Goal: Information Seeking & Learning: Learn about a topic

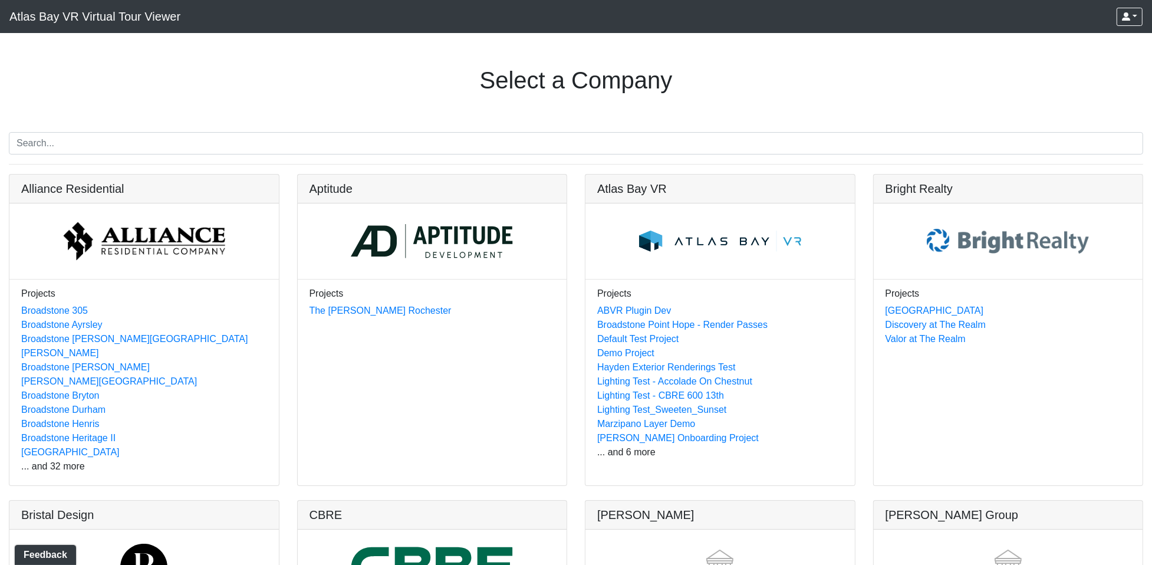
drag, startPoint x: 215, startPoint y: 0, endPoint x: 51, endPoint y: 31, distance: 166.7
click at [79, 75] on div "Select a Company" at bounding box center [576, 82] width 1134 height 71
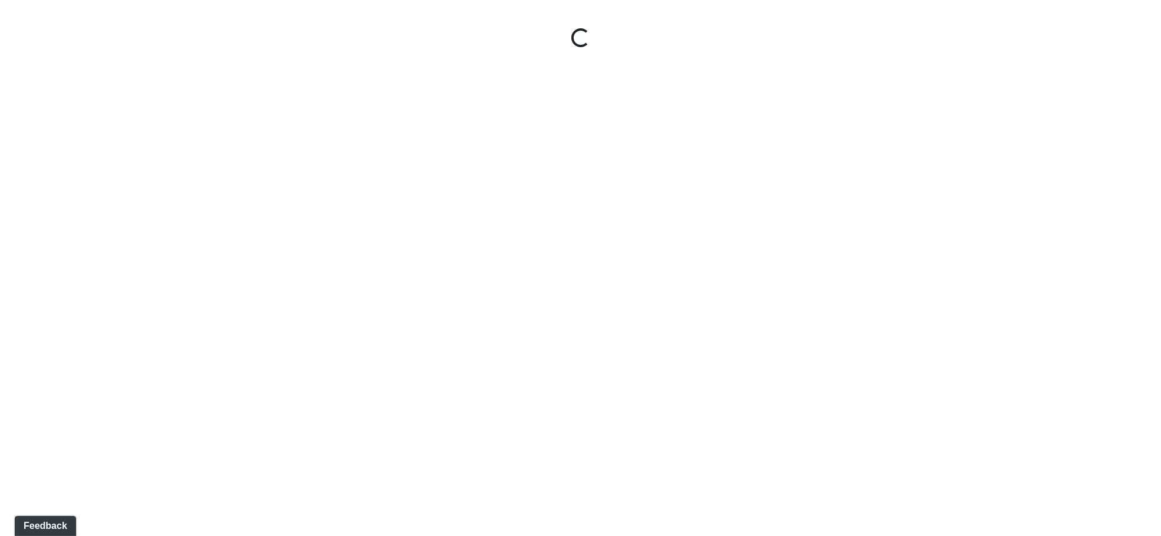
select select "clubhouse-front"
select select "2-2-2022-1"
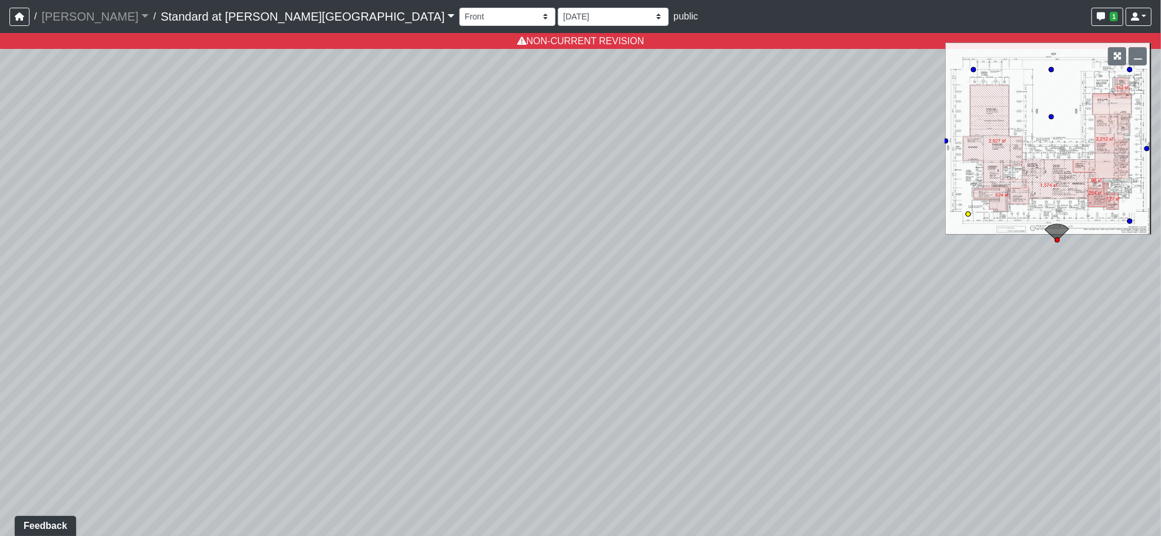
click at [969, 212] on circle at bounding box center [967, 214] width 5 height 5
click at [947, 138] on icon at bounding box center [946, 141] width 6 height 6
click at [972, 69] on circle at bounding box center [973, 69] width 5 height 5
click at [1052, 118] on circle at bounding box center [1051, 116] width 5 height 5
click at [969, 212] on circle at bounding box center [967, 214] width 5 height 5
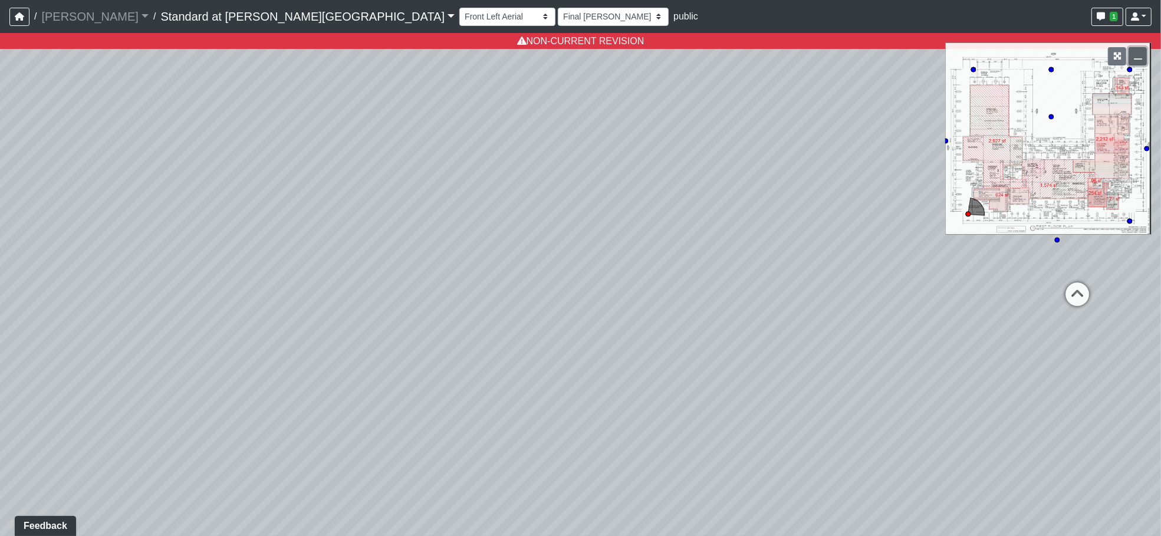
click at [1139, 57] on icon "button" at bounding box center [1137, 56] width 8 height 8
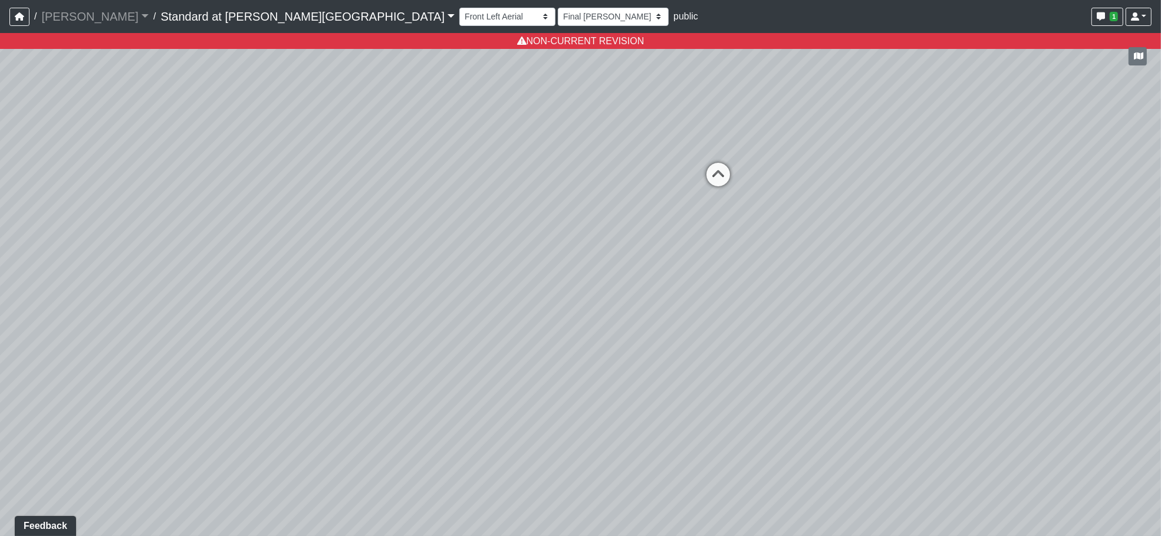
drag, startPoint x: 935, startPoint y: 279, endPoint x: 561, endPoint y: 226, distance: 377.4
click at [561, 226] on div "Loading... Front Right Aerial Loading... Front Right Loading... Front Left Aeri…" at bounding box center [580, 284] width 1161 height 503
click at [714, 179] on icon at bounding box center [717, 180] width 35 height 35
drag, startPoint x: 670, startPoint y: 137, endPoint x: 670, endPoint y: 347, distance: 209.2
click at [670, 347] on div "Loading... Front Right Aerial Loading... Front Right Loading... Front Left Aeri…" at bounding box center [580, 284] width 1161 height 503
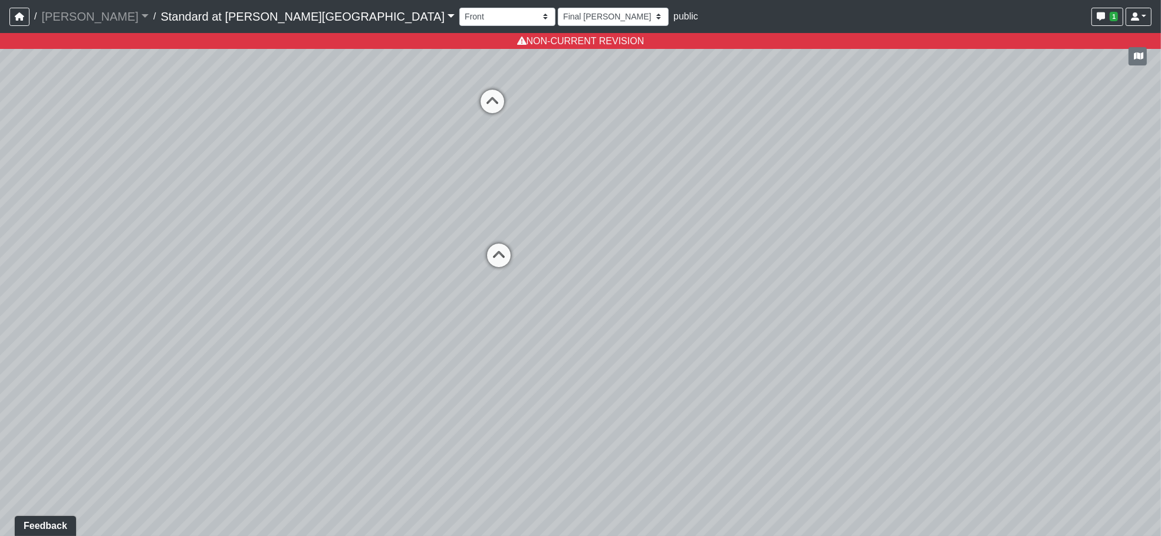
click at [493, 252] on icon at bounding box center [499, 260] width 35 height 35
drag, startPoint x: 651, startPoint y: 354, endPoint x: 710, endPoint y: 389, distance: 68.7
click at [974, 434] on div "Loading... Front Right Aerial Loading... Front Right Loading... Front Left Aeri…" at bounding box center [580, 284] width 1161 height 503
drag, startPoint x: 570, startPoint y: 278, endPoint x: 1155, endPoint y: 319, distance: 586.7
click at [1155, 319] on div "Loading... Front Right Aerial Loading... Front Right Loading... Front Left Aeri…" at bounding box center [580, 284] width 1161 height 503
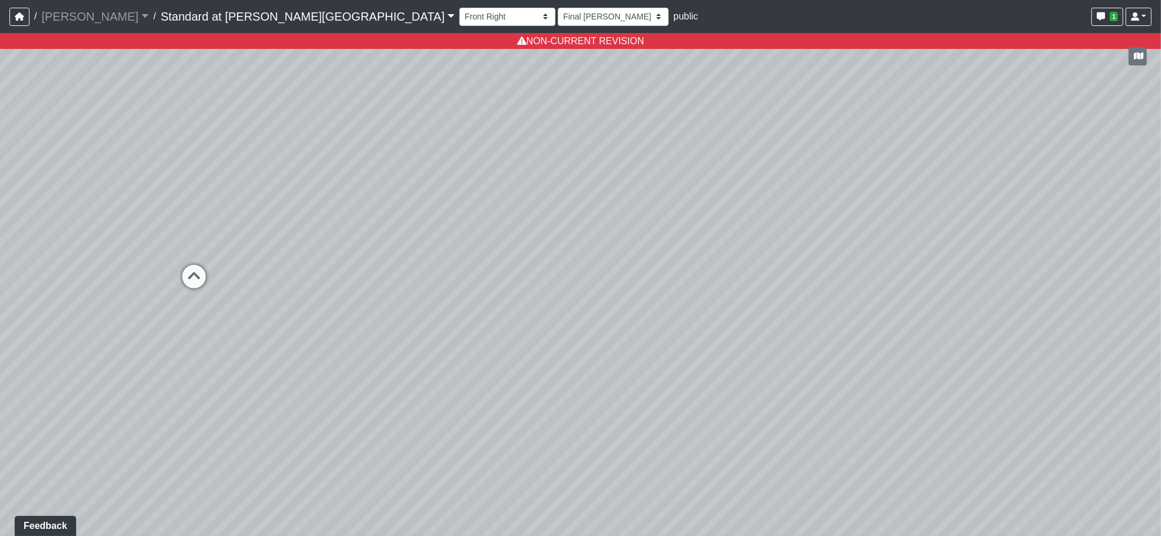
drag, startPoint x: 584, startPoint y: 360, endPoint x: 628, endPoint y: 294, distance: 79.1
click at [957, 305] on div "Loading... Front Right Aerial Loading... Front Right Loading... Front Left Aeri…" at bounding box center [580, 284] width 1161 height 503
click at [195, 280] on icon at bounding box center [192, 282] width 35 height 35
click at [558, 17] on select "Final Ansel 1/18/2024 1/16/2024 12/27/2023 11/2/2023 10/5/2023 6/15/2023 12/7/2…" at bounding box center [613, 17] width 111 height 18
click at [558, 8] on select "Final Ansel 1/18/2024 1/16/2024 12/27/2023 11/2/2023 10/5/2023 6/15/2023 12/7/2…" at bounding box center [613, 17] width 111 height 18
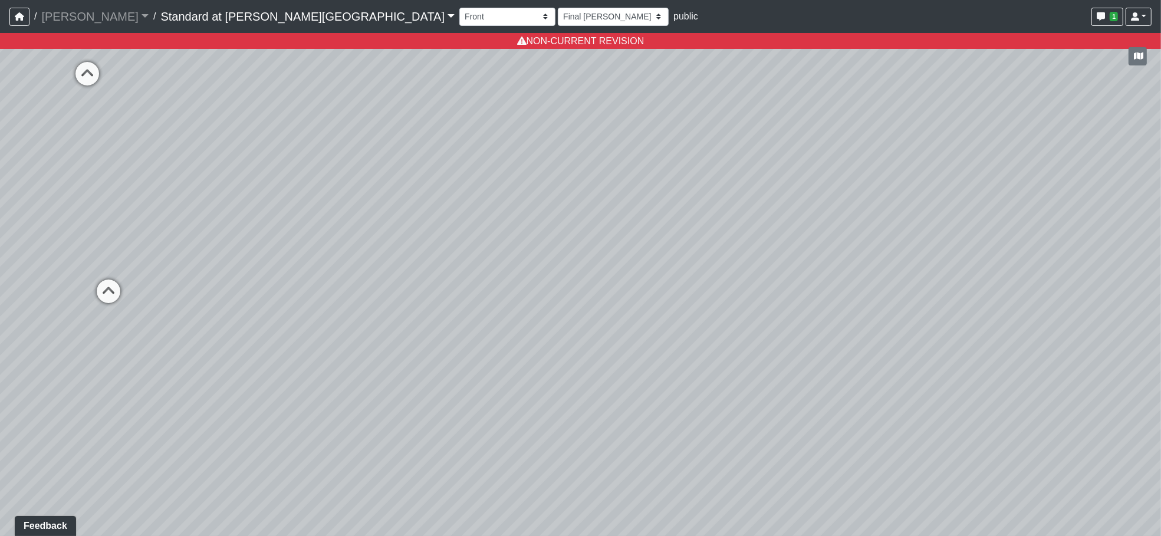
drag, startPoint x: 896, startPoint y: 284, endPoint x: 553, endPoint y: 336, distance: 346.4
click at [553, 336] on div "Loading... Front Right Aerial Loading... Front Right Loading... Front Left Aeri…" at bounding box center [580, 284] width 1161 height 503
click at [459, 6] on div "Back Back Aerial Back Left Back Left Aerial Back Right Back Right Aerial Center…" at bounding box center [805, 16] width 692 height 23
click at [459, 17] on select "Back Back Aerial Back Left Back Left Aerial Back Right Back Right Aerial Center…" at bounding box center [507, 17] width 96 height 18
click at [459, 8] on select "Back Back Aerial Back Left Back Left Aerial Back Right Back Right Aerial Center…" at bounding box center [507, 17] width 96 height 18
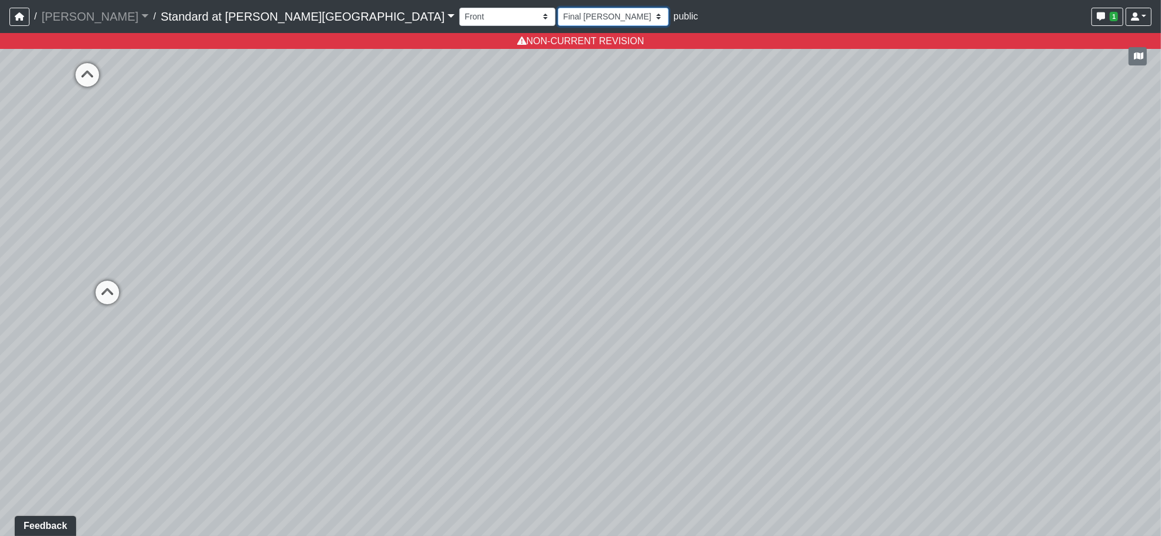
click at [558, 16] on select "Final Ansel 1/18/2024 1/16/2024 12/27/2023 11/2/2023 10/5/2023 6/15/2023 12/7/2…" at bounding box center [613, 17] width 111 height 18
click at [459, 15] on select "Back Back Aerial Back Left Back Left Aerial Back Right Back Right Aerial Center…" at bounding box center [507, 17] width 96 height 18
click at [616, 202] on div "Loading... Front Right Aerial Loading... Front Right Loading... Front Left Aeri…" at bounding box center [580, 284] width 1161 height 503
drag, startPoint x: 668, startPoint y: 307, endPoint x: 384, endPoint y: 324, distance: 284.6
click at [361, 327] on div "Loading... Front Right Aerial Loading... Front Right Loading... Front Left Aeri…" at bounding box center [580, 284] width 1161 height 503
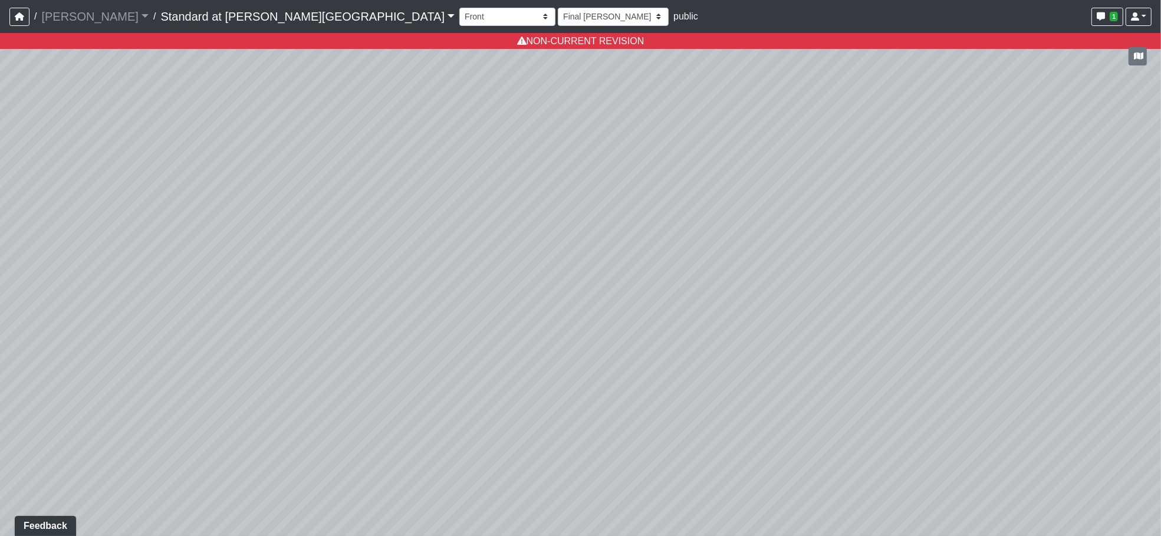
drag, startPoint x: 708, startPoint y: 321, endPoint x: 742, endPoint y: 323, distance: 33.7
click at [742, 323] on div "Loading... Front Right Aerial Loading... Front Right Loading... Front Left Aeri…" at bounding box center [580, 284] width 1161 height 503
drag, startPoint x: 747, startPoint y: 452, endPoint x: 733, endPoint y: 459, distance: 16.3
click at [733, 459] on div "Loading... Front Right Aerial Loading... Front Right Loading... Front Left Aeri…" at bounding box center [580, 284] width 1161 height 503
select select "clubhouse-front"
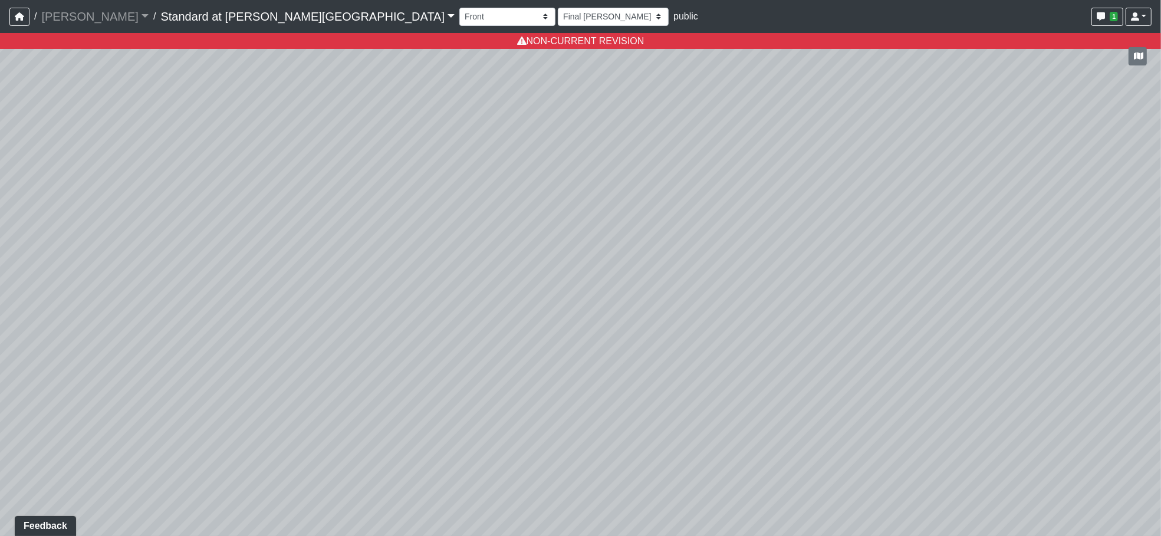
select select "2-25-2022"
select select "clubhouse-front"
select select "2-2-2022-1"
select select "clubhouse-front"
select select "2-25-2022"
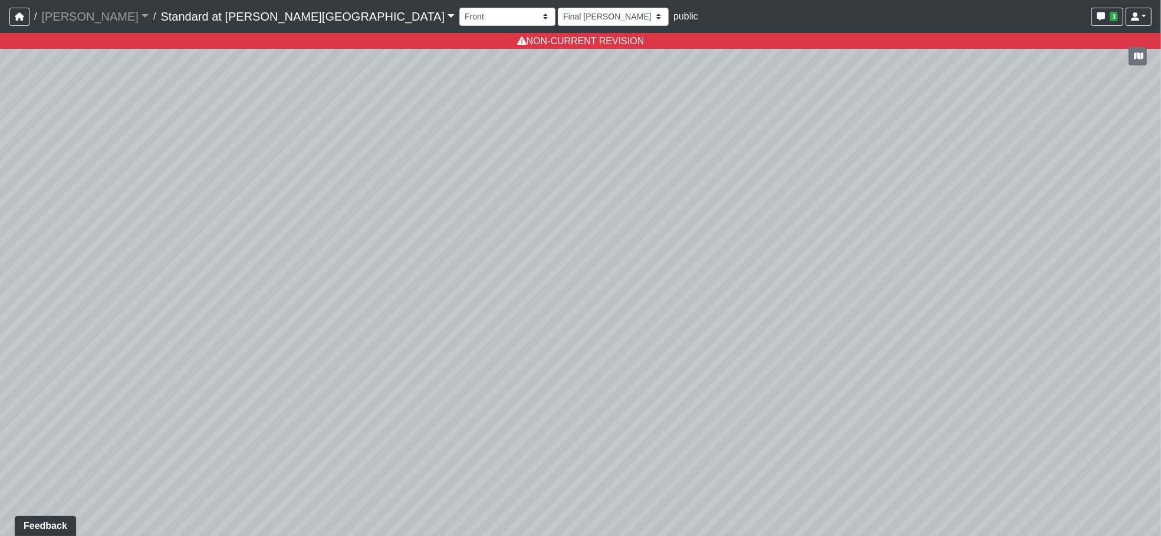
select select "clubhouse-front"
select select "3-7-2022"
select select "clubhouse-front"
select select "3-22-2022"
select select "clubhouse-front"
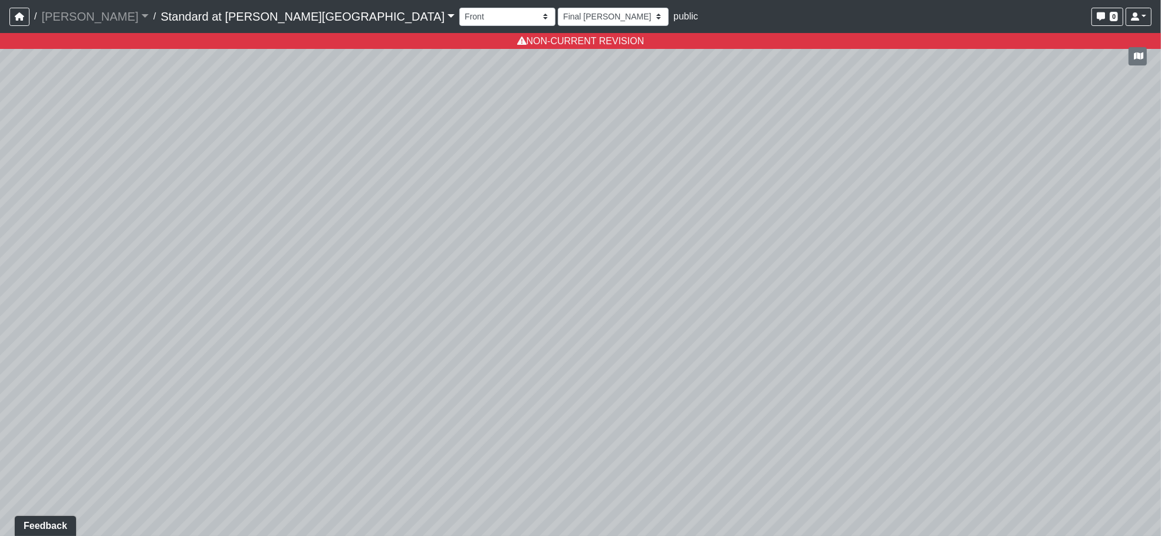
select select "3-7-2022"
select select "clubhouse-front"
select select "2-25-2022"
select select "clubhouse-front"
select select "2-2-2022-1"
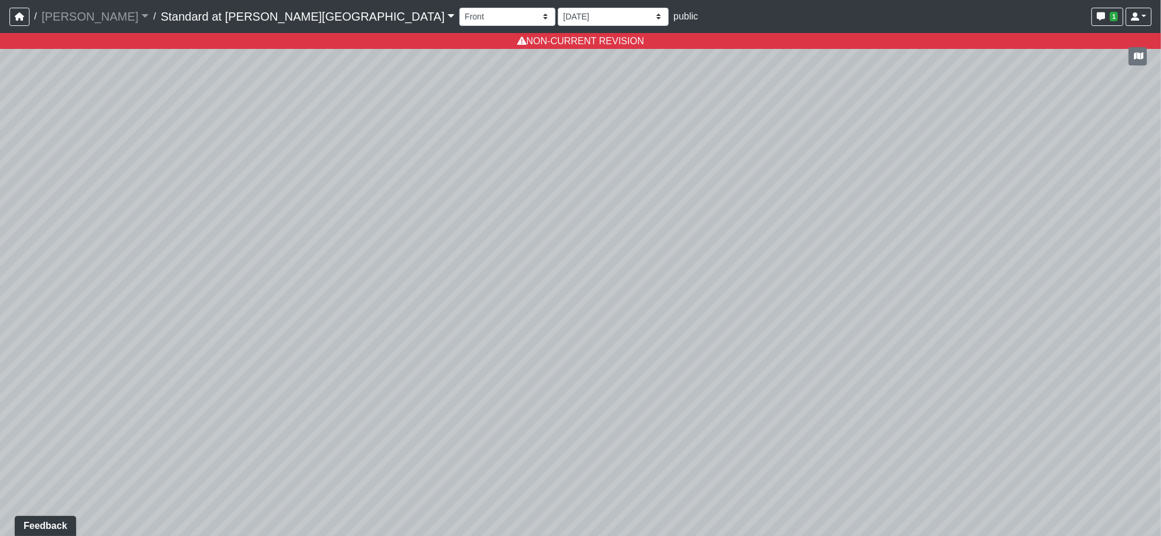
select select "clubhouse-front"
select select "2-25-2022"
select select "clubhouse-front"
select select "3-7-2022"
select select "clubhouse-front"
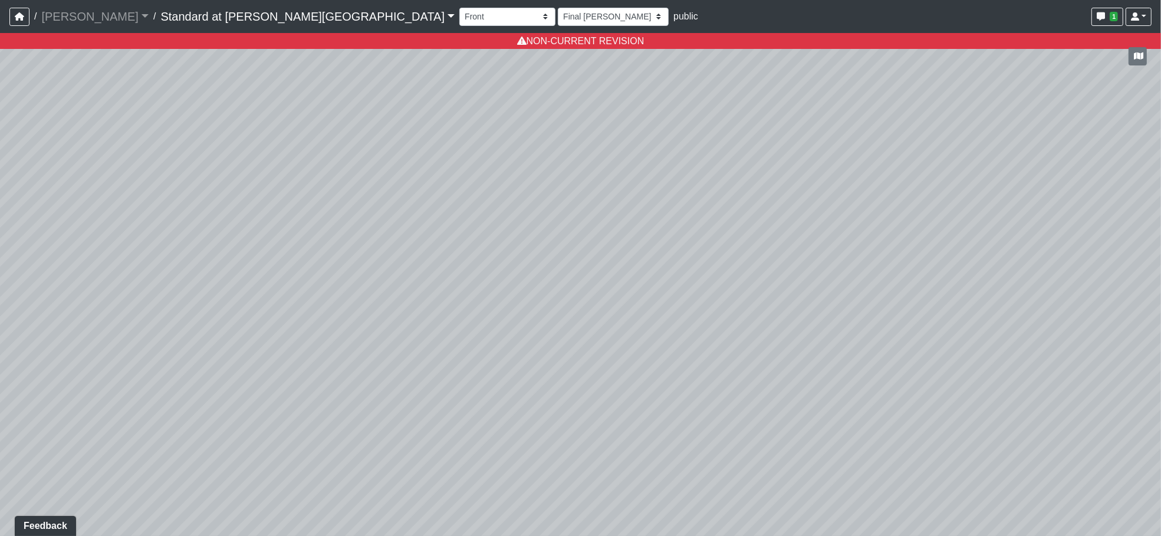
select select "2-25-2022"
select select "clubhouse-front"
select select "2-2-2022-1"
select select "clubhouse-front"
select select "2-25-2022"
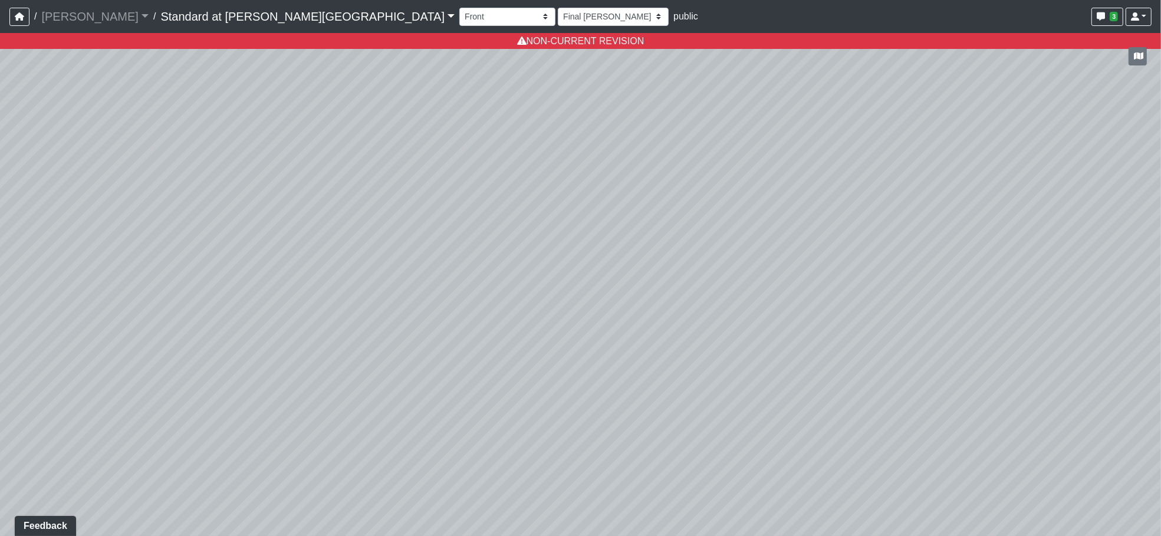
select select "clubhouse-front"
select select "3-7-2022"
select select "clubhouse-front"
select select "3-22-2022"
select select "clubhouse-front"
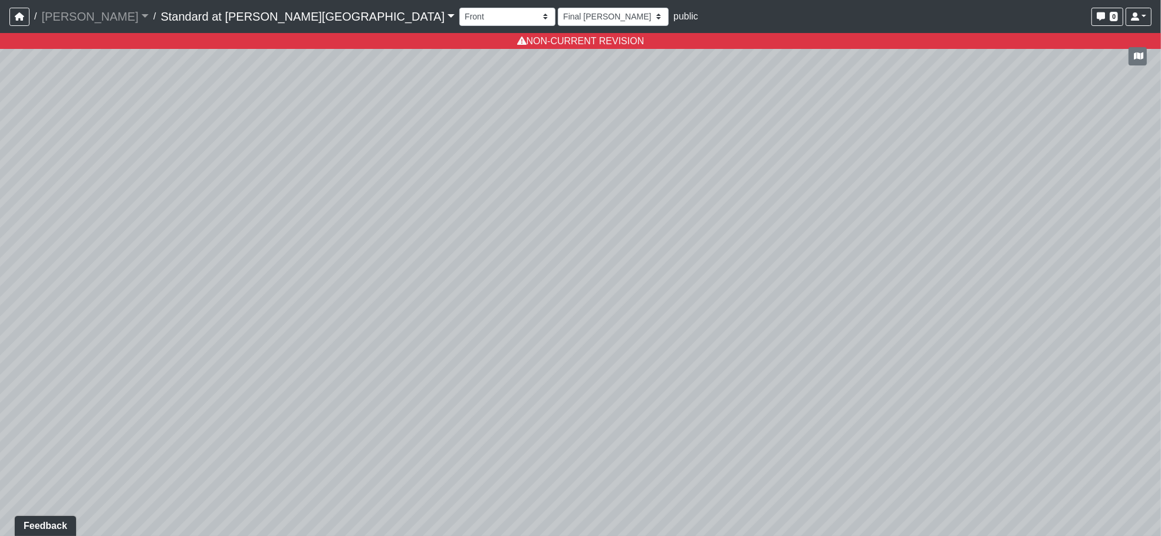
select select "4-5-2022-1"
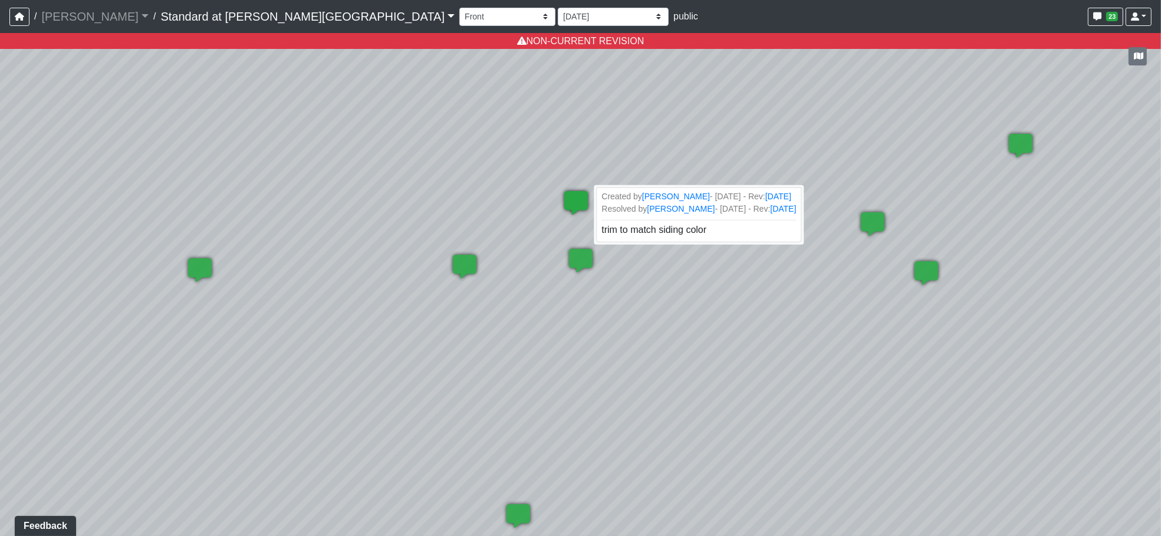
click at [580, 202] on icon at bounding box center [575, 208] width 35 height 35
click at [674, 334] on span "Add comment" at bounding box center [693, 334] width 58 height 10
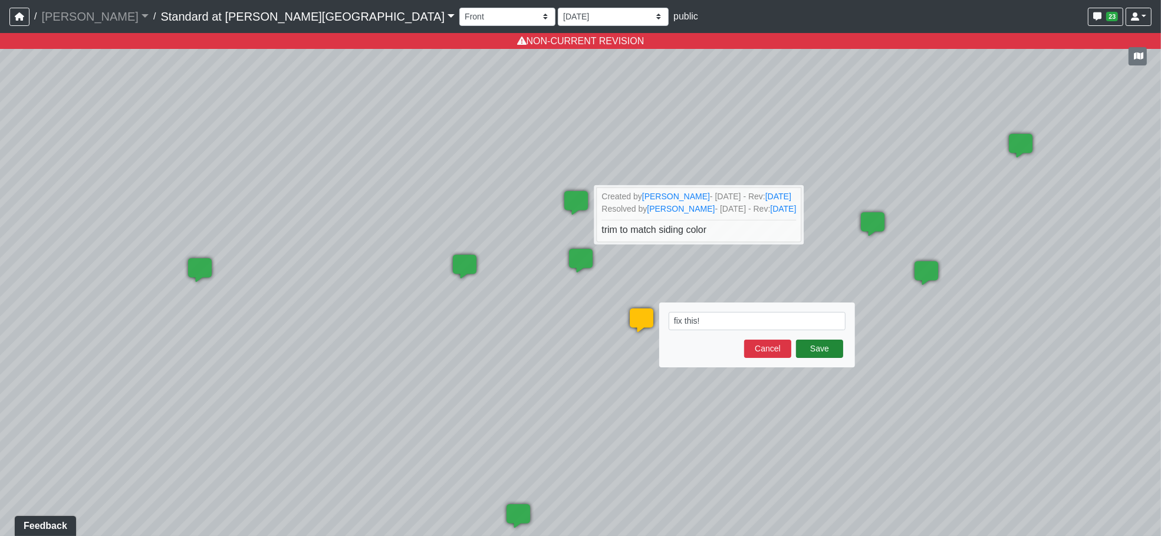
type textarea "fix this!"
click at [841, 348] on button "Save" at bounding box center [819, 349] width 47 height 18
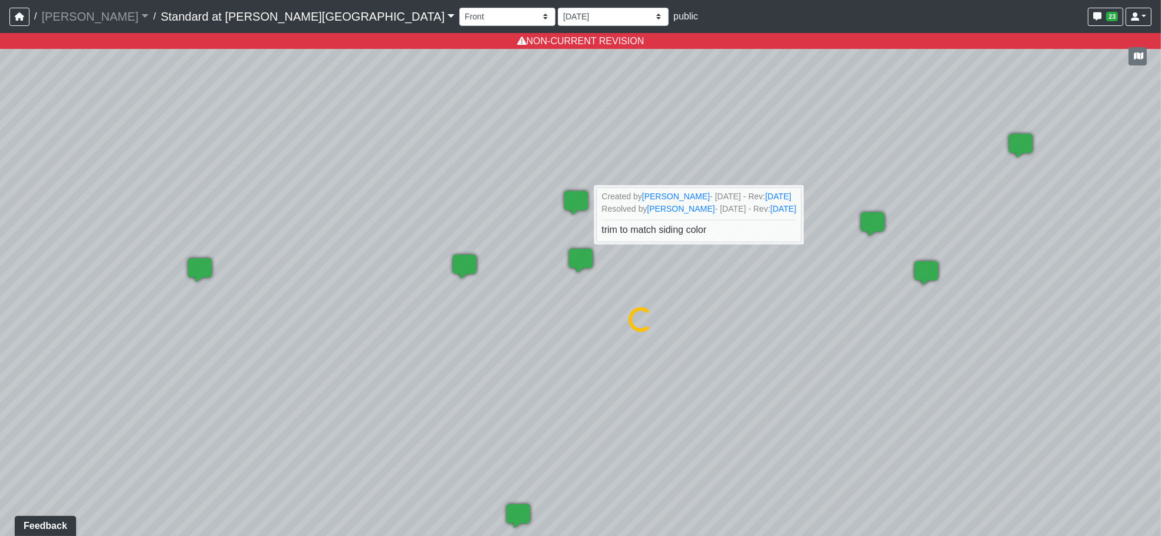
select select "clubhouse-front"
select select "4-5-2022-1"
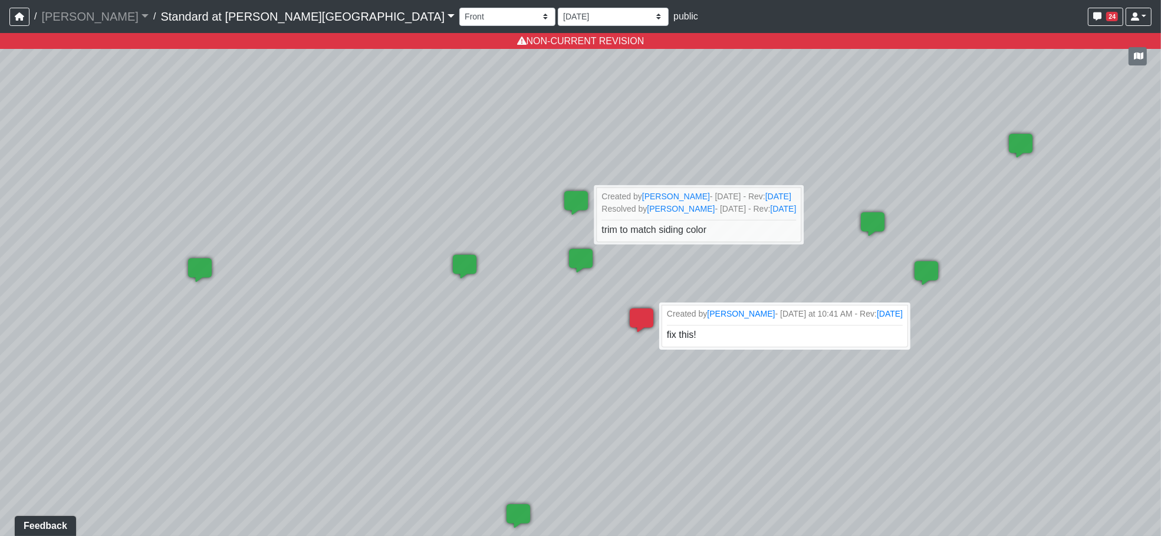
click at [634, 312] on icon at bounding box center [641, 325] width 35 height 35
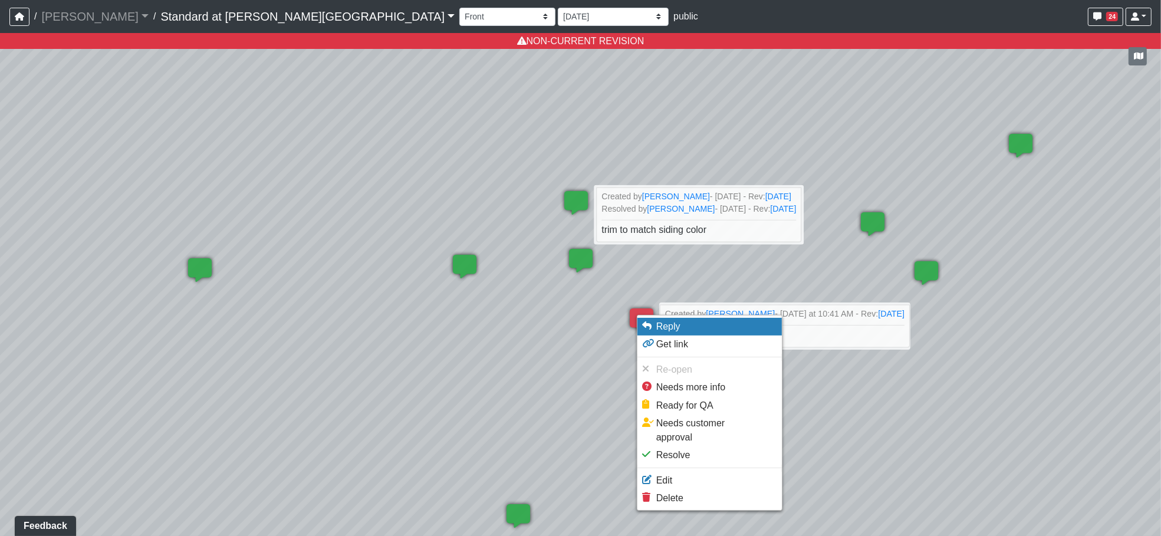
click at [678, 329] on li "Reply" at bounding box center [709, 327] width 144 height 18
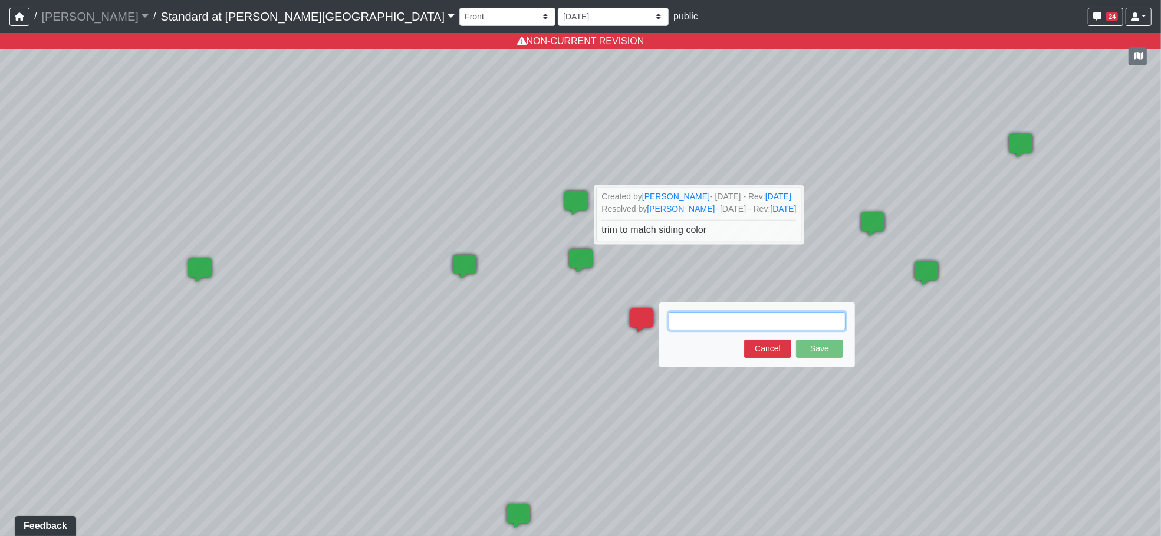
click at [719, 321] on textarea at bounding box center [756, 321] width 177 height 18
paste textarea "blob:https://sizzle.atlasbayvr.com/a327d823-9f65-43aa-adbe-c6f7c40c6a0d"
type textarea "blob:https://sizzle.atlasbayvr.com/a327d823-9f65-43aa-adbe-c6f7c40c6a0d"
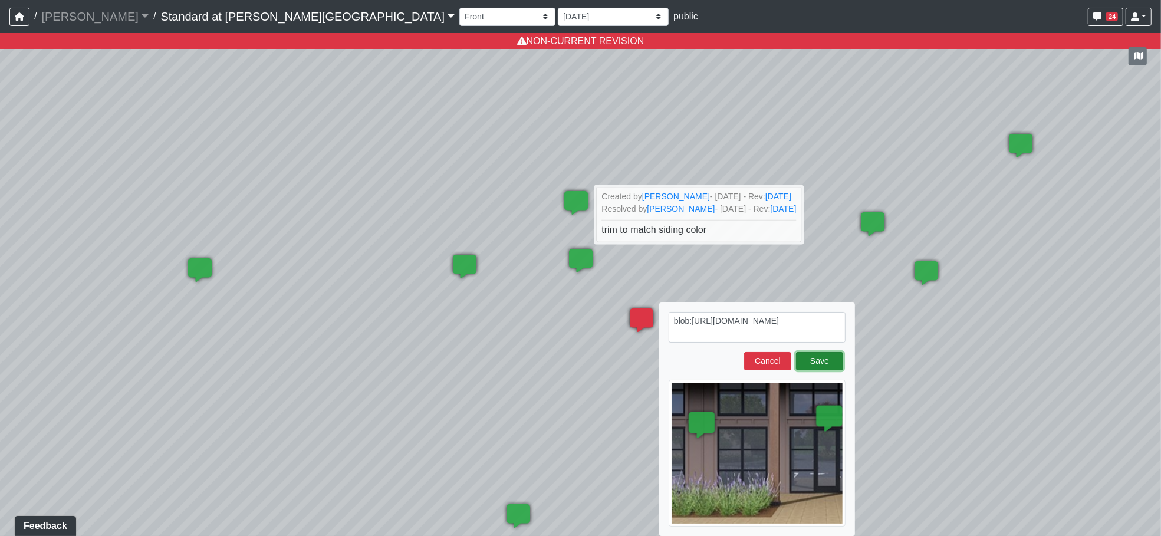
click at [819, 360] on button "Save" at bounding box center [819, 361] width 47 height 18
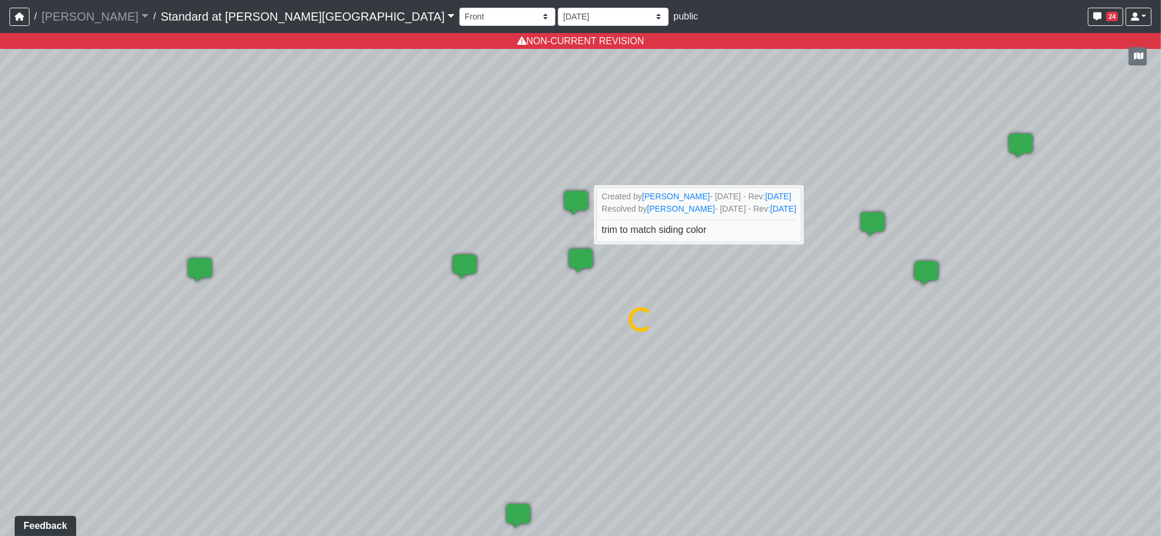
select select "clubhouse-front"
select select "4-5-2022-1"
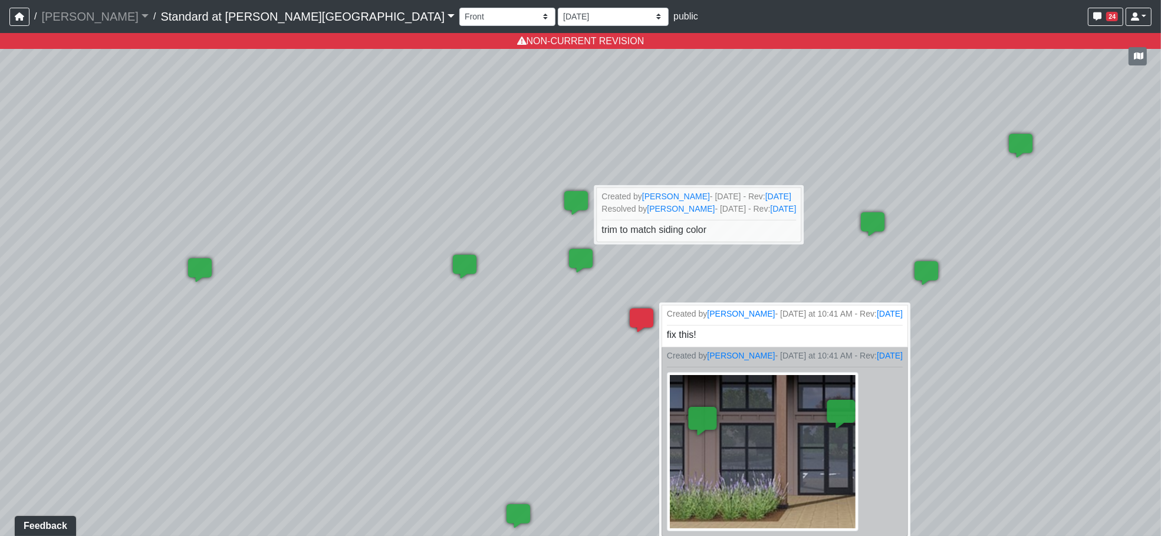
click at [640, 318] on icon at bounding box center [641, 325] width 35 height 35
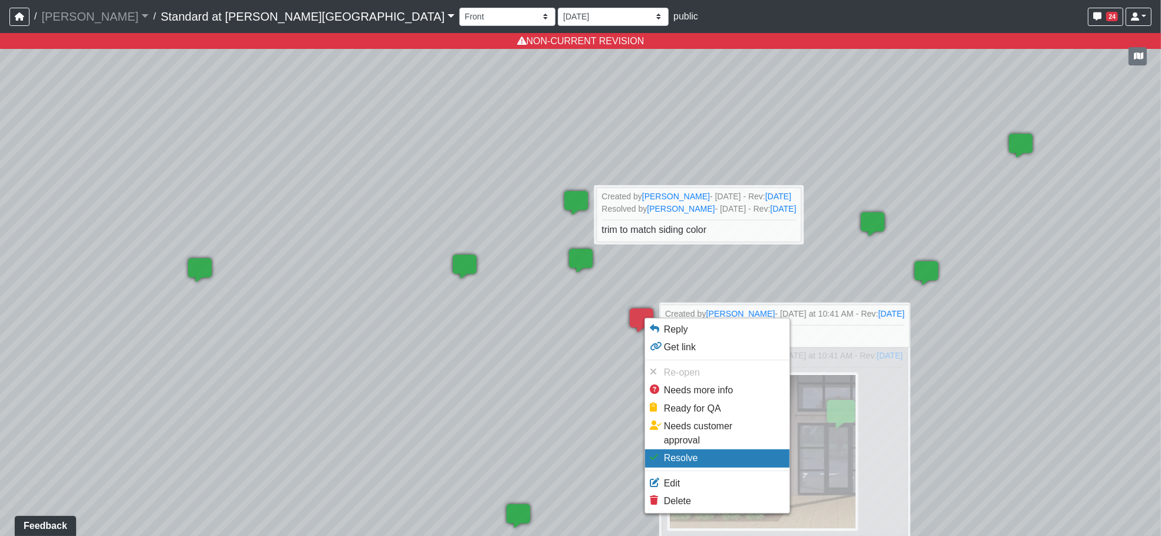
click at [675, 453] on span "Resolve" at bounding box center [681, 458] width 34 height 10
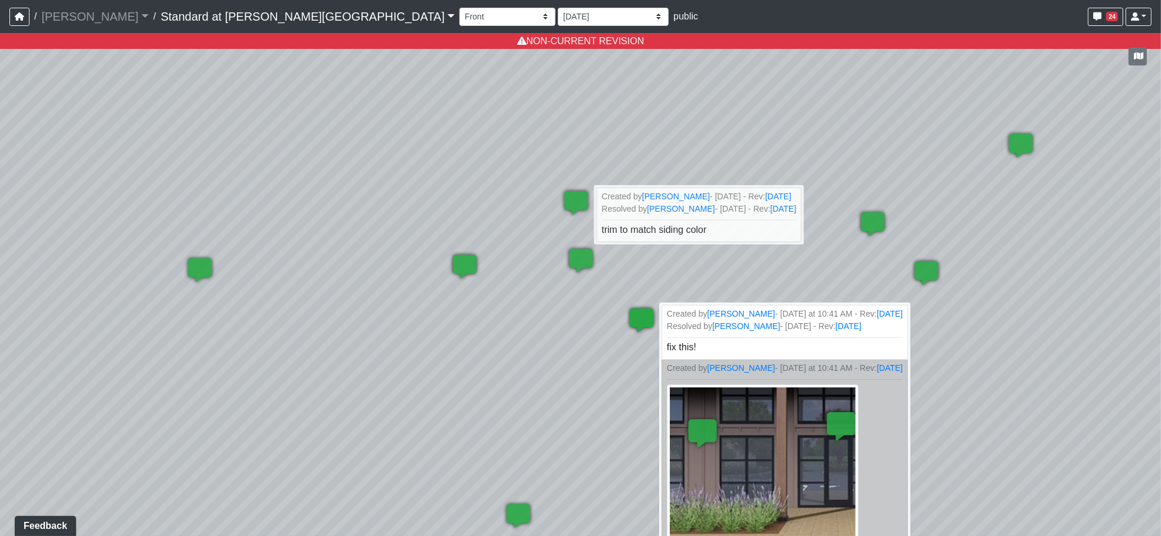
select select "clubhouse-front"
select select "4-5-2022-1"
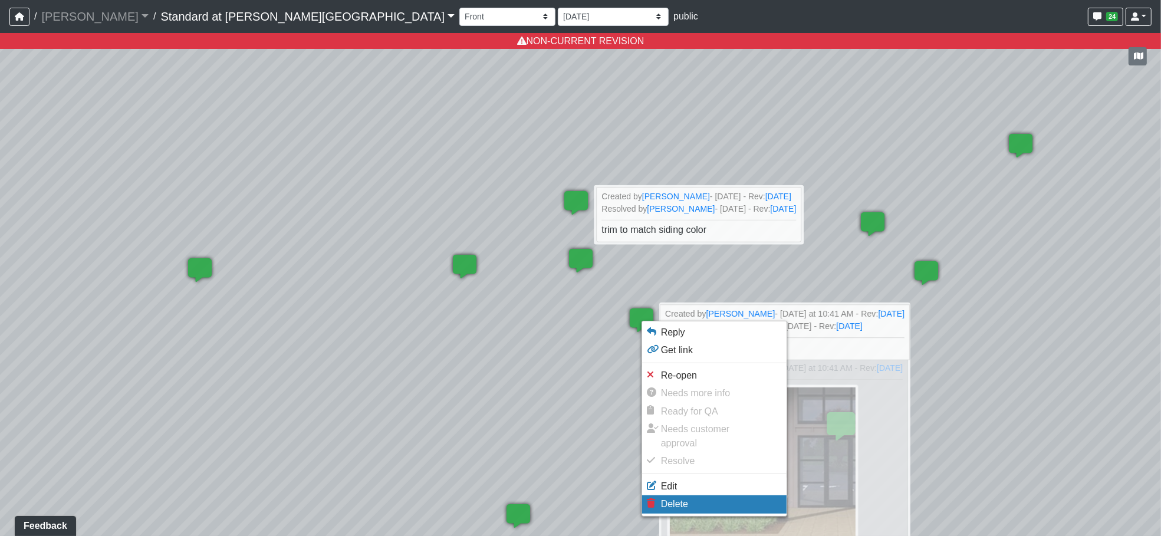
click at [671, 499] on span "Delete" at bounding box center [674, 504] width 27 height 10
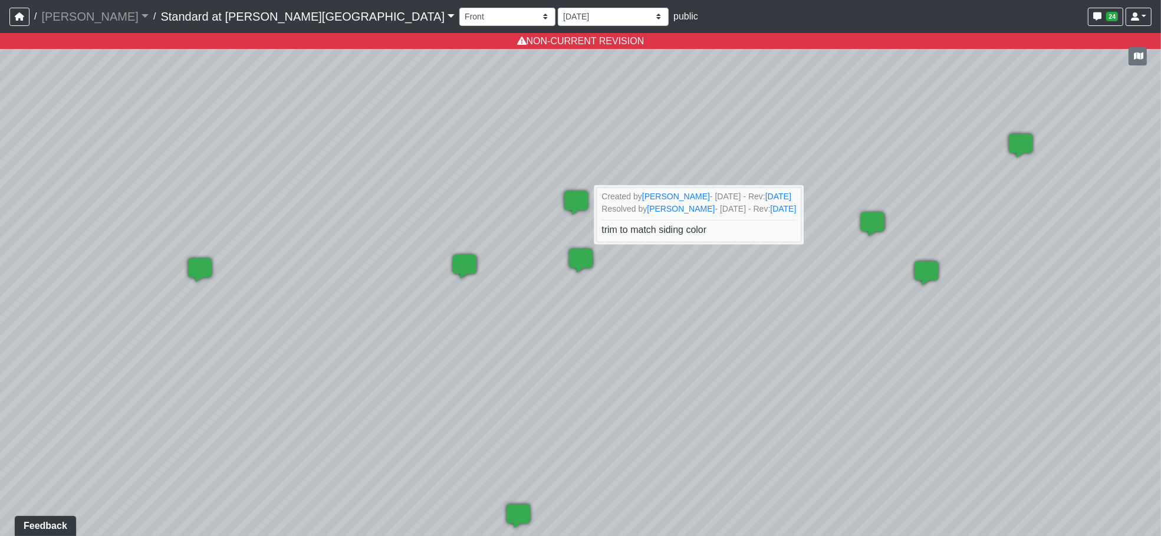
select select "clubhouse-front"
click at [789, 363] on div "Loading... Front Right Aerial Loading... Front Right Loading... Front Left Aeri…" at bounding box center [580, 284] width 1161 height 503
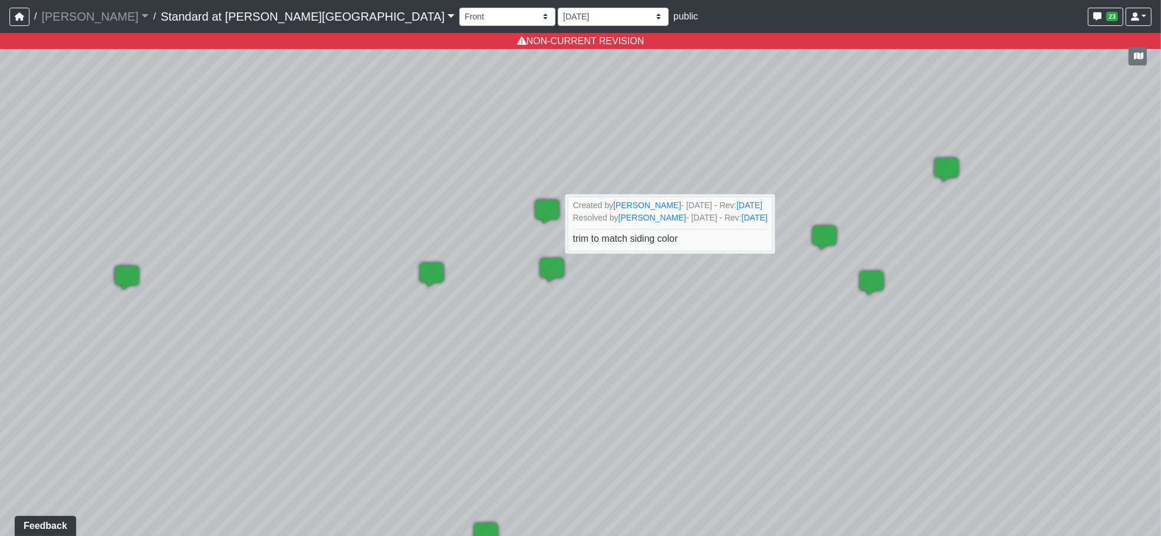
drag, startPoint x: 607, startPoint y: 381, endPoint x: 558, endPoint y: 391, distance: 50.1
click at [558, 391] on div "Loading... Front Right Aerial Loading... Front Right Loading... Front Left Aeri…" at bounding box center [580, 284] width 1161 height 503
click at [558, 14] on select "Final Ansel 1/18/2024 1/16/2024 12/27/2023 11/2/2023 10/5/2023 6/15/2023 12/7/2…" at bounding box center [613, 17] width 111 height 18
select select "o1j1jQejFj2Tv4xwrdWVTb"
click at [558, 8] on select "Final Ansel 1/18/2024 1/16/2024 12/27/2023 11/2/2023 10/5/2023 6/15/2023 12/7/2…" at bounding box center [613, 17] width 111 height 18
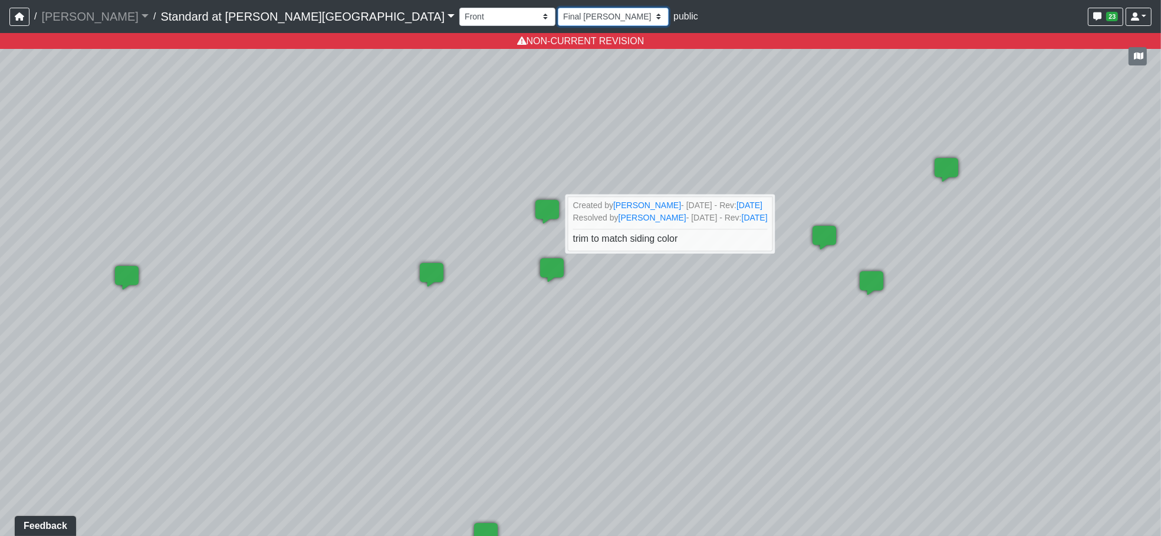
select select "clubhouse-front"
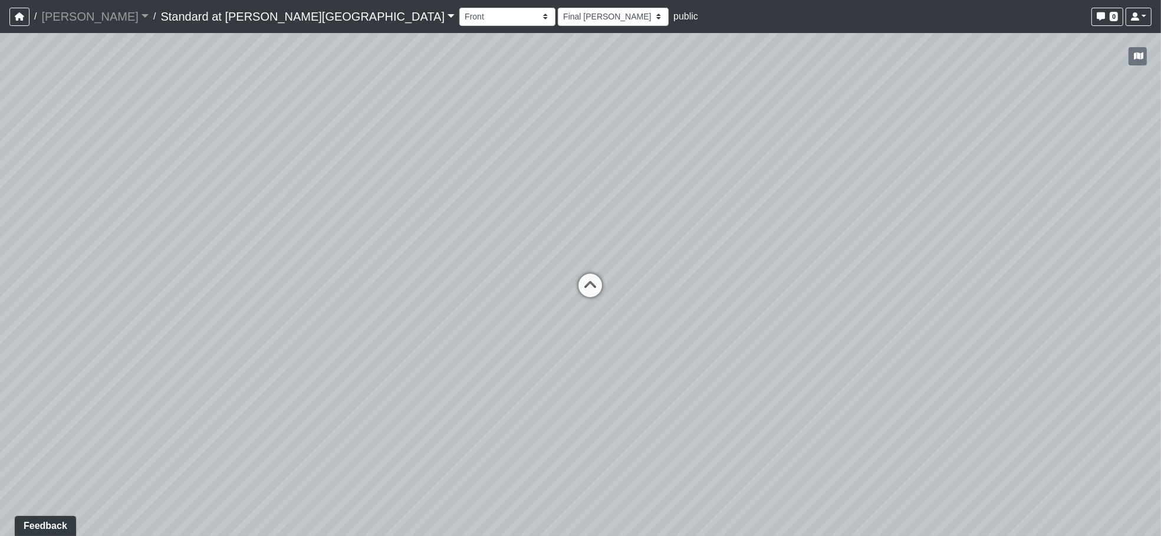
drag, startPoint x: 559, startPoint y: 440, endPoint x: 631, endPoint y: 416, distance: 75.7
click at [631, 416] on div "Loading... Front Right Aerial Loading... Front Right Loading... Front Left Aeri…" at bounding box center [580, 284] width 1161 height 503
click at [558, 14] on select "Final Ansel 1/18/2024 1/16/2024 12/27/2023 11/2/2023 10/5/2023 6/15/2023 12/7/2…" at bounding box center [613, 17] width 111 height 18
click at [562, 360] on div "Loading... Front Right Aerial Loading... Front Right Loading... Front Left Aeri…" at bounding box center [580, 284] width 1161 height 503
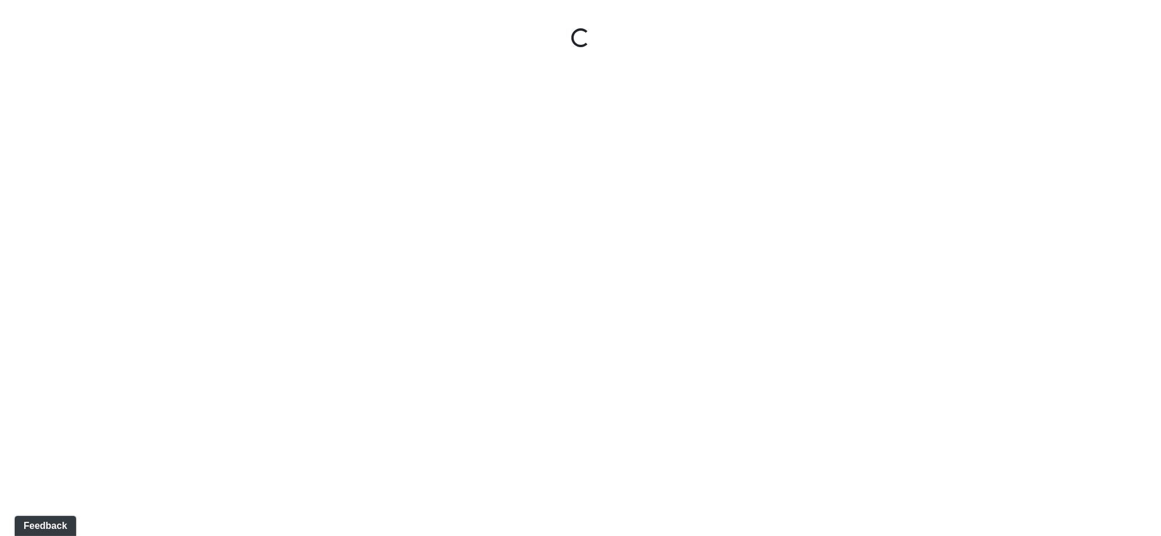
select select "jSbzXF9d96j3rUUmxPYLxy"
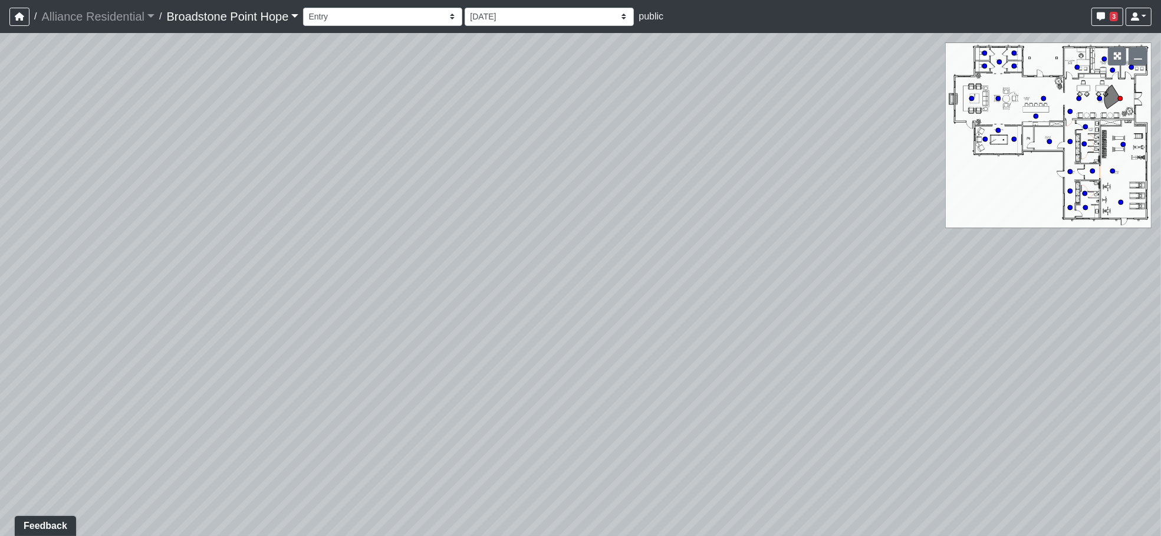
drag, startPoint x: 680, startPoint y: 355, endPoint x: 600, endPoint y: 398, distance: 91.0
click at [600, 398] on div "Loading... Leasing Desks 1 Loading... Breakroom 1 Loading... Leasing Office 1" at bounding box center [580, 284] width 1161 height 503
click at [488, 13] on select "[DATE] [DATE] [DATE] [DATE] [DATE] [DATE] - Dummy Revision - Fix Scheme [DATE] …" at bounding box center [548, 17] width 169 height 18
click at [242, 58] on div "Loading... Leasing Desks 1 Loading... Breakroom 1 Loading... Leasing Office 1" at bounding box center [580, 284] width 1161 height 503
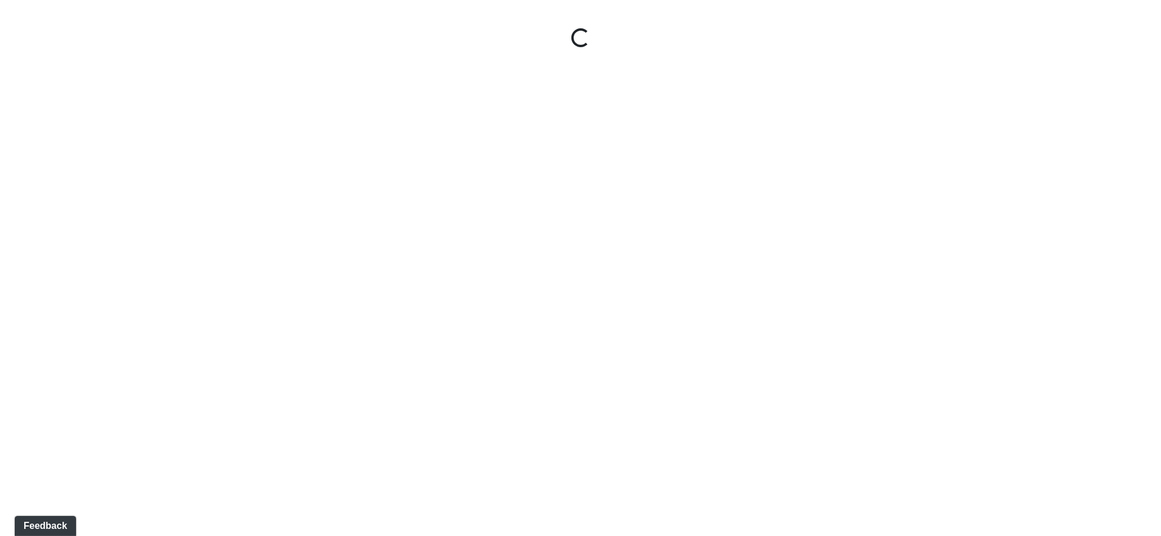
click at [613, 47] on html "Loading... / Alliance Residential Alliance Residential Loading... / [GEOGRAPHIC…" at bounding box center [580, 23] width 1161 height 47
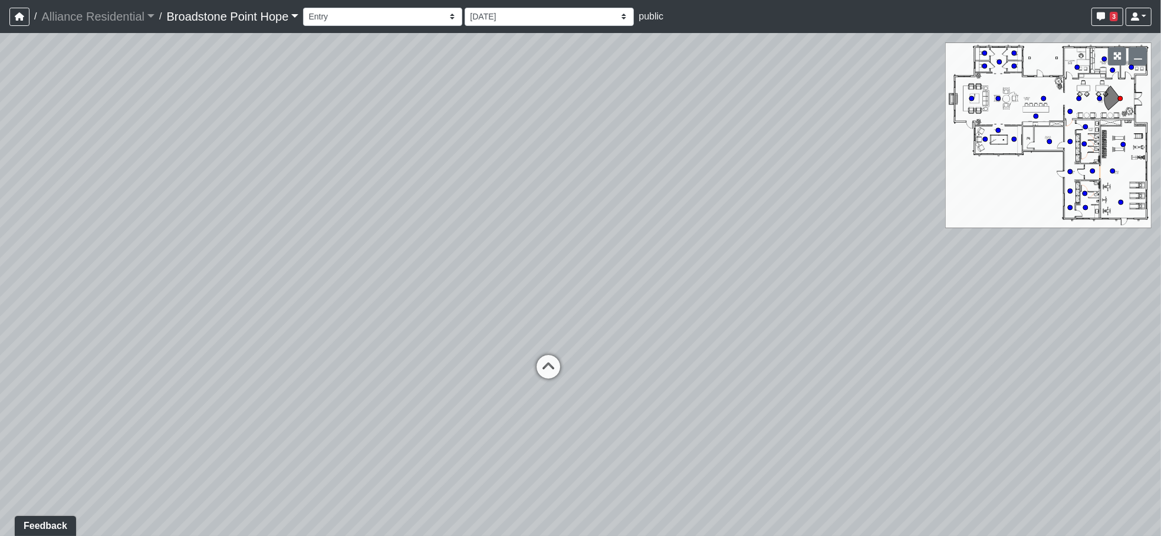
drag, startPoint x: 618, startPoint y: 363, endPoint x: 601, endPoint y: 235, distance: 129.0
click at [601, 235] on div "Loading... Leasing Desks 1 Loading... Breakroom 1 Loading... Leasing Office 1" at bounding box center [580, 284] width 1161 height 503
select select "jSbzXF9d96j3rUUmxPYLxy"
select select "oKqg4hk61dqs5GekpBKTyk"
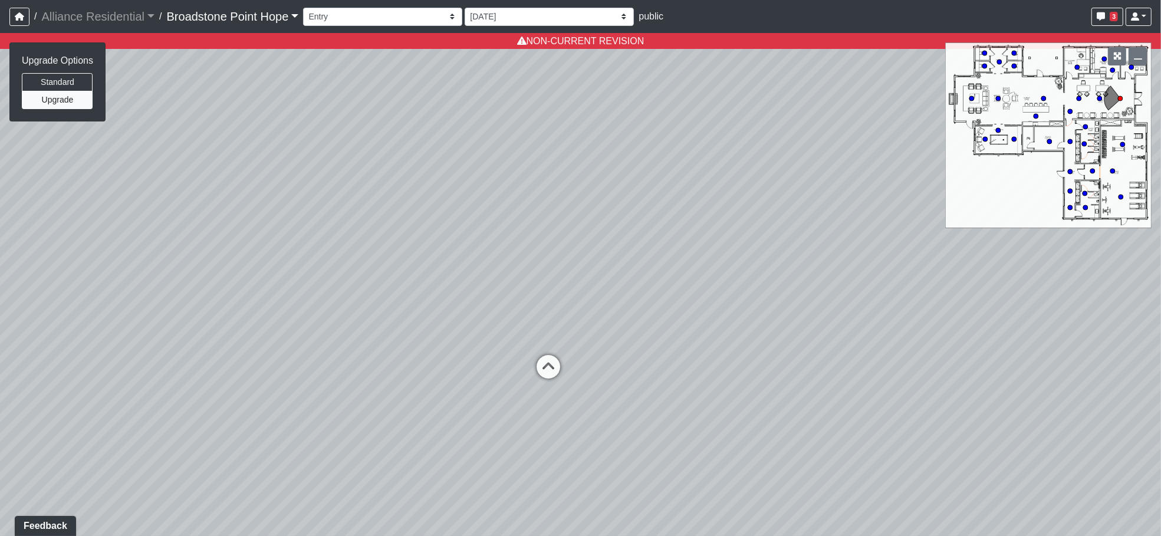
select select "jSbzXF9d96j3rUUmxPYLxy"
drag, startPoint x: 554, startPoint y: 143, endPoint x: 539, endPoint y: 268, distance: 125.9
click at [539, 268] on div "Loading... Leasing Desks 1 Loading... Breakroom 1 Loading... Leasing Office 1 L…" at bounding box center [580, 284] width 1161 height 503
click at [60, 82] on button "Standard" at bounding box center [57, 82] width 71 height 18
drag, startPoint x: 671, startPoint y: 192, endPoint x: 643, endPoint y: 290, distance: 102.3
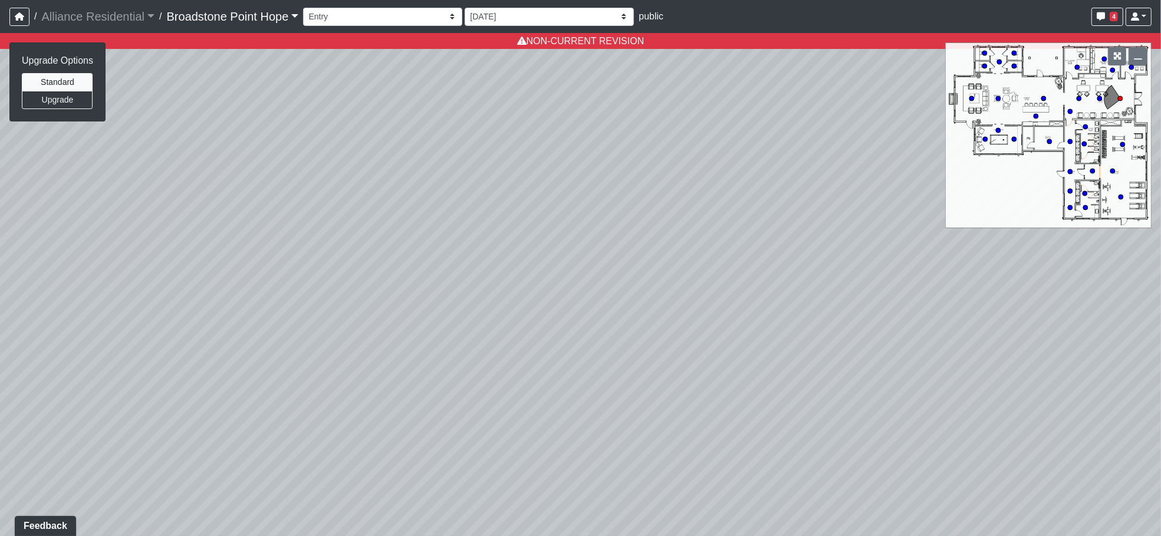
click at [643, 290] on div "Loading... Leasing Desks 1 Loading... Breakroom 1 Loading... Leasing Office 1 L…" at bounding box center [580, 284] width 1161 height 503
drag, startPoint x: 775, startPoint y: 337, endPoint x: 762, endPoint y: 318, distance: 22.1
click at [762, 318] on div "Loading... Leasing Desks 1 Loading... Breakroom 1 Loading... Leasing Office 1 L…" at bounding box center [580, 284] width 1161 height 503
click at [56, 103] on button "Upgrade" at bounding box center [57, 100] width 71 height 18
click at [57, 85] on button "Standard" at bounding box center [57, 82] width 71 height 18
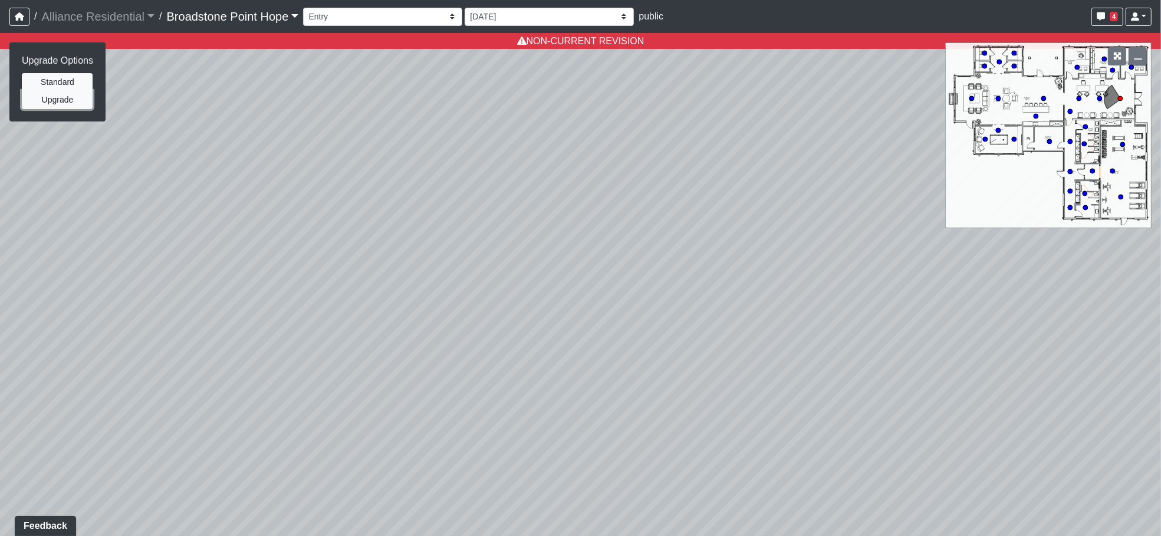
click at [61, 97] on button "Upgrade" at bounding box center [57, 100] width 71 height 18
drag, startPoint x: 184, startPoint y: 194, endPoint x: 136, endPoint y: 185, distance: 48.6
click at [136, 185] on div "Loading... Leasing Desks 1 Loading... Breakroom 1 Loading... Leasing Office 1 L…" at bounding box center [580, 284] width 1161 height 503
click at [59, 80] on button "Standard" at bounding box center [57, 82] width 71 height 18
drag, startPoint x: 583, startPoint y: 199, endPoint x: 635, endPoint y: 282, distance: 98.5
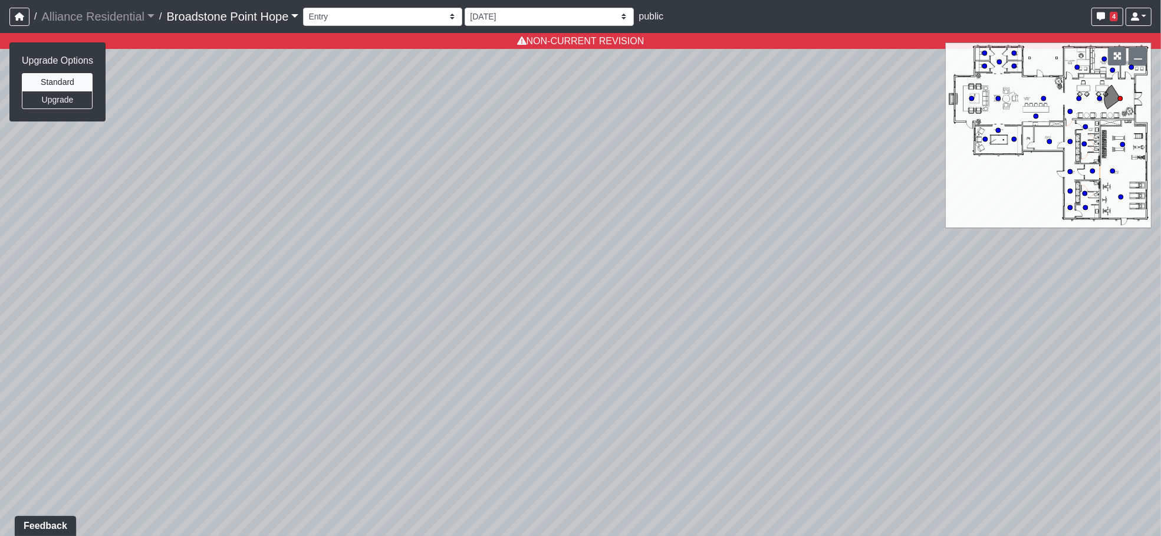
click at [635, 282] on div "Loading... Leasing Desks 1 Loading... Breakroom 1 Loading... Leasing Office 1 L…" at bounding box center [580, 284] width 1161 height 503
click at [80, 99] on button "Upgrade" at bounding box center [57, 100] width 71 height 18
drag, startPoint x: 667, startPoint y: 173, endPoint x: 578, endPoint y: 91, distance: 121.0
click at [578, 91] on div "Loading... Leasing Desks 1 Loading... Breakroom 1 Loading... Leasing Office 1 L…" at bounding box center [580, 284] width 1161 height 503
drag, startPoint x: 537, startPoint y: 526, endPoint x: 586, endPoint y: 433, distance: 105.0
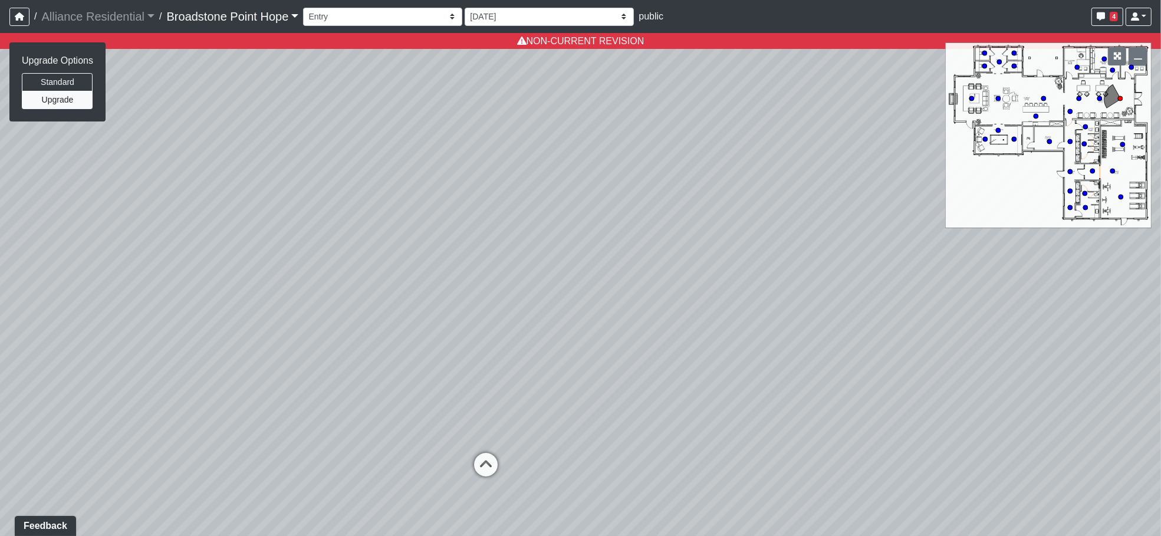
click at [586, 429] on div "Loading... Leasing Desks 1 Loading... Breakroom 1 Loading... Leasing Office 1 L…" at bounding box center [580, 284] width 1161 height 503
click at [1137, 58] on icon "button" at bounding box center [1137, 56] width 8 height 8
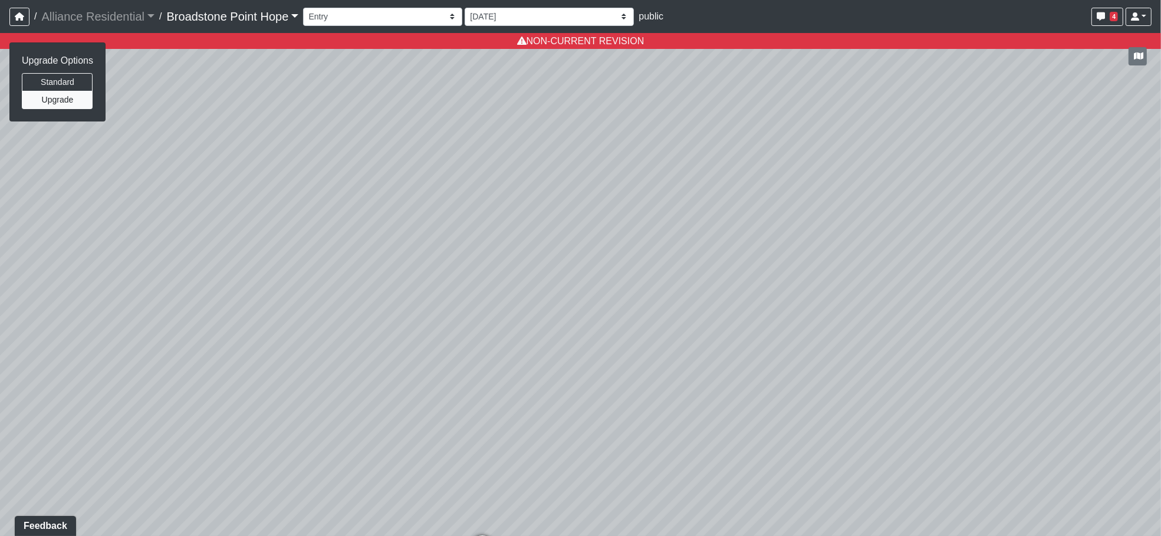
drag, startPoint x: 364, startPoint y: 202, endPoint x: 373, endPoint y: 270, distance: 69.0
click at [373, 270] on div "Loading... Leasing Desks 1 Loading... Breakroom 1 Loading... Leasing Office 1 L…" at bounding box center [580, 284] width 1161 height 503
drag, startPoint x: 853, startPoint y: 382, endPoint x: 878, endPoint y: 341, distance: 48.4
click at [878, 341] on div "Loading... Leasing Desks 1 Loading... Breakroom 1 Loading... Leasing Office 1 L…" at bounding box center [580, 284] width 1161 height 503
drag, startPoint x: 554, startPoint y: 226, endPoint x: 536, endPoint y: 301, distance: 76.5
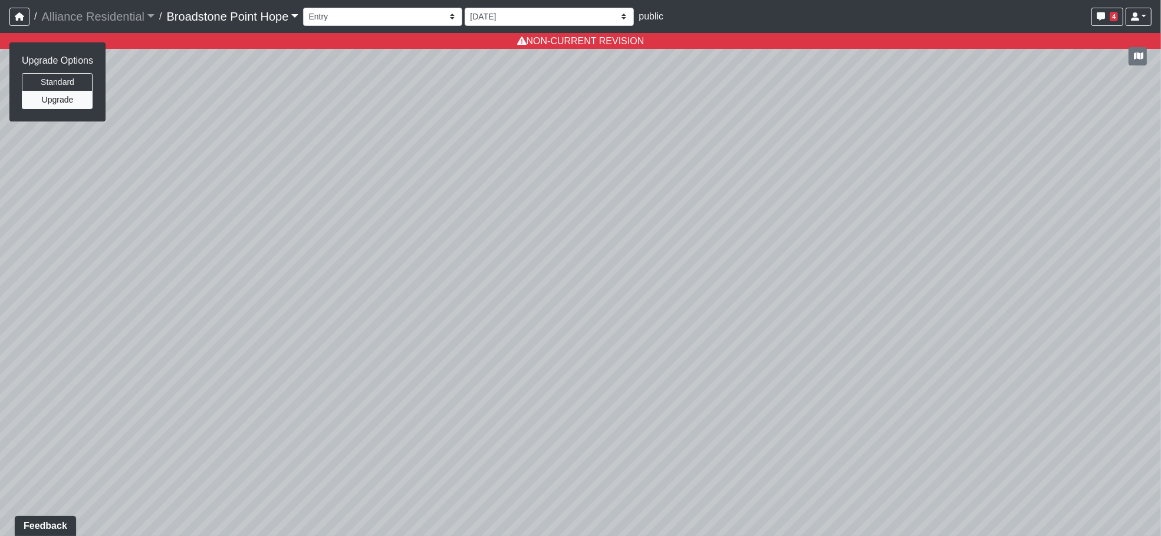
click at [536, 301] on div "Loading... Leasing Desks 1 Loading... Breakroom 1 Loading... Leasing Office 1 L…" at bounding box center [580, 284] width 1161 height 503
click at [68, 80] on button "Standard" at bounding box center [57, 82] width 71 height 18
click at [62, 100] on button "Upgrade" at bounding box center [57, 100] width 71 height 18
click at [67, 79] on button "Standard" at bounding box center [57, 82] width 71 height 18
click at [67, 95] on button "Upgrade" at bounding box center [57, 100] width 71 height 18
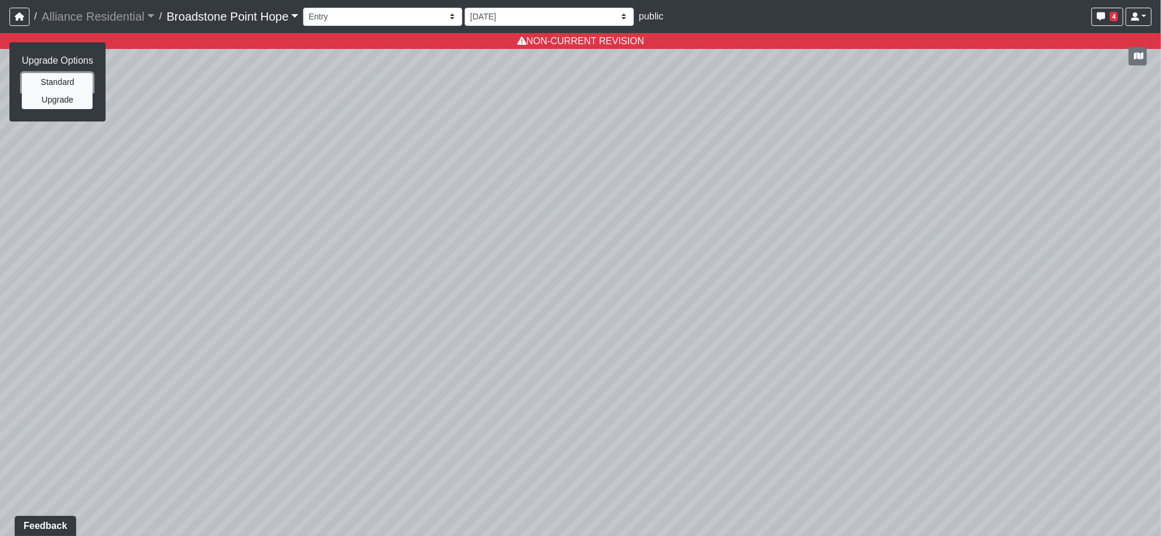
click at [67, 80] on button "Standard" at bounding box center [57, 82] width 71 height 18
click at [50, 90] on button "Standard" at bounding box center [57, 82] width 71 height 18
click at [67, 98] on button "Upgrade" at bounding box center [57, 100] width 71 height 18
drag, startPoint x: 580, startPoint y: 175, endPoint x: 563, endPoint y: 192, distance: 23.3
click at [563, 192] on div "Loading... Leasing Desks 1 Loading... Breakroom 1 Loading... Leasing Office 1 L…" at bounding box center [580, 284] width 1161 height 503
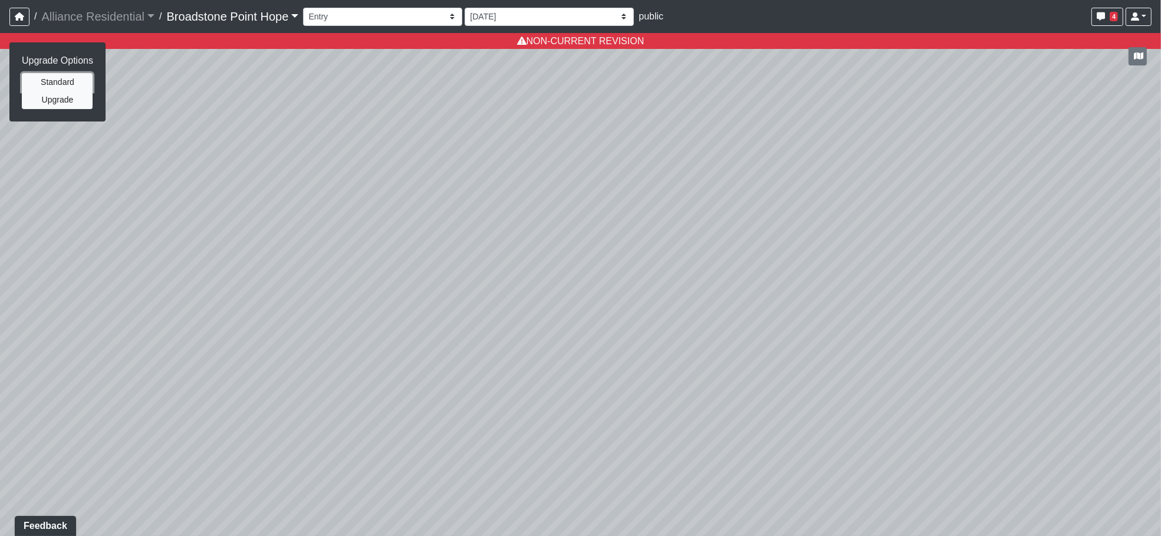
click at [71, 81] on button "Standard" at bounding box center [57, 82] width 71 height 18
click at [54, 100] on button "Upgrade" at bounding box center [57, 100] width 71 height 18
click at [536, 19] on select "10/7/2025 5/15/2025 5/13/2025 5/13/2025 5/10/2025 5/10/2025 - Dummy Revision - …" at bounding box center [548, 17] width 169 height 18
select select "uNASpcXXFr8c5mLn1xTjTf"
click at [464, 8] on select "10/7/2025 5/15/2025 5/13/2025 5/13/2025 5/10/2025 5/10/2025 - Dummy Revision - …" at bounding box center [548, 17] width 169 height 18
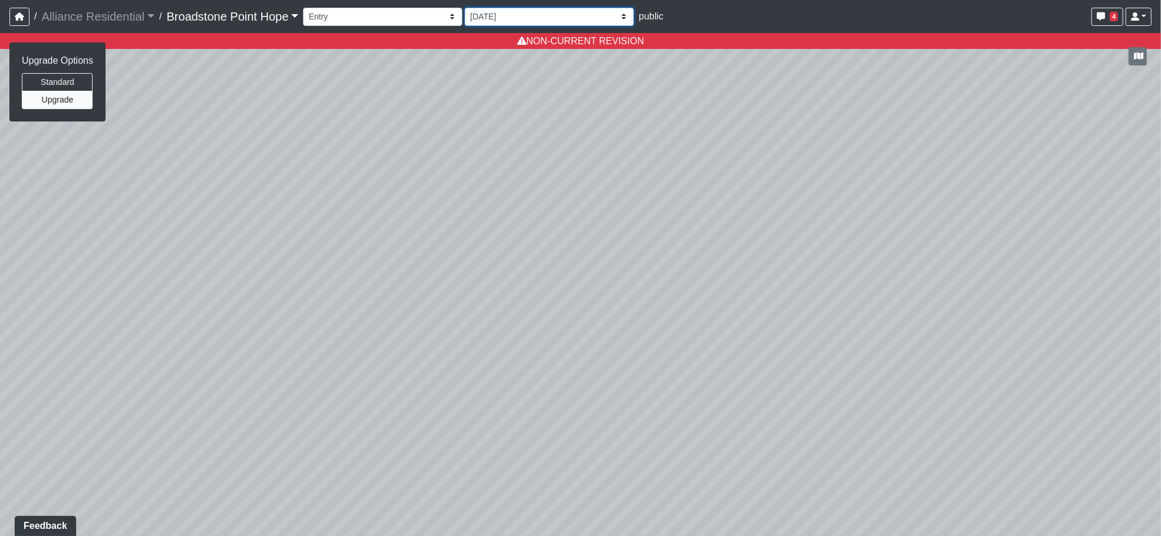
select select "jSbzXF9d96j3rUUmxPYLxy"
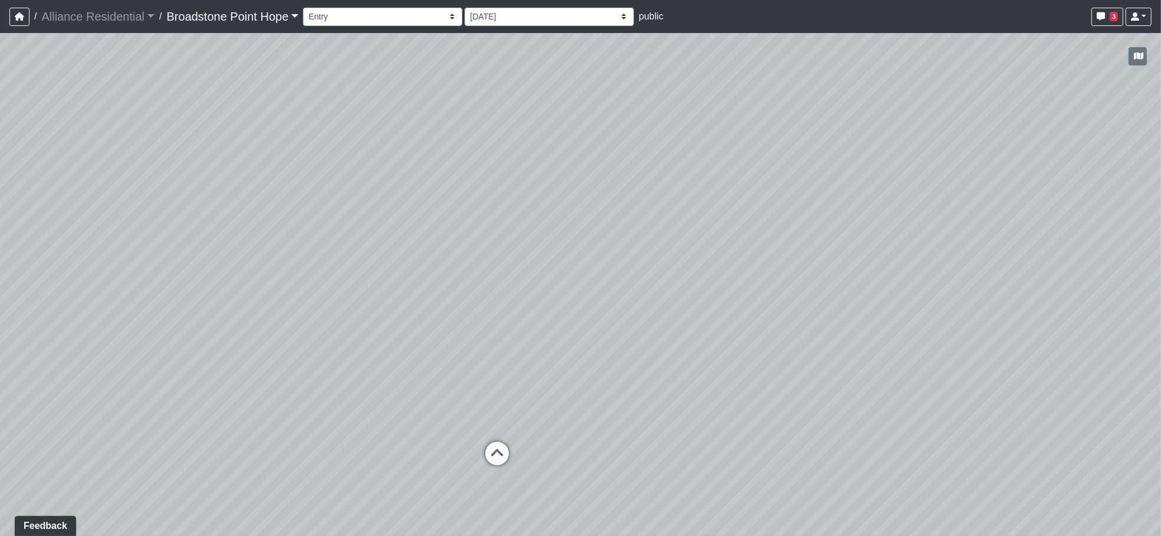
drag, startPoint x: 648, startPoint y: 390, endPoint x: 667, endPoint y: 256, distance: 134.5
click at [667, 256] on div "Loading... Leasing Desks 1 Loading... Breakroom 1 Loading... Leasing Office 1 L…" at bounding box center [580, 284] width 1161 height 503
drag, startPoint x: 504, startPoint y: 130, endPoint x: 462, endPoint y: 123, distance: 42.3
click at [462, 123] on div "Loading... Leasing Desks 1 Loading... Breakroom 1 Loading... Leasing Office 1 L…" at bounding box center [580, 284] width 1161 height 503
drag, startPoint x: 377, startPoint y: 327, endPoint x: 342, endPoint y: 342, distance: 38.8
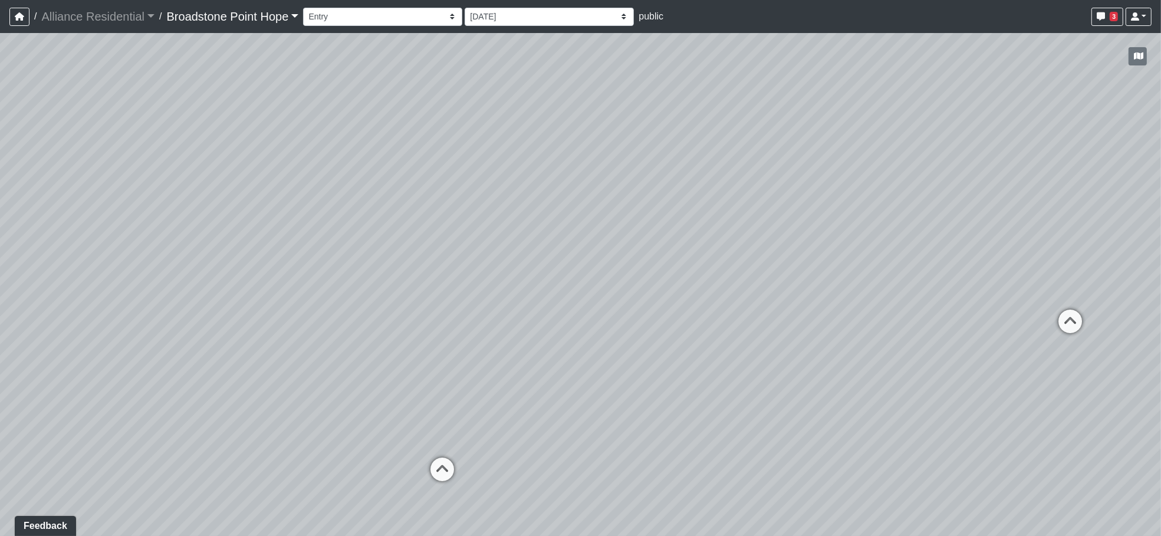
click at [342, 342] on div "Loading... Leasing Desks 1 Loading... Breakroom 1 Loading... Leasing Office 1 L…" at bounding box center [580, 284] width 1161 height 503
drag, startPoint x: 539, startPoint y: 191, endPoint x: 503, endPoint y: 284, distance: 99.3
click at [503, 284] on div "Loading... Leasing Desks 1 Loading... Breakroom 1 Loading... Leasing Office 1 L…" at bounding box center [580, 284] width 1161 height 503
drag, startPoint x: 610, startPoint y: 369, endPoint x: 482, endPoint y: 207, distance: 206.8
click at [552, 143] on div "Loading... Leasing Desks 1 Loading... Breakroom 1 Loading... Leasing Office 1 L…" at bounding box center [580, 284] width 1161 height 503
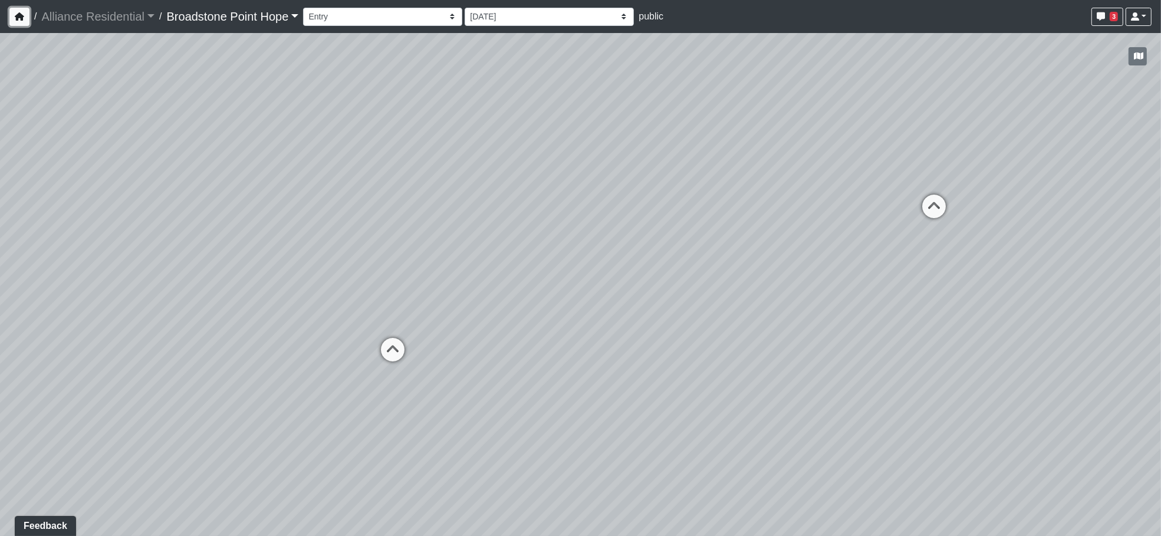
click at [23, 13] on icon "button" at bounding box center [19, 16] width 9 height 8
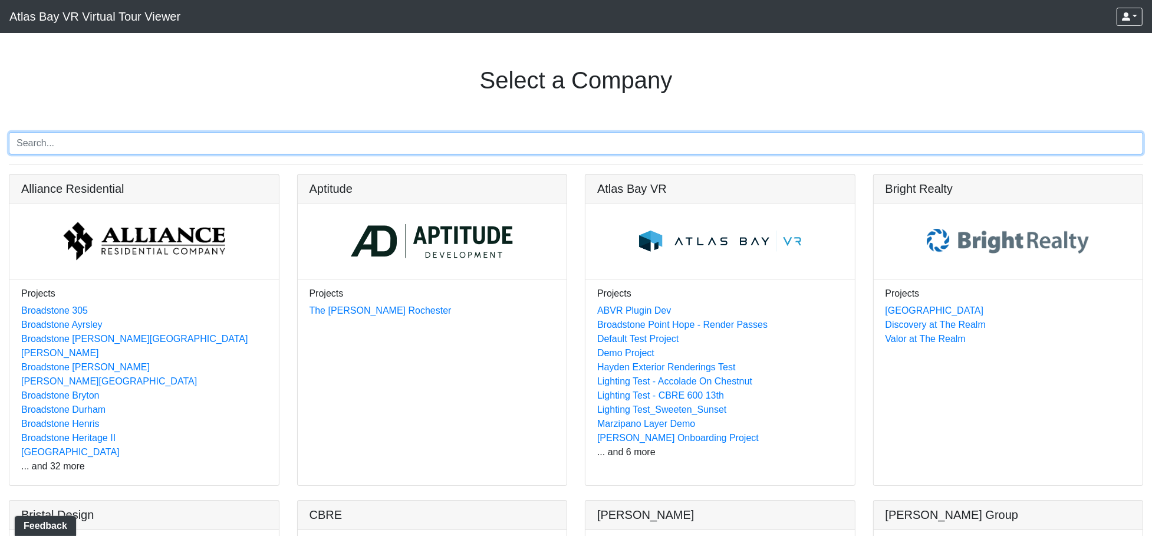
click at [308, 137] on input "Search" at bounding box center [576, 143] width 1134 height 22
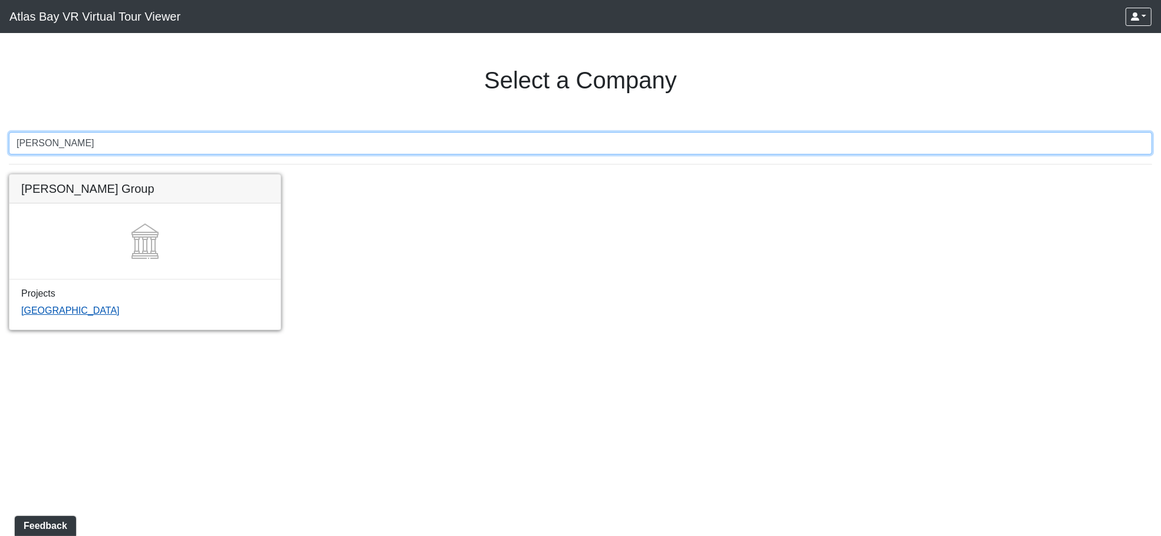
type input "[PERSON_NAME]"
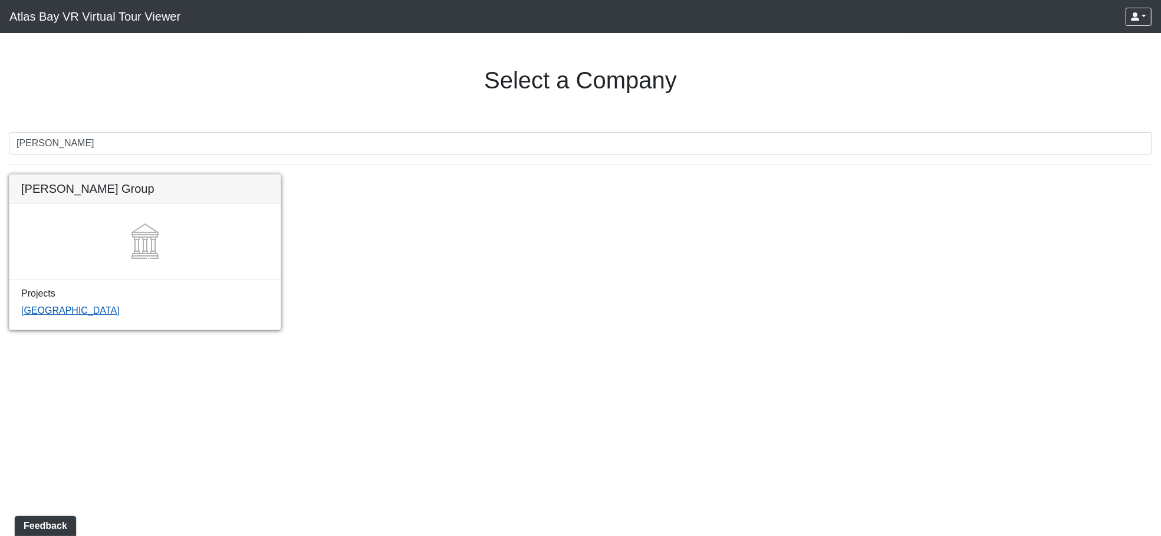
click at [80, 309] on link "[GEOGRAPHIC_DATA]" at bounding box center [70, 310] width 98 height 10
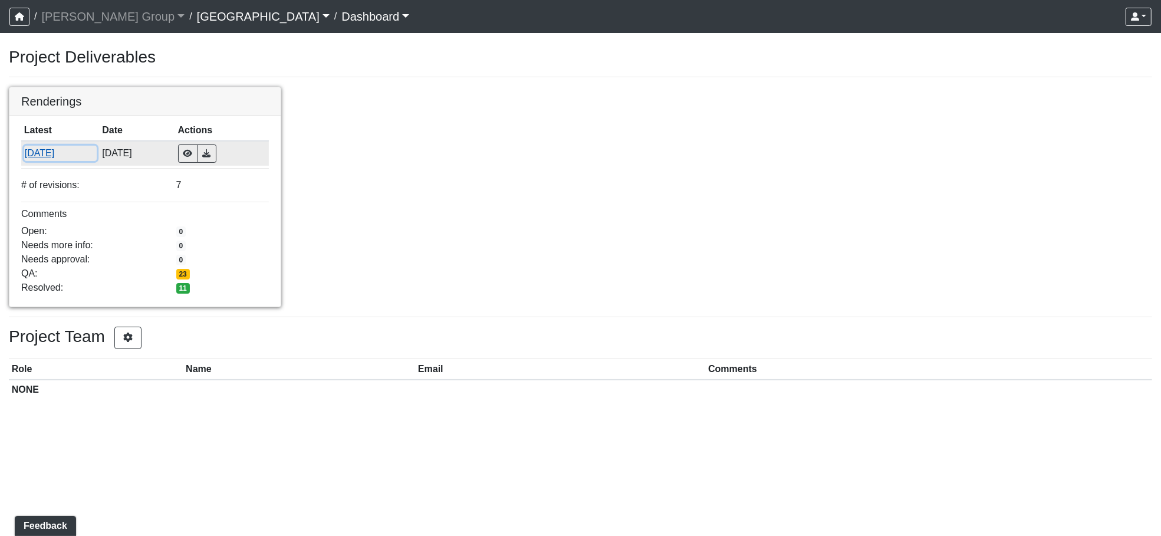
click at [50, 148] on button "[DATE]" at bounding box center [60, 153] width 73 height 15
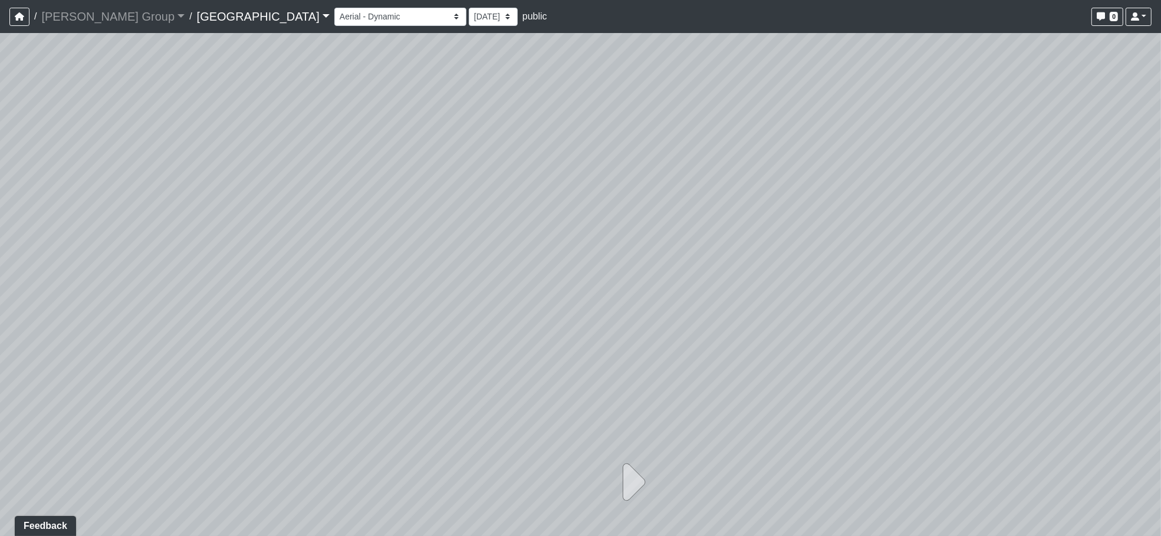
drag, startPoint x: 836, startPoint y: 423, endPoint x: 799, endPoint y: 418, distance: 38.0
click at [799, 418] on div at bounding box center [580, 284] width 1161 height 503
drag, startPoint x: 561, startPoint y: 317, endPoint x: 533, endPoint y: 285, distance: 41.8
click at [533, 285] on div at bounding box center [580, 284] width 1161 height 503
drag, startPoint x: 546, startPoint y: 238, endPoint x: 545, endPoint y: 265, distance: 27.1
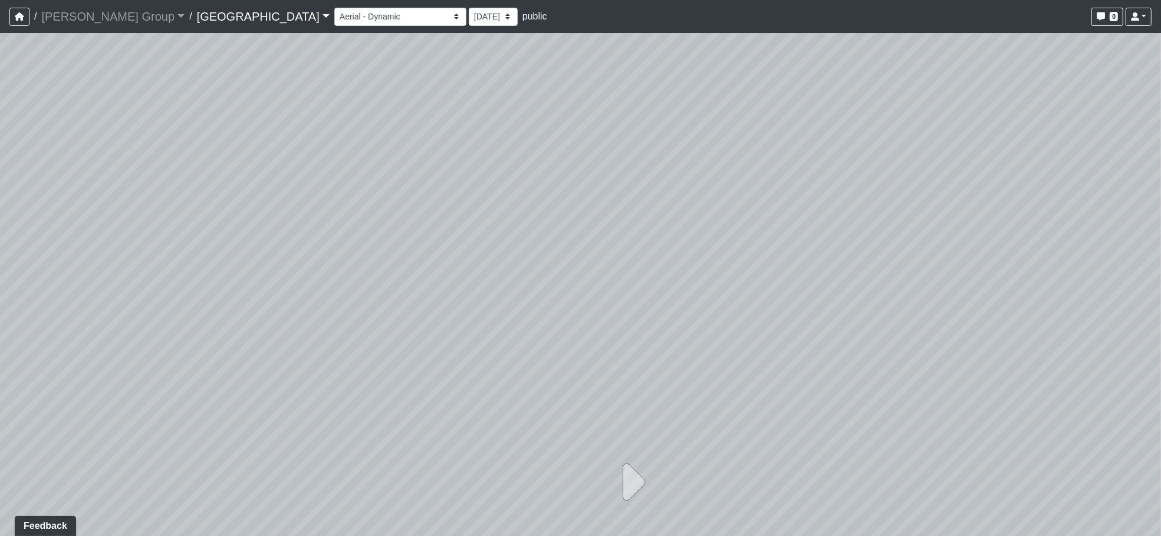
click at [545, 265] on div at bounding box center [580, 284] width 1161 height 503
click at [334, 15] on select "Aerial - Dynamic Clubhouse Front - Dynamic" at bounding box center [400, 17] width 132 height 18
select select "cF6oxEiNaCYUTBgsHXj4Ta"
click at [334, 8] on select "Aerial - Dynamic Clubhouse Front - Dynamic" at bounding box center [400, 17] width 132 height 18
drag, startPoint x: 622, startPoint y: 433, endPoint x: 609, endPoint y: 401, distance: 33.6
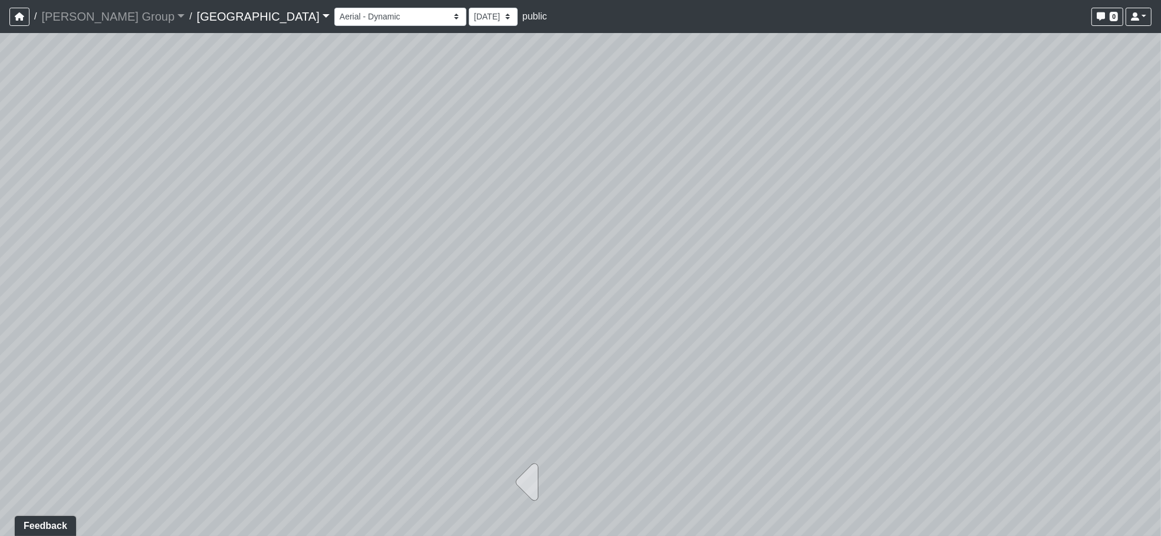
click at [609, 401] on div at bounding box center [580, 284] width 1161 height 503
drag, startPoint x: 606, startPoint y: 407, endPoint x: 553, endPoint y: 350, distance: 77.2
click at [553, 350] on div at bounding box center [580, 284] width 1161 height 503
drag, startPoint x: 665, startPoint y: 142, endPoint x: 717, endPoint y: 218, distance: 91.6
click at [717, 218] on div at bounding box center [580, 284] width 1161 height 503
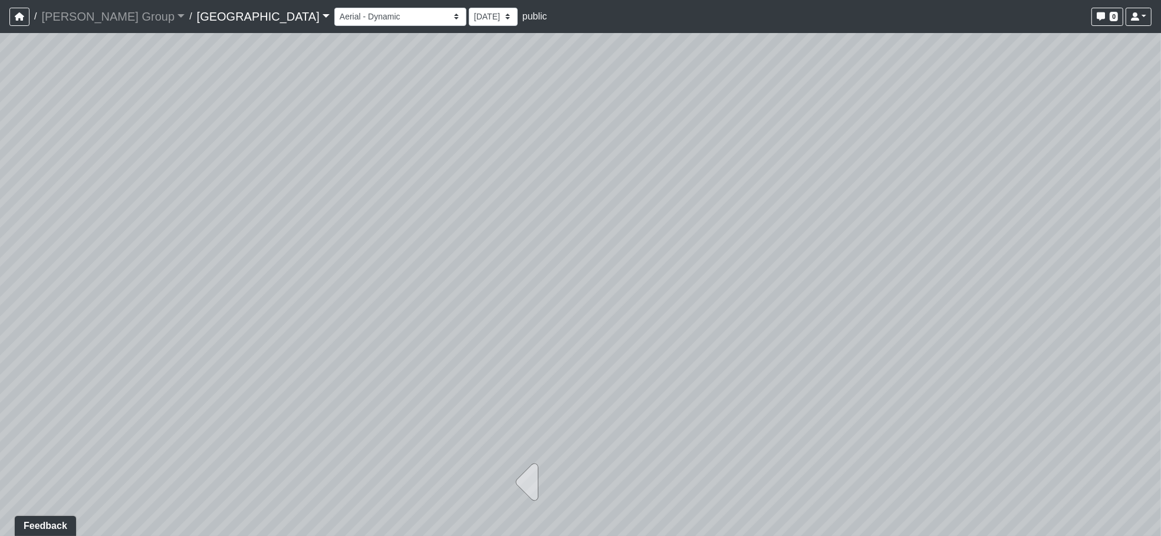
drag, startPoint x: 690, startPoint y: 256, endPoint x: 656, endPoint y: 256, distance: 34.2
click at [656, 256] on div at bounding box center [580, 284] width 1161 height 503
click at [80, 14] on link "Dobbins Group" at bounding box center [112, 17] width 143 height 24
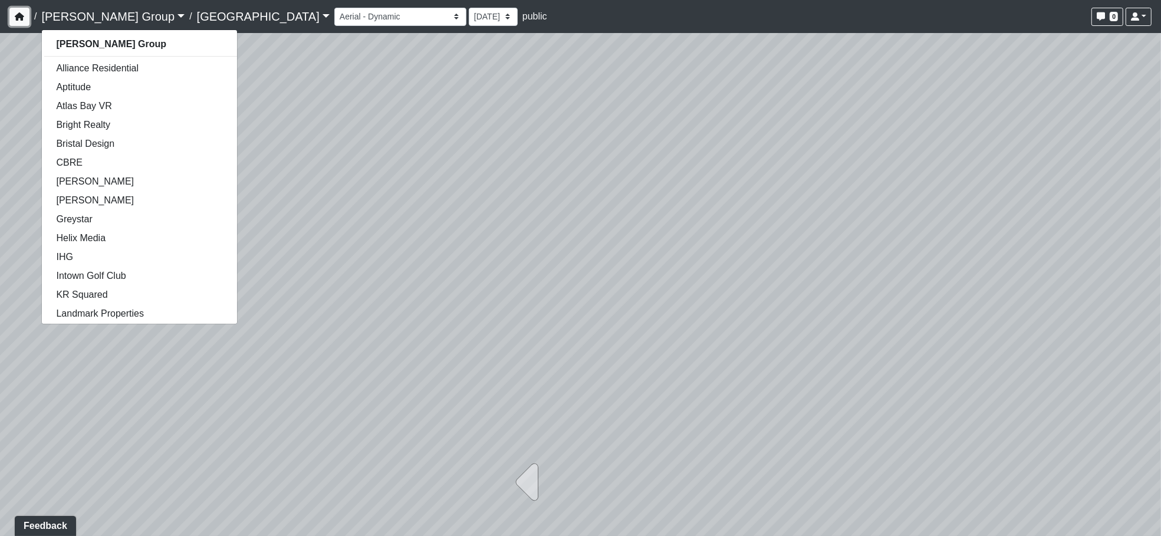
click at [19, 13] on icon "button" at bounding box center [19, 16] width 9 height 8
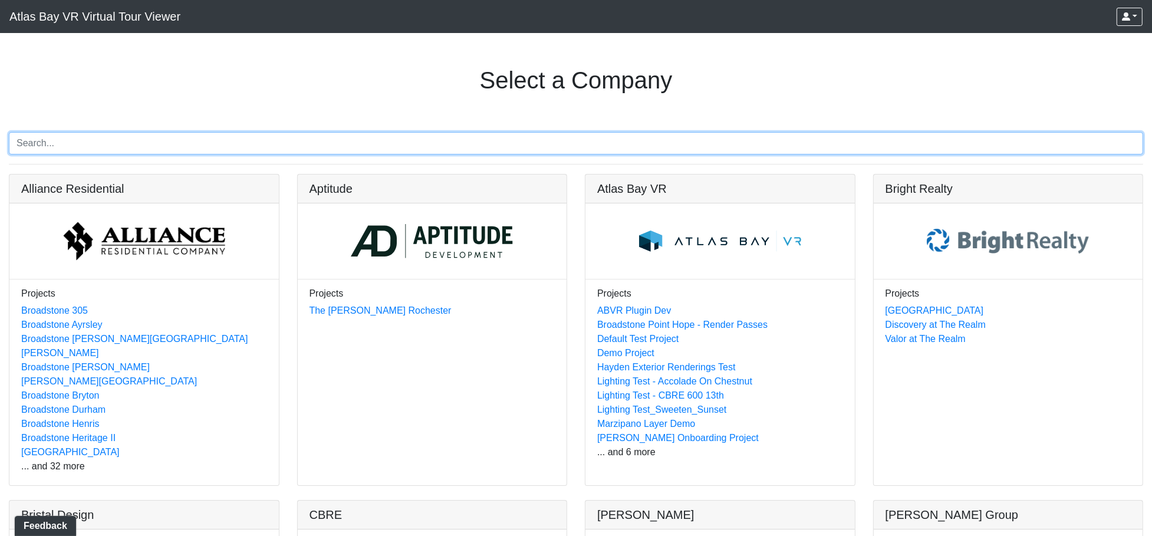
click at [187, 139] on input "Search" at bounding box center [576, 143] width 1134 height 22
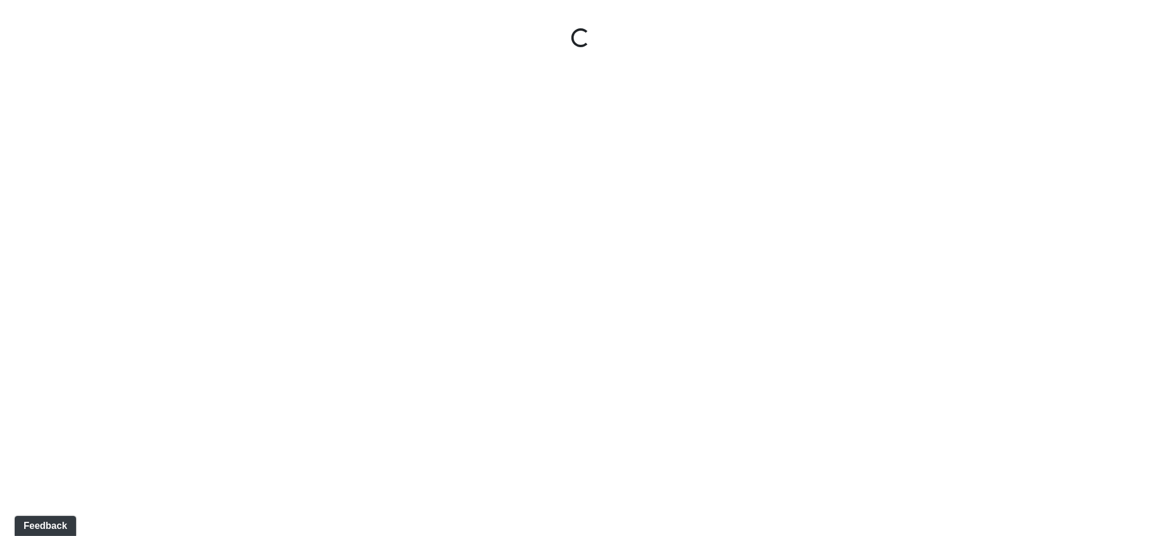
select select "hnhjTMmxsuougWZpPPEa28"
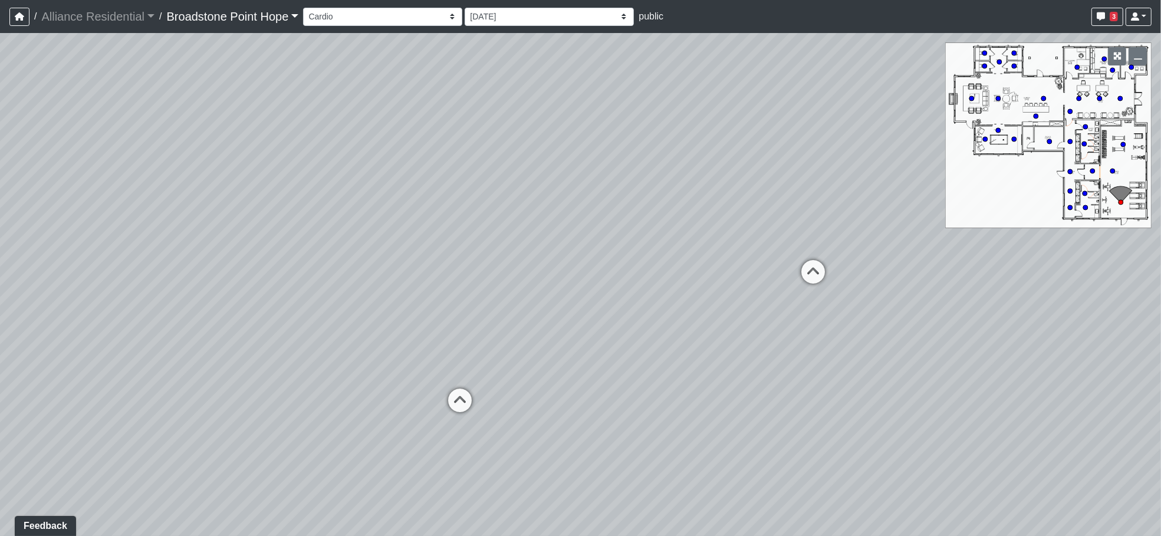
click at [659, 372] on div "Loading... Machines Loading... Weights" at bounding box center [580, 284] width 1161 height 503
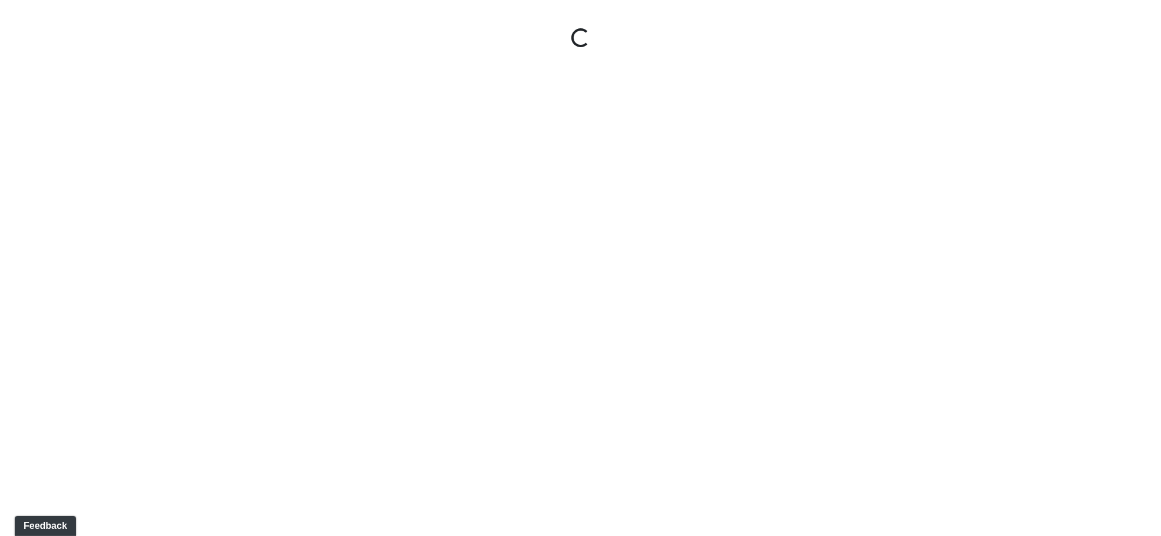
select select "fJc5aKiMUiMaQk47ZdTTUU"
select select "xp2EnM29icijy5Rj7JMuuV"
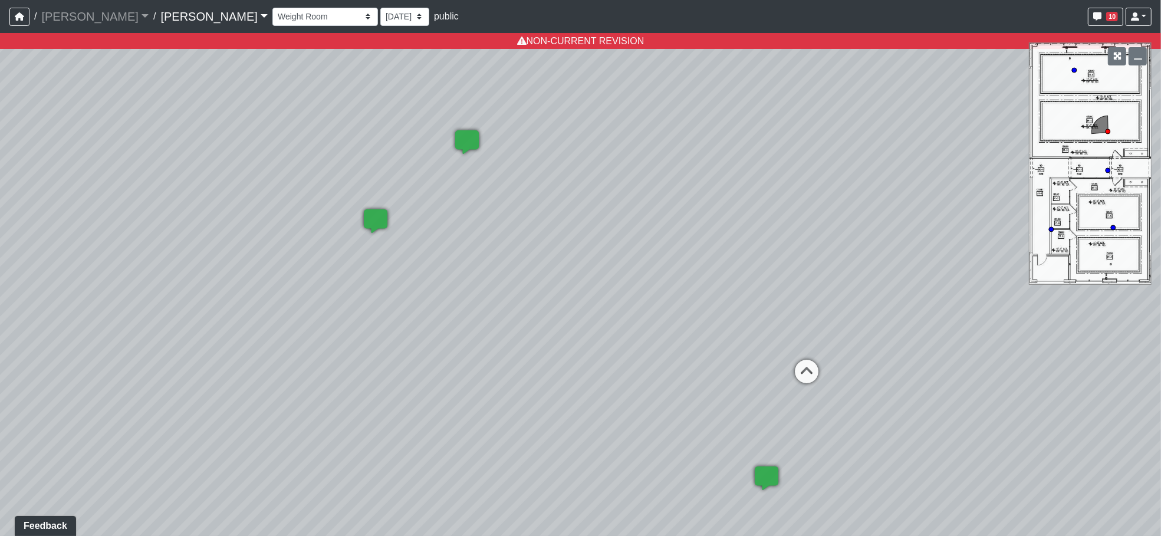
drag, startPoint x: 511, startPoint y: 356, endPoint x: 558, endPoint y: 308, distance: 67.1
click at [562, 358] on div "Loading... Yoga Loading... Hallway Loading... Created by Matt Latas - 5/22/2025…" at bounding box center [580, 284] width 1161 height 503
drag, startPoint x: 470, startPoint y: 202, endPoint x: 444, endPoint y: 213, distance: 27.7
click at [444, 213] on div "Loading... Yoga Loading... Hallway Loading... Created by Matt Latas - 5/22/2025…" at bounding box center [580, 284] width 1161 height 503
select select "fJc5aKiMUiMaQk47ZdTTUU"
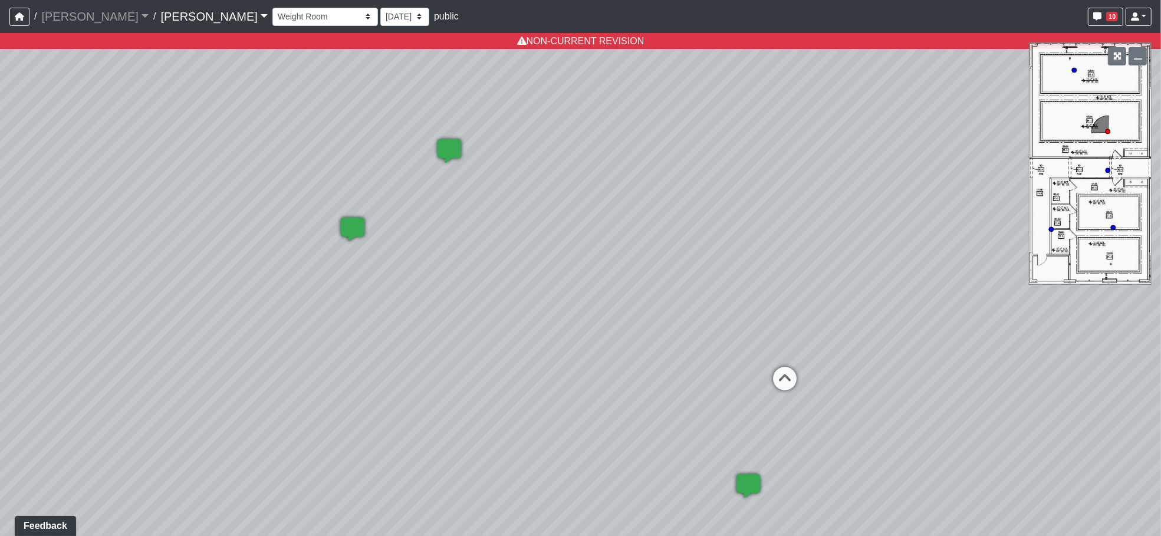
select select "q6DoeUBoCbce8TpjfYrEjV"
select select "fJc5aKiMUiMaQk47ZdTTUU"
select select "xp2EnM29icijy5Rj7JMuuV"
select select "fJc5aKiMUiMaQk47ZdTTUU"
select select "q6DoeUBoCbce8TpjfYrEjV"
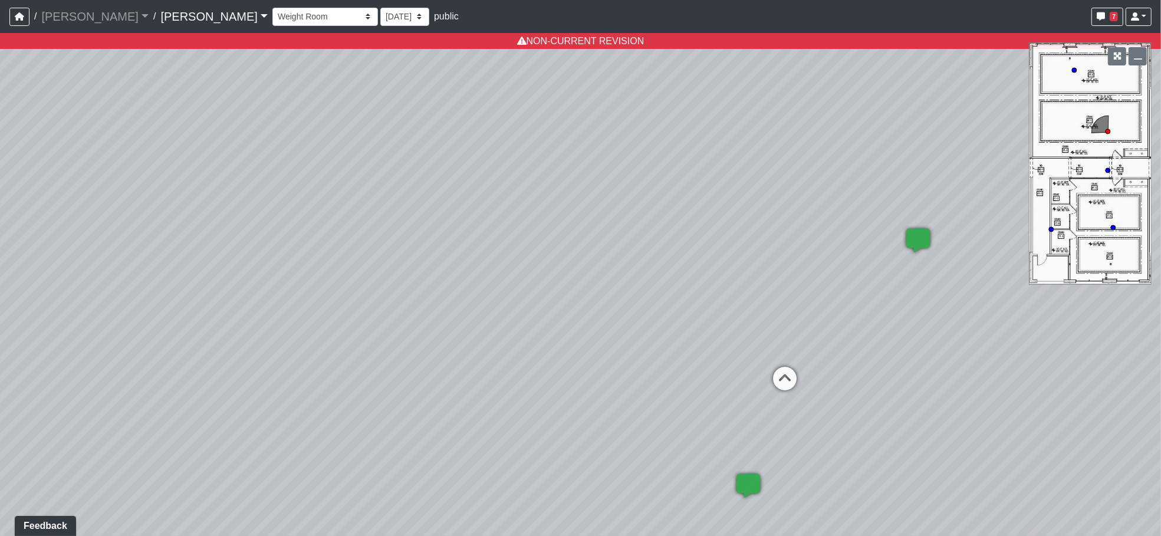
select select "fJc5aKiMUiMaQk47ZdTTUU"
select select "xp2EnM29icijy5Rj7JMuuV"
select select "fJc5aKiMUiMaQk47ZdTTUU"
select select "q6DoeUBoCbce8TpjfYrEjV"
select select "fJc5aKiMUiMaQk47ZdTTUU"
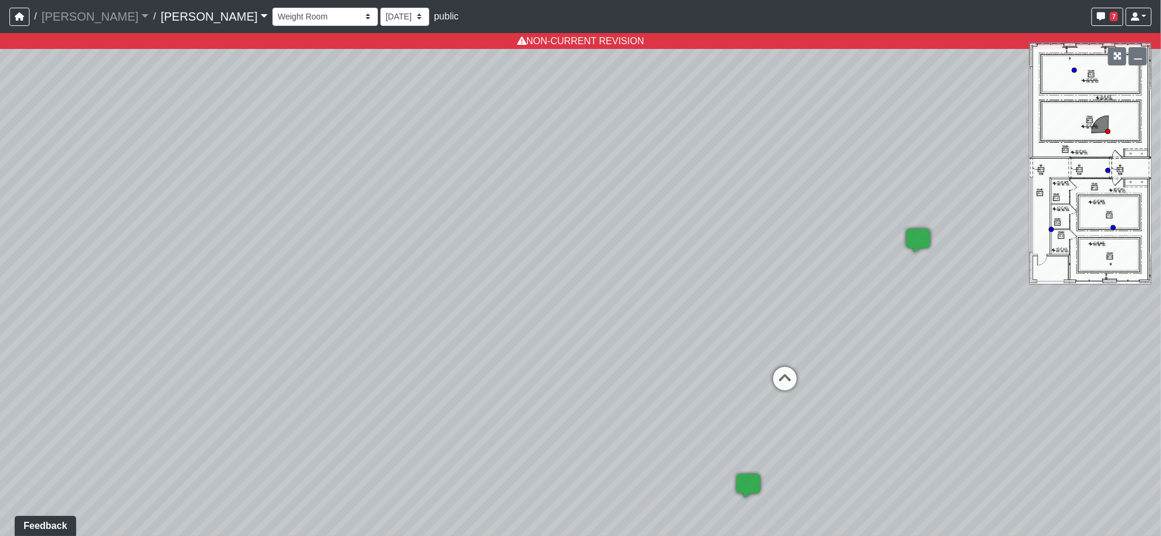
select select "xp2EnM29icijy5Rj7JMuuV"
select select "fJc5aKiMUiMaQk47ZdTTUU"
select select "q6DoeUBoCbce8TpjfYrEjV"
select select "fJc5aKiMUiMaQk47ZdTTUU"
select select "xp2EnM29icijy5Rj7JMuuV"
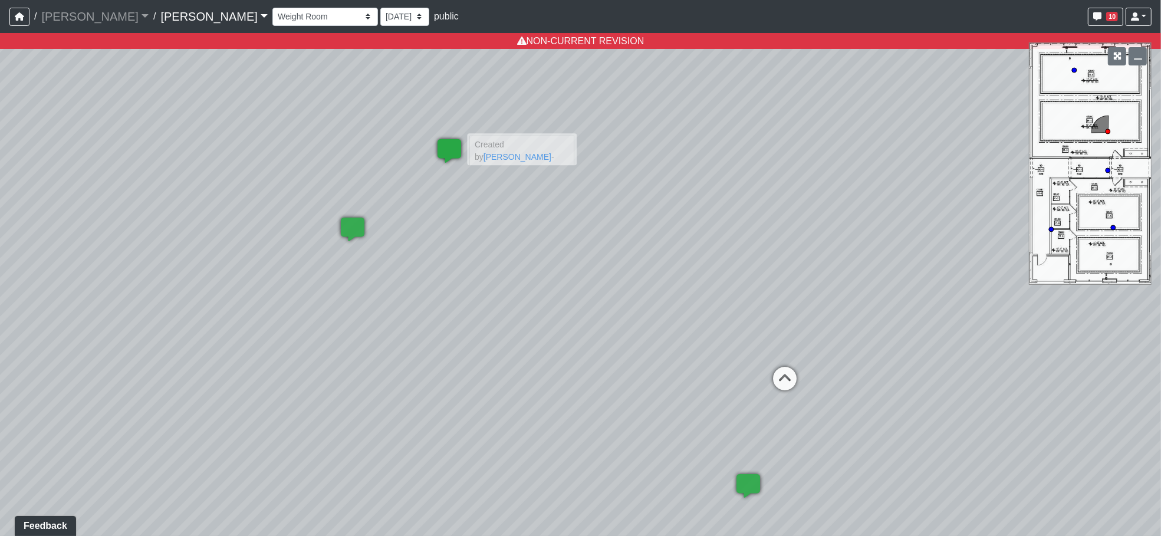
click at [447, 154] on icon at bounding box center [448, 156] width 35 height 35
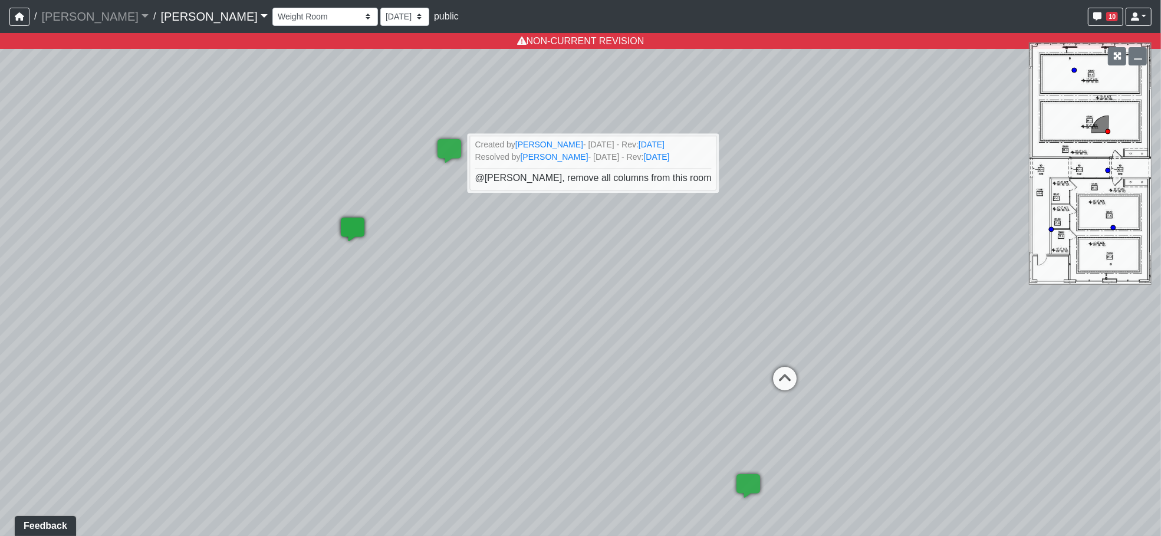
click at [341, 227] on icon at bounding box center [352, 235] width 35 height 35
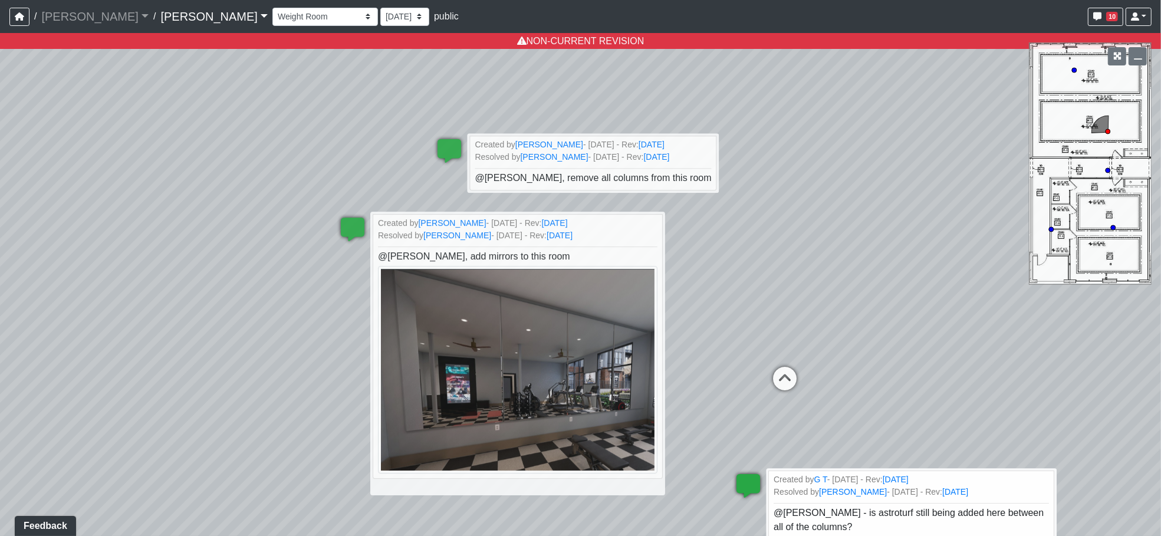
click at [746, 483] on icon at bounding box center [748, 491] width 35 height 35
click at [828, 149] on div "Loading... Yoga Loading... Hallway Loading... Created by Matt Latas - 5/22/2025…" at bounding box center [580, 284] width 1161 height 503
click at [1106, 11] on button "10" at bounding box center [1105, 17] width 35 height 18
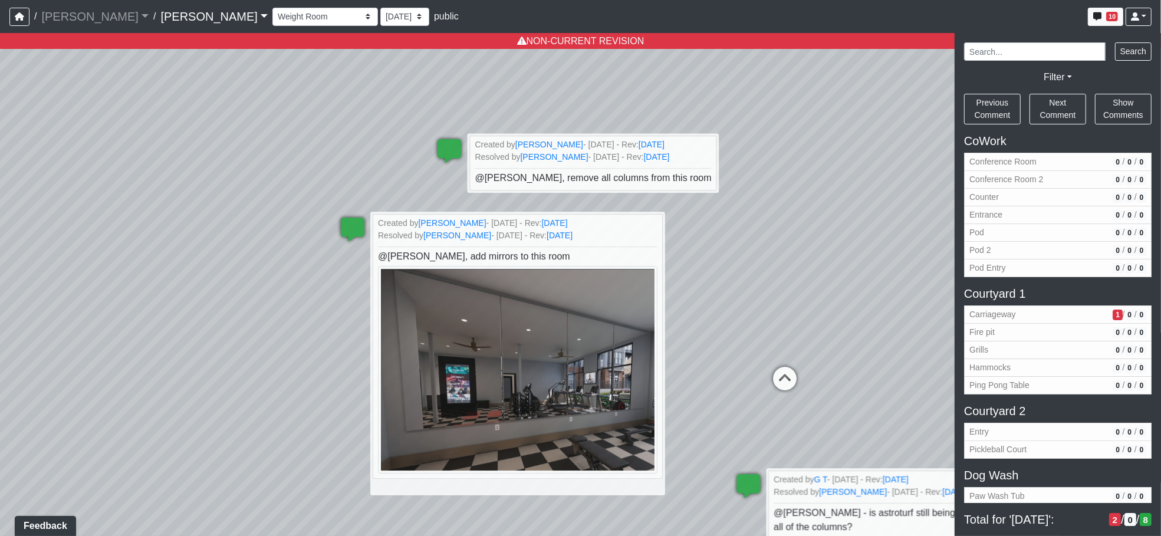
click at [760, 124] on div "Loading... Yoga Loading... Hallway Loading... Created by Matt Latas - 5/22/2025…" at bounding box center [580, 284] width 1161 height 503
click at [1093, 12] on icon "button" at bounding box center [1097, 16] width 8 height 8
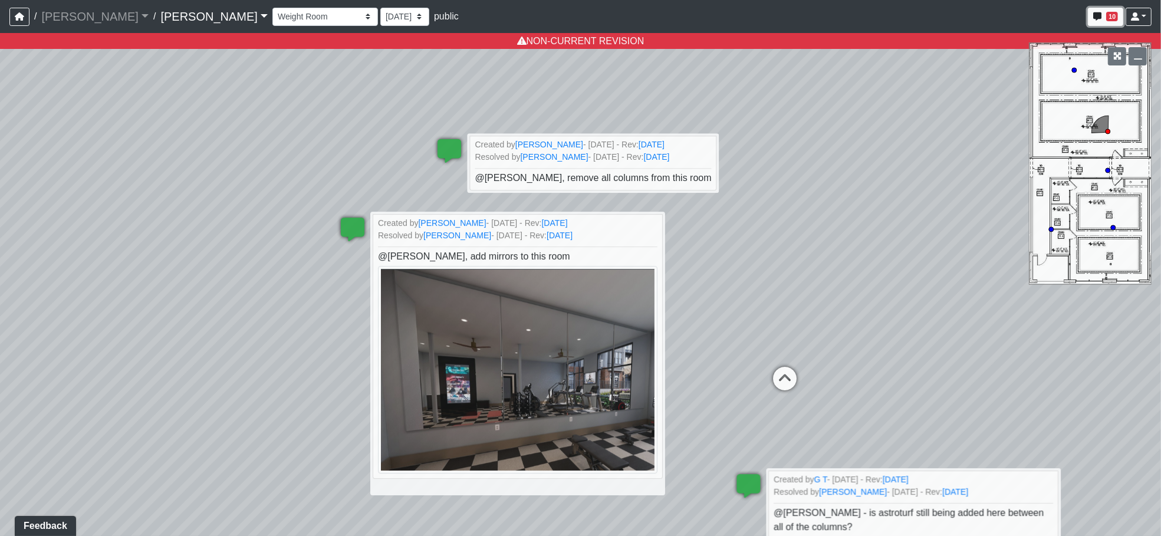
click at [1093, 12] on icon "button" at bounding box center [1097, 16] width 8 height 8
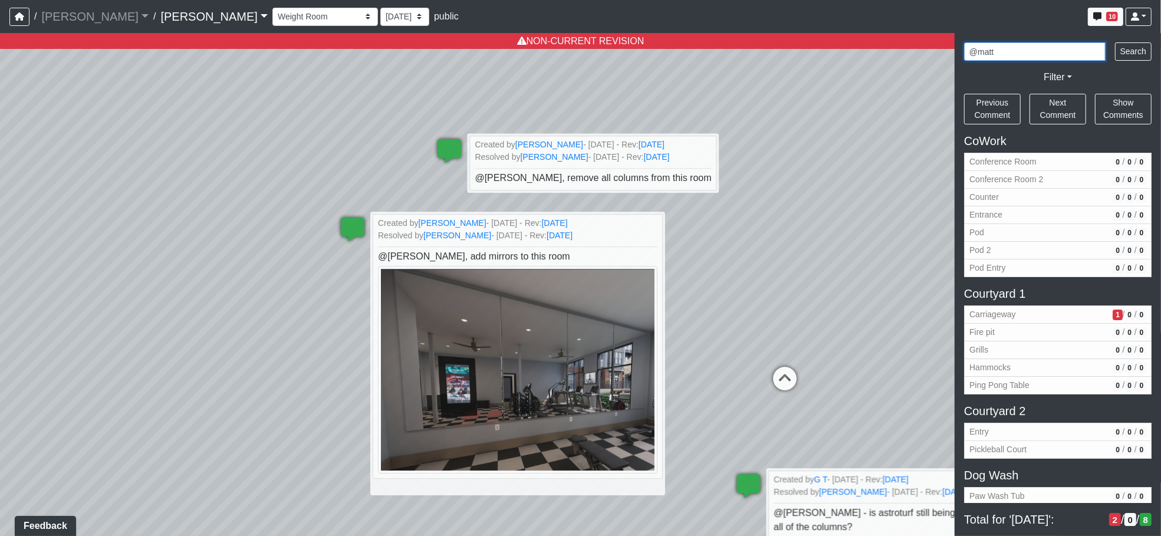
click at [1115, 42] on button "Search" at bounding box center [1133, 51] width 37 height 18
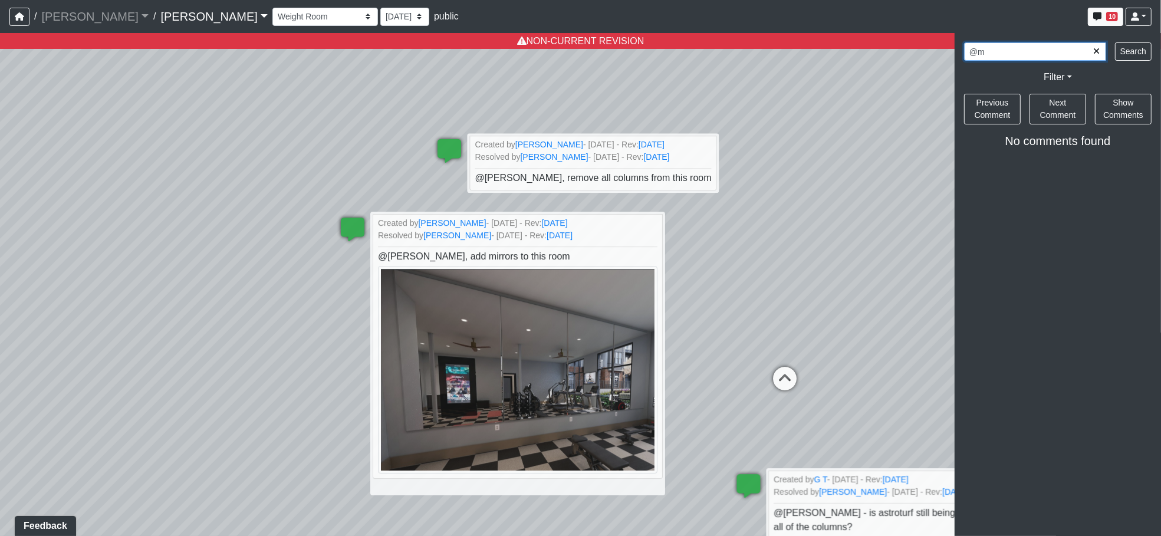
type input "@"
type input "@jennifer"
click at [1115, 42] on button "Search" at bounding box center [1133, 51] width 37 height 18
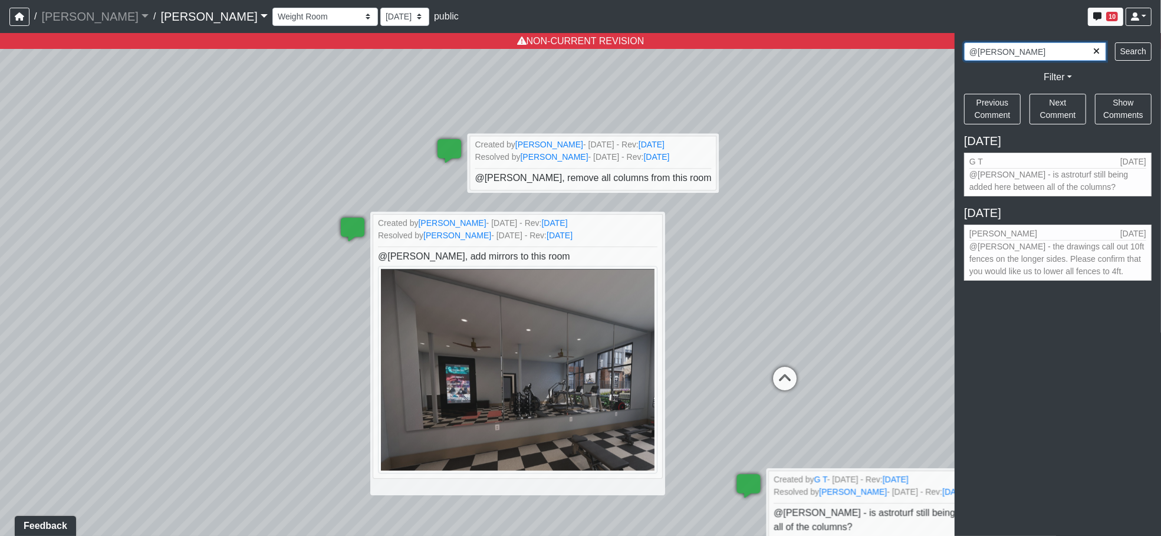
drag, startPoint x: 1021, startPoint y: 50, endPoint x: 970, endPoint y: 45, distance: 51.5
click at [970, 45] on input "@jennifer" at bounding box center [1035, 51] width 142 height 18
click at [1095, 50] on button "button" at bounding box center [1096, 51] width 17 height 18
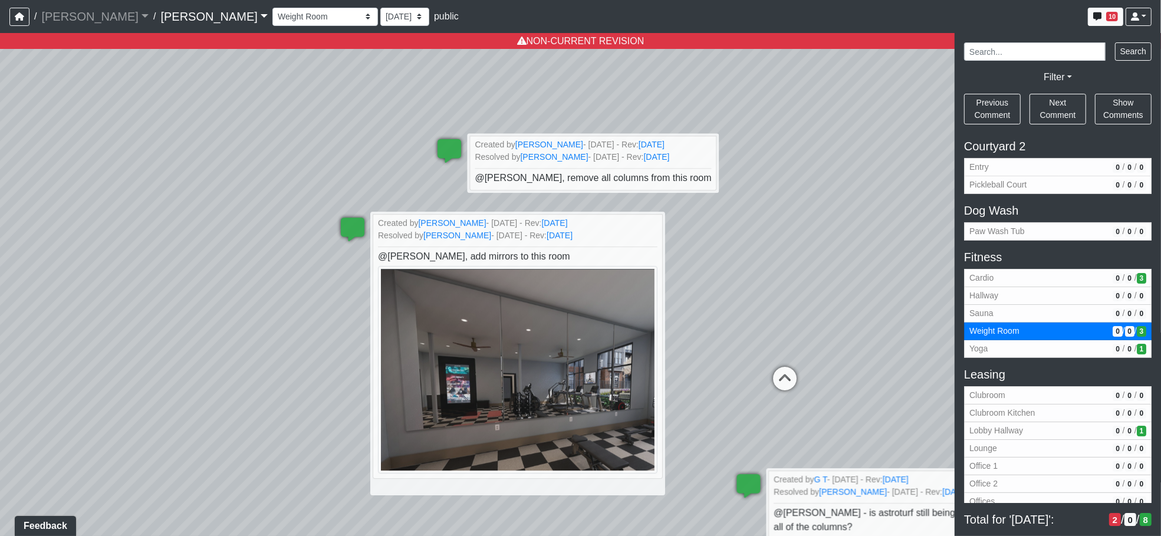
scroll to position [281, 0]
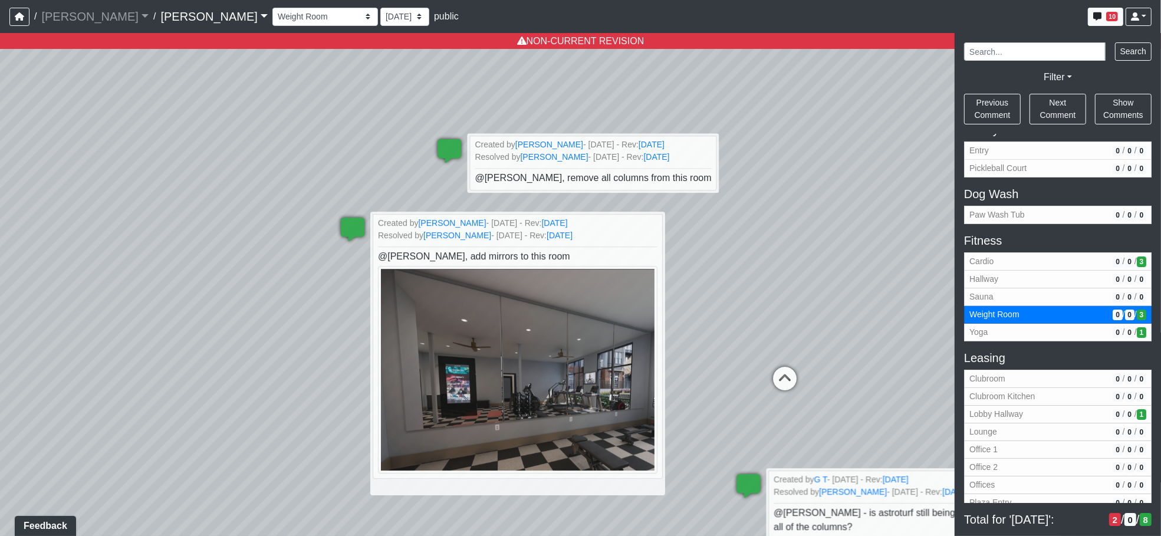
click at [207, 2] on nav "/ Ojala Ojala Loading... / Caroline Caroline Loading... Caroline Caroline Loadi…" at bounding box center [580, 16] width 1161 height 33
click at [272, 12] on select "Conference Room Conference Room 2 Counter Entrance Pod Pod 2 Pod Entry Carriage…" at bounding box center [325, 17] width 106 height 18
click at [272, 8] on select "Conference Room Conference Room 2 Counter Entrance Pod Pod 2 Pod Entry Carriage…" at bounding box center [325, 17] width 106 height 18
select select "uDb3L5dLMuEEk4W8NM4x8n"
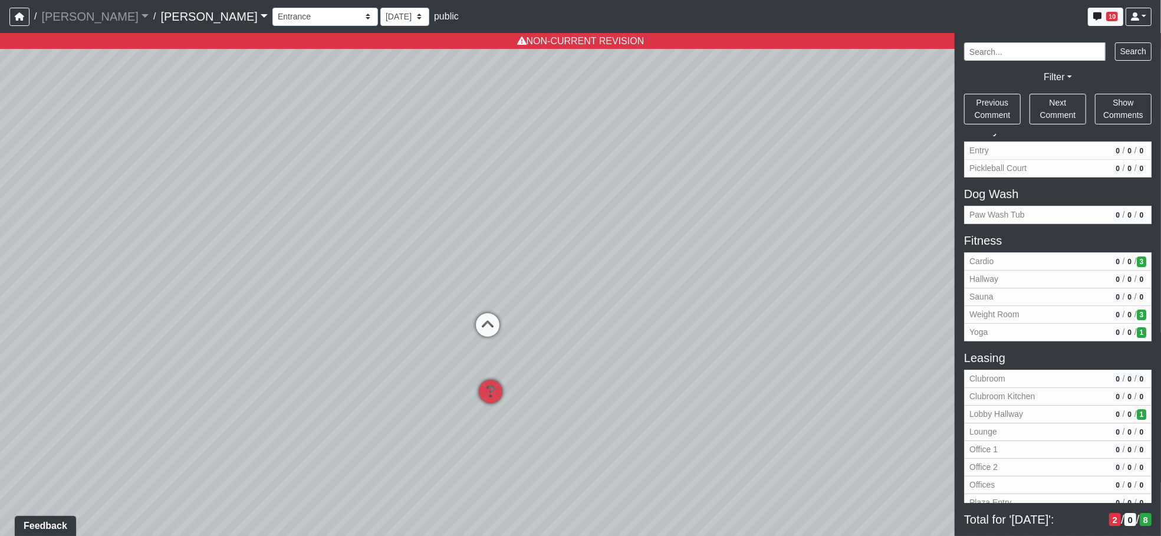
click at [294, 6] on div "Conference Room Conference Room 2 Counter Entrance Pod Pod 2 Pod Entry Carriage…" at bounding box center [711, 16] width 879 height 23
click at [380, 13] on select "8/18/2025 8/14/2025 5/28/2025 5/23/2025 4/7/2025 3/31/2025 3/5/2025 9/25/2024 9…" at bounding box center [404, 17] width 49 height 18
select select "dQ1XRnfn3V8MigKwXm67ie"
click at [380, 8] on select "8/18/2025 8/14/2025 5/28/2025 5/23/2025 4/7/2025 3/31/2025 3/5/2025 9/25/2024 9…" at bounding box center [404, 17] width 49 height 18
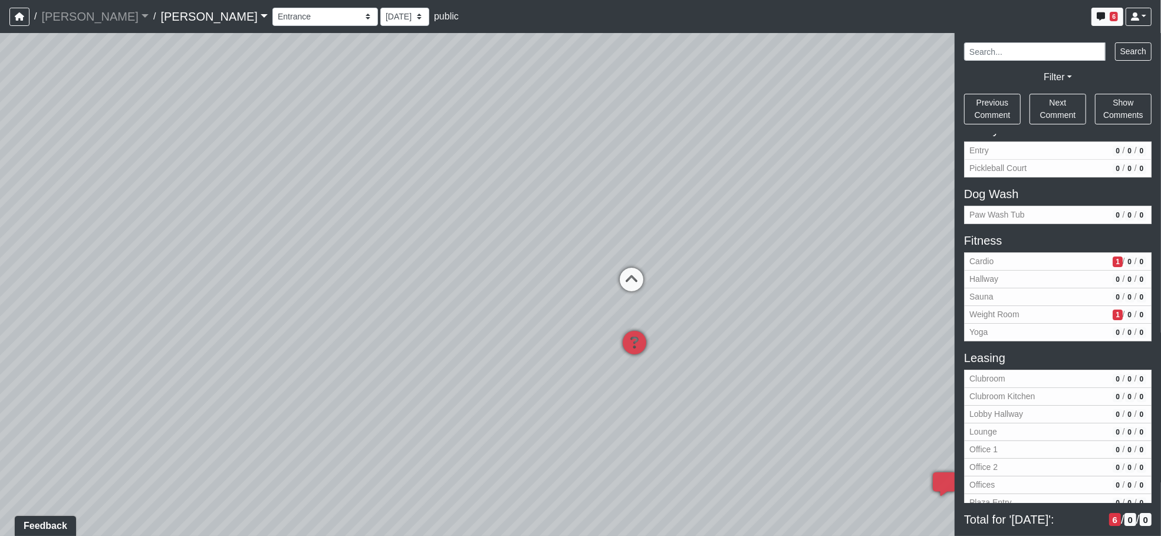
drag, startPoint x: 519, startPoint y: 332, endPoint x: 762, endPoint y: 276, distance: 249.4
click at [762, 276] on div "Loading... Yoga Loading... Hallway Loading... Created by Matt Latas - 5/22/2025…" at bounding box center [580, 284] width 1161 height 503
click at [272, 14] on select "Conference Room Conference Room 2 Counter Entrance Pod Pod 2 Pod Entry Carriage…" at bounding box center [325, 17] width 106 height 18
click at [272, 8] on select "Conference Room Conference Room 2 Counter Entrance Pod Pod 2 Pod Entry Carriage…" at bounding box center [325, 17] width 106 height 18
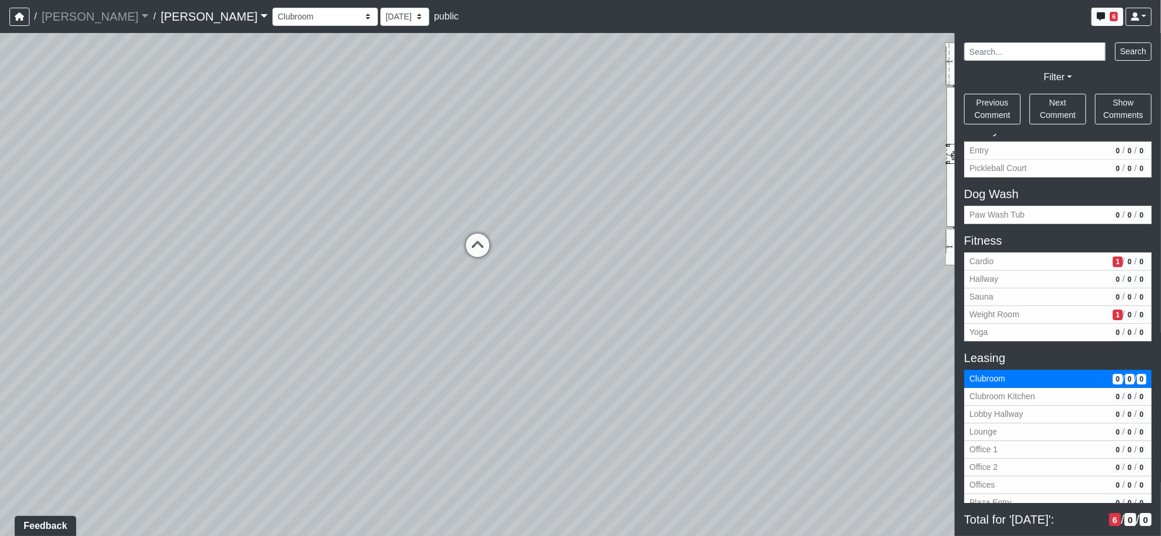
drag, startPoint x: 403, startPoint y: 341, endPoint x: 831, endPoint y: 289, distance: 431.0
click at [831, 289] on div "Loading... Yoga Loading... Hallway Loading... Created by Matt Latas - 5/22/2025…" at bounding box center [580, 284] width 1161 height 503
drag, startPoint x: 372, startPoint y: 393, endPoint x: 617, endPoint y: 421, distance: 246.8
click at [618, 421] on div "Loading... Yoga Loading... Hallway Loading... Created by Matt Latas - 5/22/2025…" at bounding box center [580, 284] width 1161 height 503
drag, startPoint x: 610, startPoint y: 349, endPoint x: 130, endPoint y: 373, distance: 481.0
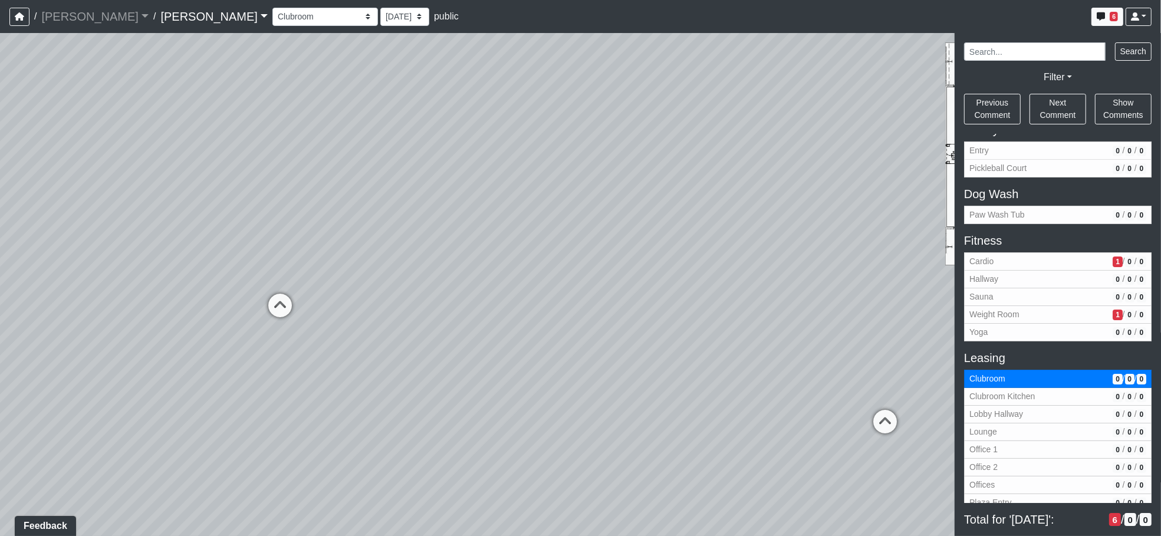
click at [130, 373] on div "Loading... Yoga Loading... Hallway Loading... Created by Matt Latas - 5/22/2025…" at bounding box center [580, 284] width 1161 height 503
click at [1119, 13] on button "6" at bounding box center [1107, 17] width 32 height 18
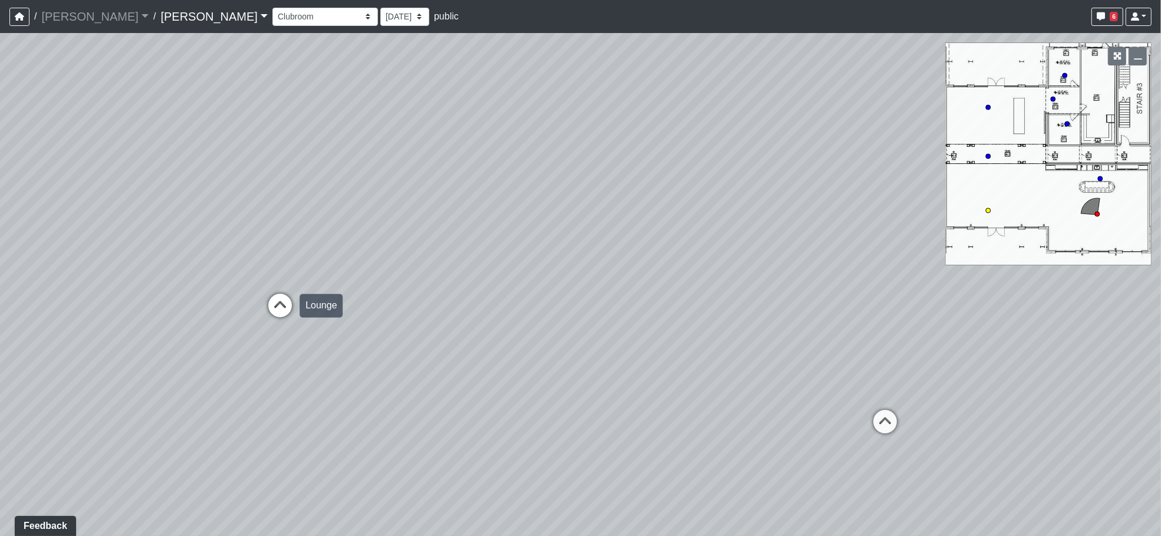
click at [276, 302] on icon at bounding box center [279, 311] width 35 height 35
select select "gWGiK49pNVcE5NDUhYaJkE"
drag, startPoint x: 845, startPoint y: 336, endPoint x: 339, endPoint y: 395, distance: 509.2
click at [339, 395] on div "Loading... Yoga Loading... Hallway Loading... Created by Matt Latas - 5/22/2025…" at bounding box center [580, 284] width 1161 height 503
drag, startPoint x: 747, startPoint y: 338, endPoint x: 714, endPoint y: 211, distance: 131.5
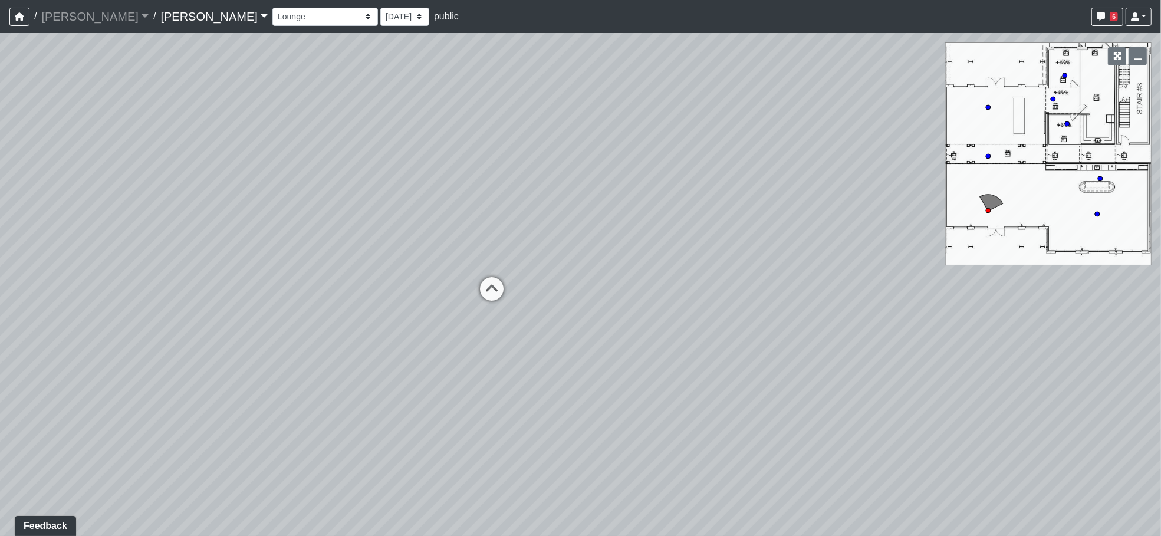
click at [714, 211] on div "Loading... Yoga Loading... Hallway Loading... Created by Matt Latas - 5/22/2025…" at bounding box center [580, 284] width 1161 height 503
click at [1100, 14] on icon "button" at bounding box center [1100, 16] width 8 height 8
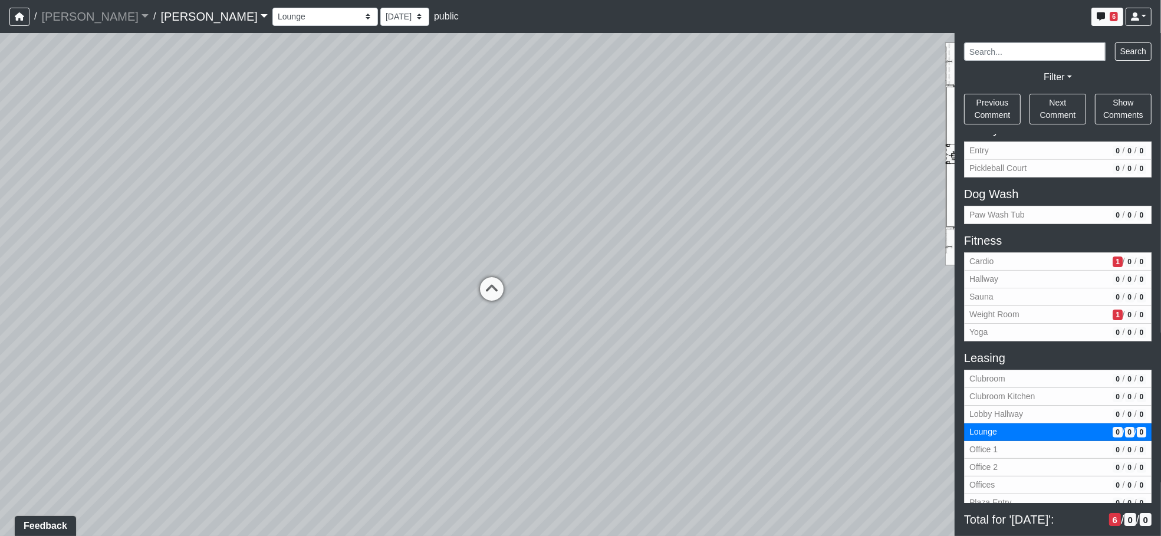
click at [910, 11] on div "Conference Room Conference Room 2 Counter Entrance Pod Pod 2 Pod Entry Carriage…" at bounding box center [711, 16] width 879 height 23
click at [707, 294] on div "Loading... Yoga Loading... Hallway Loading... Created by Matt Latas - 5/22/2025…" at bounding box center [580, 284] width 1161 height 503
click at [681, 333] on div "Loading... Yoga Loading... Hallway Loading... Created by Matt Latas - 5/22/2025…" at bounding box center [580, 284] width 1161 height 503
drag, startPoint x: 1032, startPoint y: 11, endPoint x: 1021, endPoint y: 8, distance: 10.9
click at [1027, 8] on div "Conference Room Conference Room 2 Counter Entrance Pod Pod 2 Pod Entry Carriage…" at bounding box center [711, 16] width 879 height 23
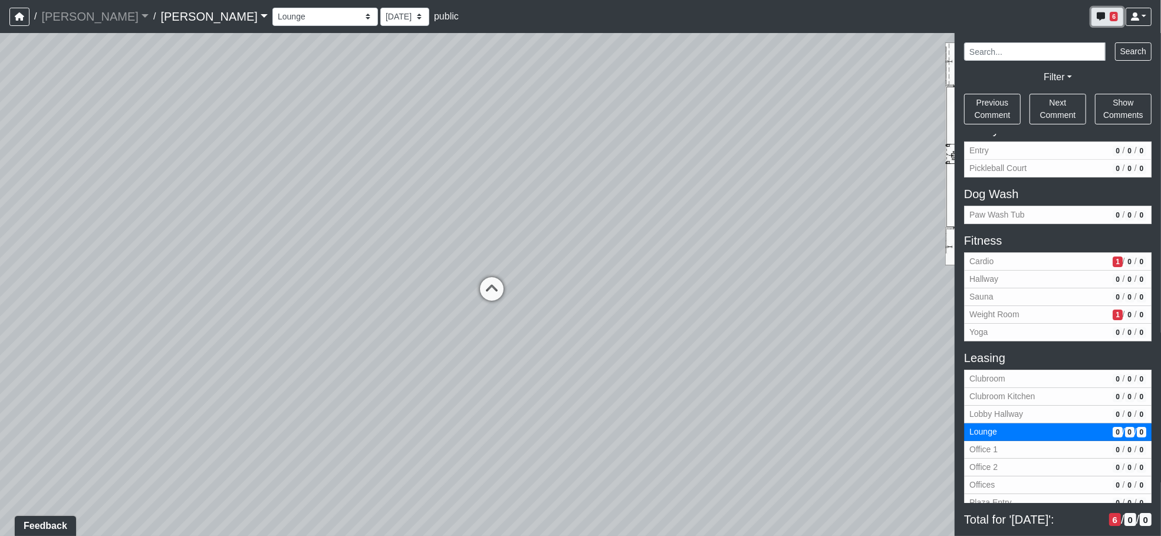
click at [1112, 15] on span "6" at bounding box center [1113, 16] width 8 height 9
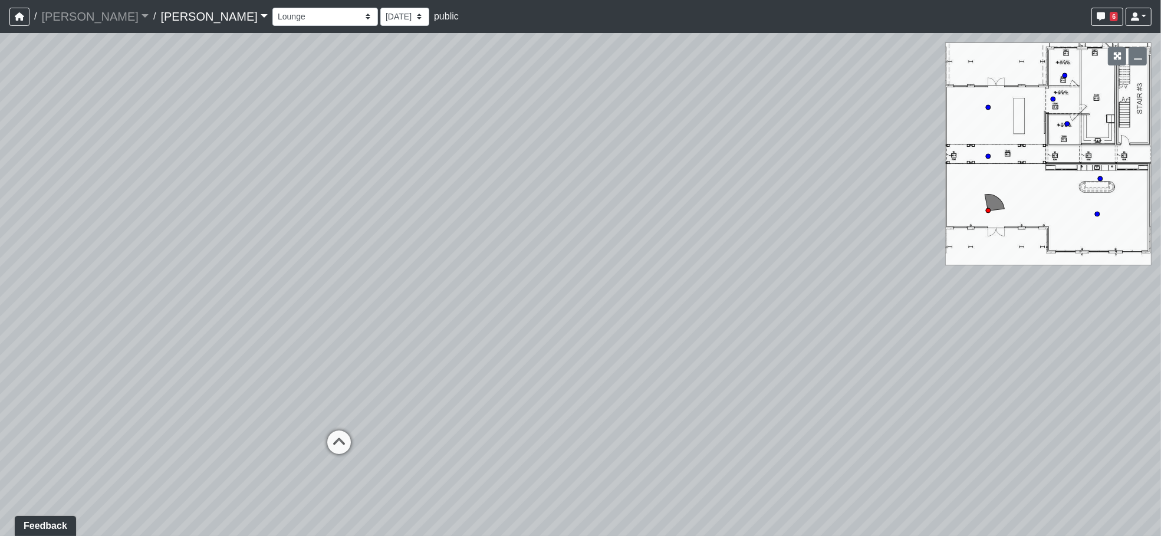
drag, startPoint x: 740, startPoint y: 152, endPoint x: 550, endPoint y: 303, distance: 242.5
click at [550, 303] on div "Loading... Yoga Loading... Hallway Loading... Created by Matt Latas - 5/22/2025…" at bounding box center [580, 284] width 1161 height 503
drag, startPoint x: 735, startPoint y: 351, endPoint x: 440, endPoint y: 275, distance: 304.4
click at [440, 275] on div "Loading... Yoga Loading... Hallway Loading... Created by Matt Latas - 5/22/2025…" at bounding box center [580, 284] width 1161 height 503
drag, startPoint x: 795, startPoint y: 364, endPoint x: 545, endPoint y: 380, distance: 251.0
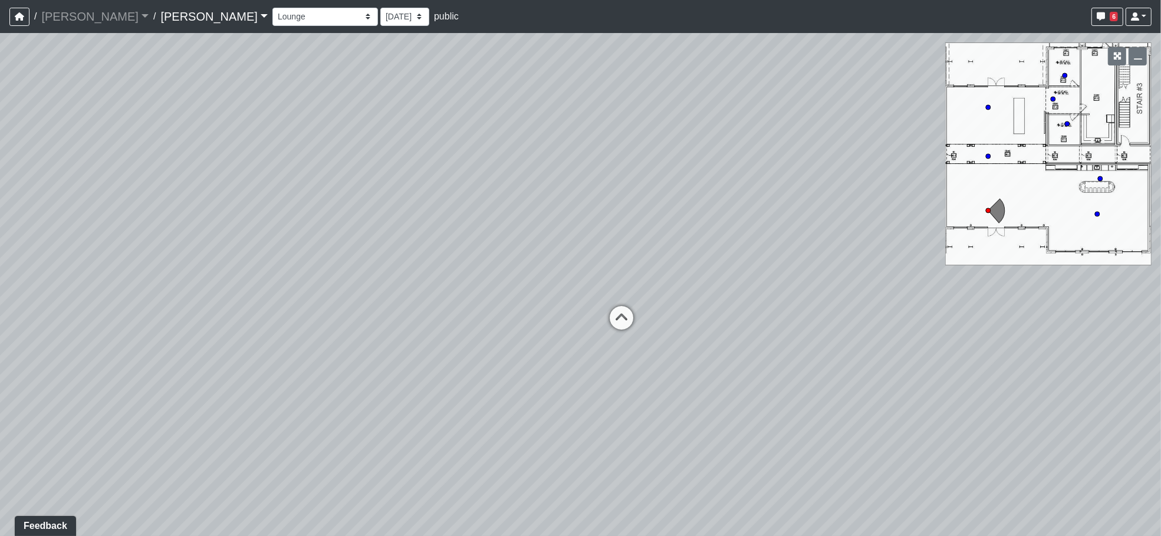
click at [545, 380] on div "Loading... Yoga Loading... Hallway Loading... Created by Matt Latas - 5/22/2025…" at bounding box center [580, 284] width 1161 height 503
drag, startPoint x: 914, startPoint y: 417, endPoint x: 614, endPoint y: 357, distance: 305.4
click at [614, 357] on div "Loading... Yoga Loading... Hallway Loading... Created by Matt Latas - 5/22/2025…" at bounding box center [580, 284] width 1161 height 503
drag, startPoint x: 259, startPoint y: 1, endPoint x: 730, endPoint y: 144, distance: 492.4
click at [730, 144] on div "Loading... Yoga Loading... Hallway Loading... Created by Matt Latas - 5/22/2025…" at bounding box center [580, 284] width 1161 height 503
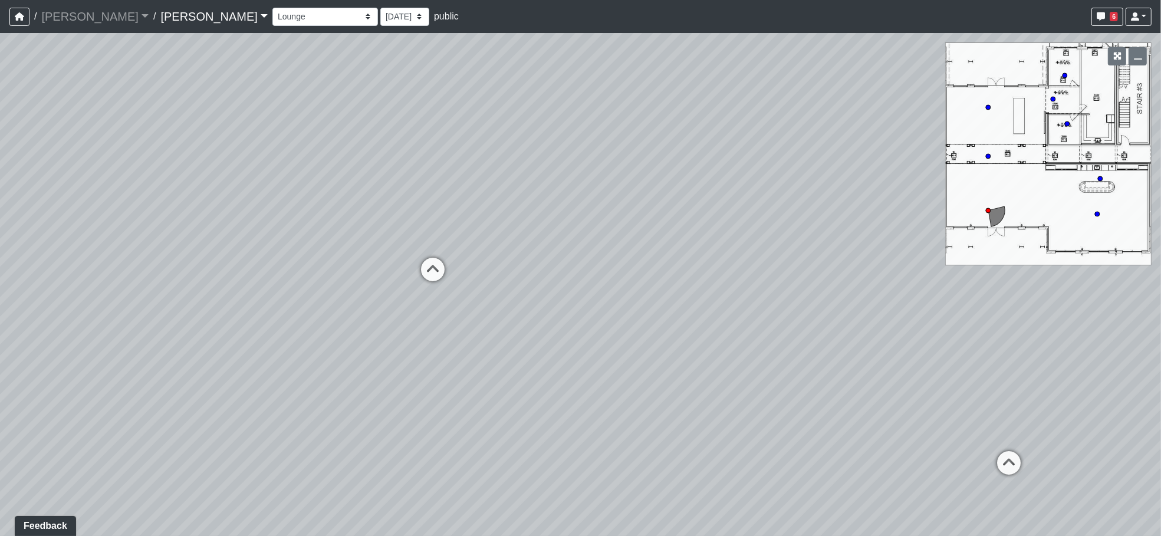
click at [1057, 9] on div "Conference Room Conference Room 2 Counter Entrance Pod Pod 2 Pod Entry Carriage…" at bounding box center [711, 16] width 879 height 23
click at [1137, 51] on button "button" at bounding box center [1137, 56] width 18 height 18
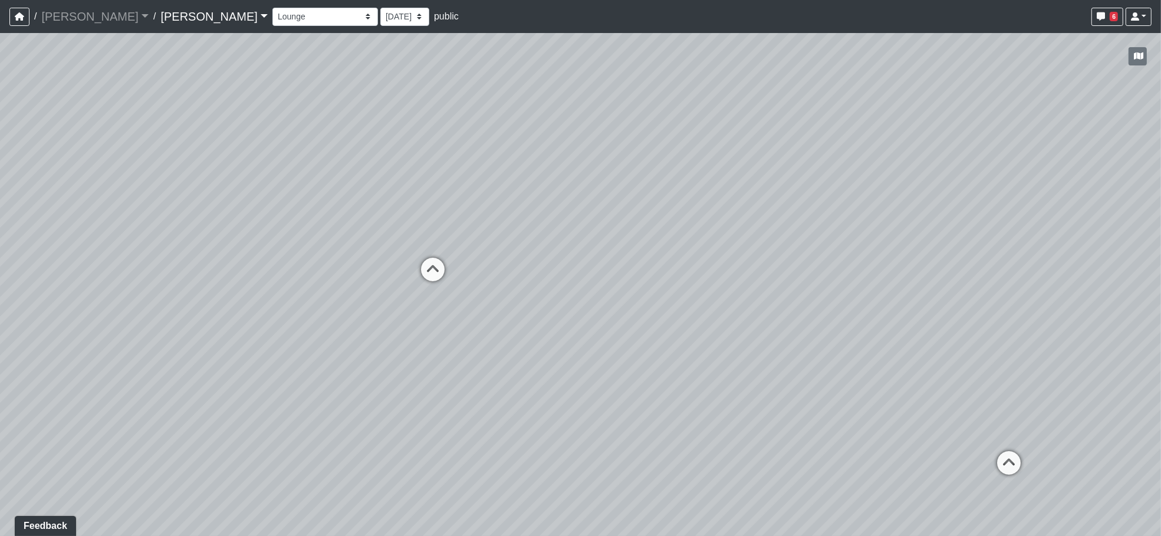
click at [426, 2] on nav "/ Ojala Ojala Loading... / Caroline Caroline Loading... Caroline Caroline Loadi…" at bounding box center [580, 16] width 1161 height 33
drag, startPoint x: 149, startPoint y: 11, endPoint x: 114, endPoint y: 123, distance: 118.0
click at [110, 136] on div "Loading... Yoga Loading... Hallway Loading... Created by Matt Latas - 5/22/2025…" at bounding box center [580, 284] width 1161 height 503
click at [22, 18] on icon "button" at bounding box center [19, 16] width 9 height 8
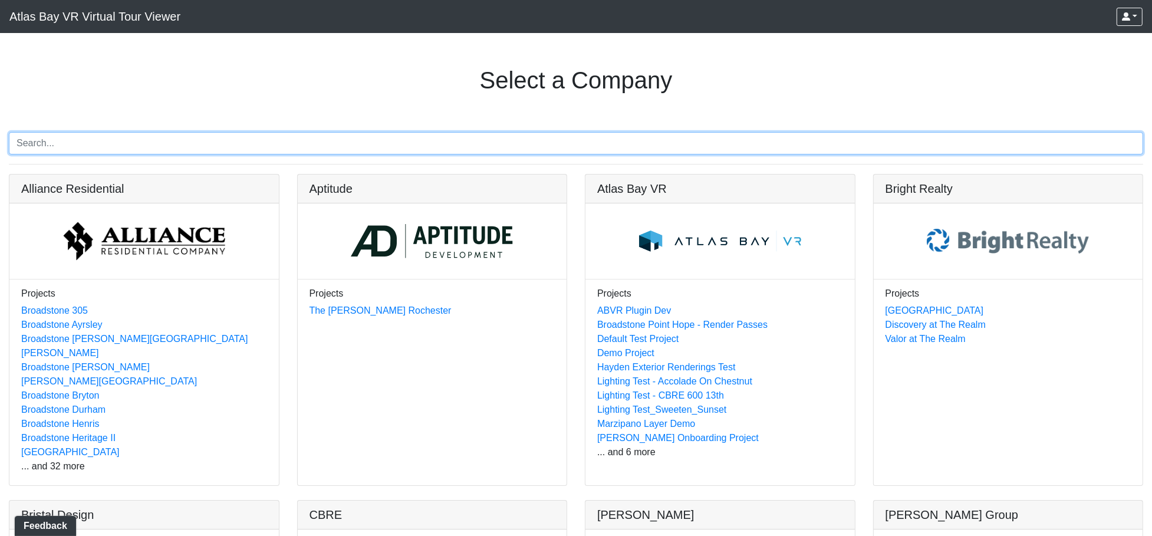
click at [668, 144] on input "Search" at bounding box center [576, 143] width 1134 height 22
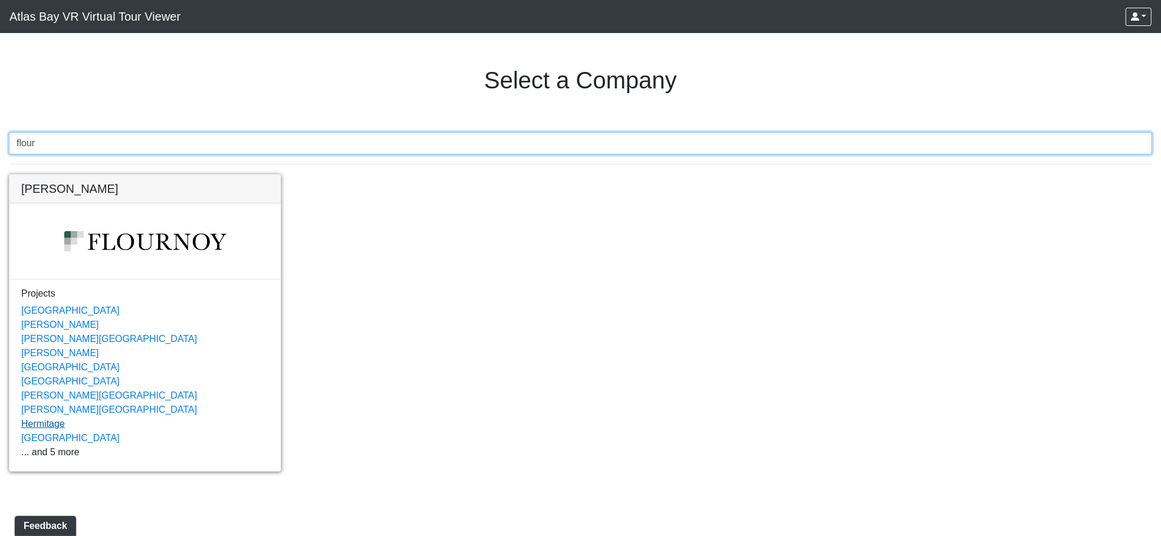
type input "flour"
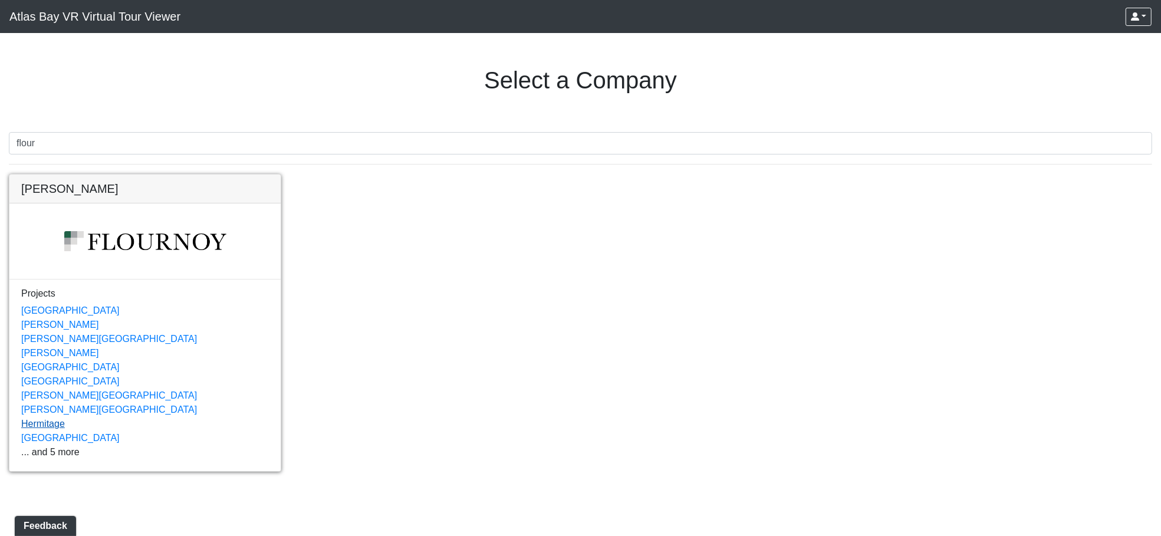
click at [48, 426] on link "Hermitage" at bounding box center [43, 423] width 44 height 10
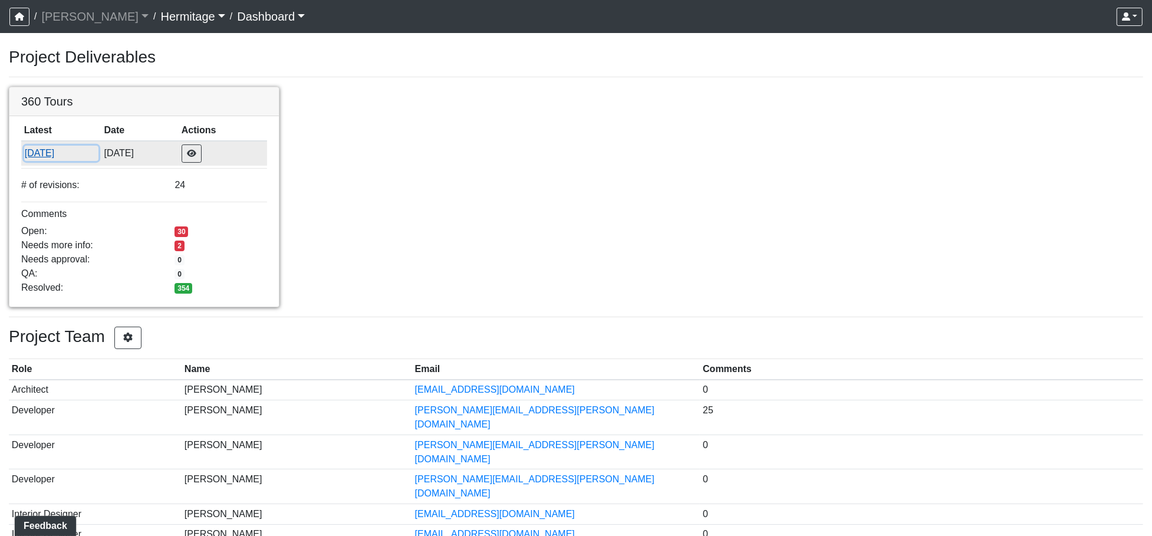
click at [54, 155] on button "[DATE]" at bounding box center [61, 153] width 74 height 15
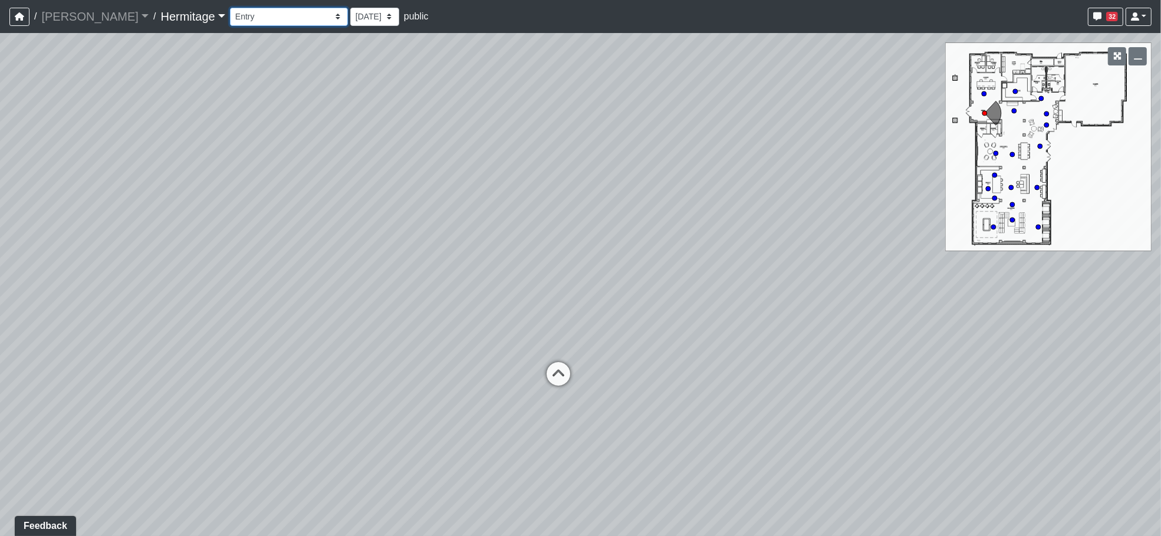
click at [256, 17] on select "Booth Seating Fireplace Pool Table Community Table Hallway Pool Courtyard Entry…" at bounding box center [289, 17] width 118 height 18
click at [230, 8] on select "Booth Seating Fireplace Pool Table Community Table Hallway Pool Courtyard Entry…" at bounding box center [289, 17] width 118 height 18
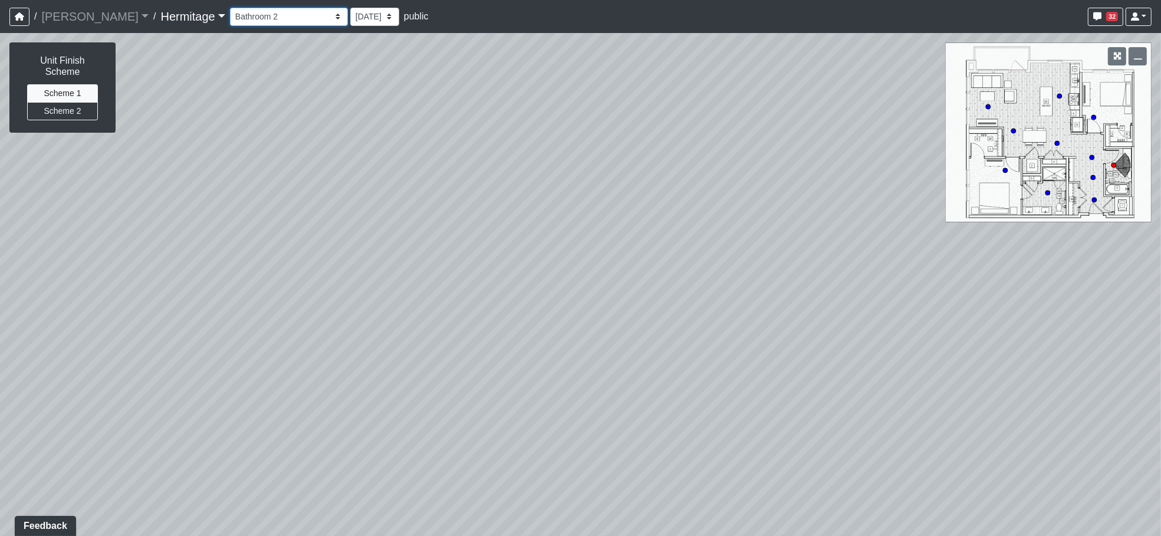
click at [273, 10] on select "Booth Seating Fireplace Pool Table Community Table Hallway Pool Courtyard Entry…" at bounding box center [289, 17] width 118 height 18
click at [230, 8] on select "Booth Seating Fireplace Pool Table Community Table Hallway Pool Courtyard Entry…" at bounding box center [289, 17] width 118 height 18
drag, startPoint x: 867, startPoint y: 372, endPoint x: 842, endPoint y: 251, distance: 123.5
click at [842, 251] on div "Loading... Leasing Desk Loading... Hallway Loading... Bathroom Hallway Loading.…" at bounding box center [580, 284] width 1161 height 503
click at [990, 105] on icon at bounding box center [988, 107] width 6 height 6
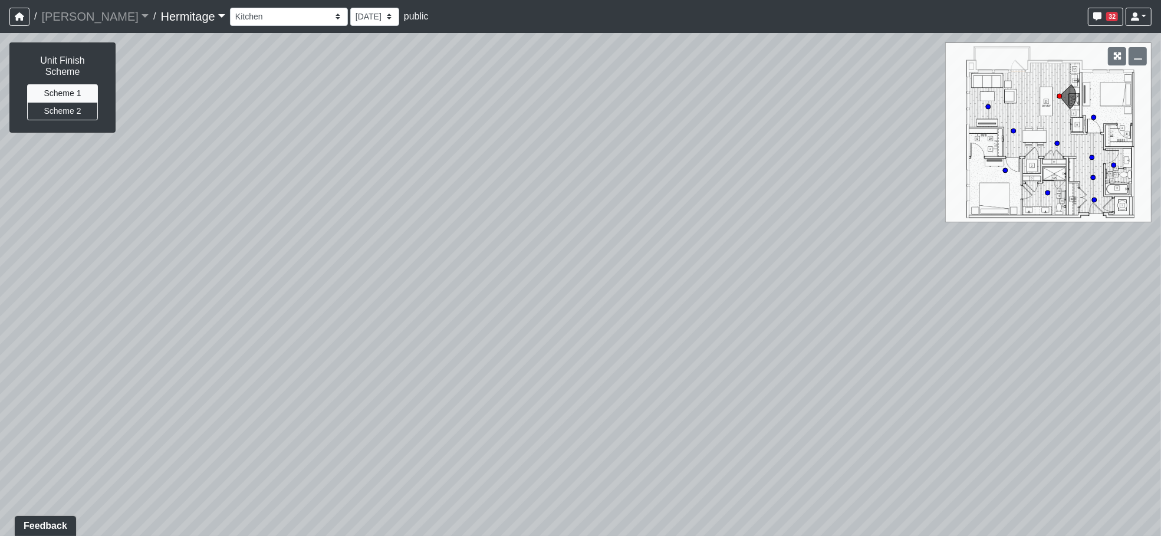
select select "bu3nZNopTLP8rKF5QbFbMe"
click at [69, 102] on button "Scheme 2" at bounding box center [62, 111] width 71 height 18
click at [69, 84] on button "Scheme 1" at bounding box center [62, 93] width 71 height 18
click at [65, 108] on button "Scheme 2" at bounding box center [62, 111] width 71 height 18
click at [76, 84] on button "Scheme 1" at bounding box center [62, 93] width 71 height 18
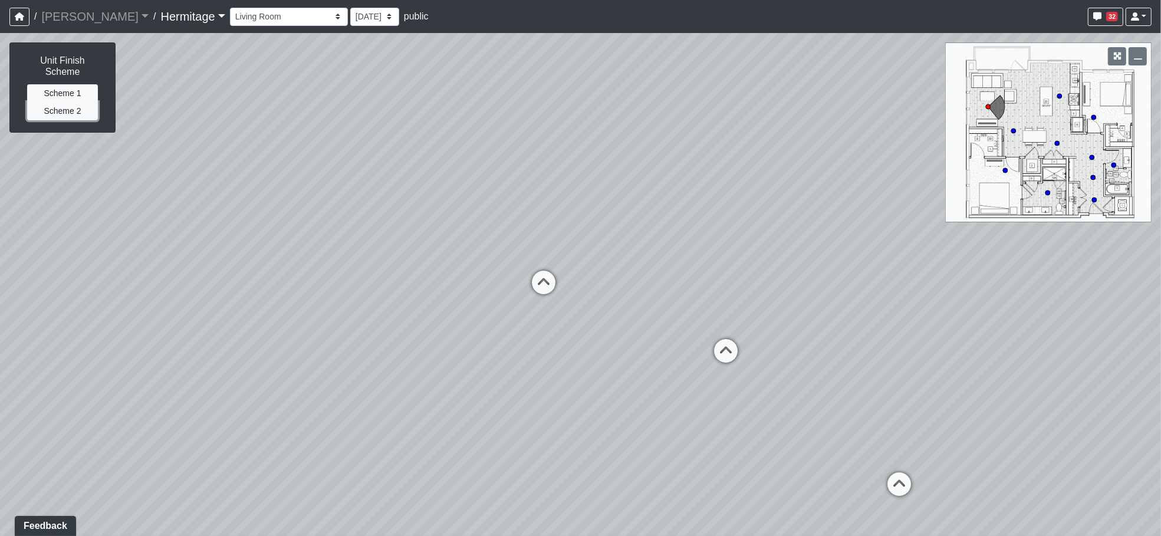
click at [75, 103] on button "Scheme 2" at bounding box center [62, 111] width 71 height 18
drag, startPoint x: 765, startPoint y: 259, endPoint x: 693, endPoint y: 222, distance: 80.7
click at [693, 222] on div "Loading... Leasing Desk Loading... Hallway Loading... Bathroom Hallway Loading.…" at bounding box center [580, 284] width 1161 height 503
click at [11, 14] on button "button" at bounding box center [19, 17] width 20 height 18
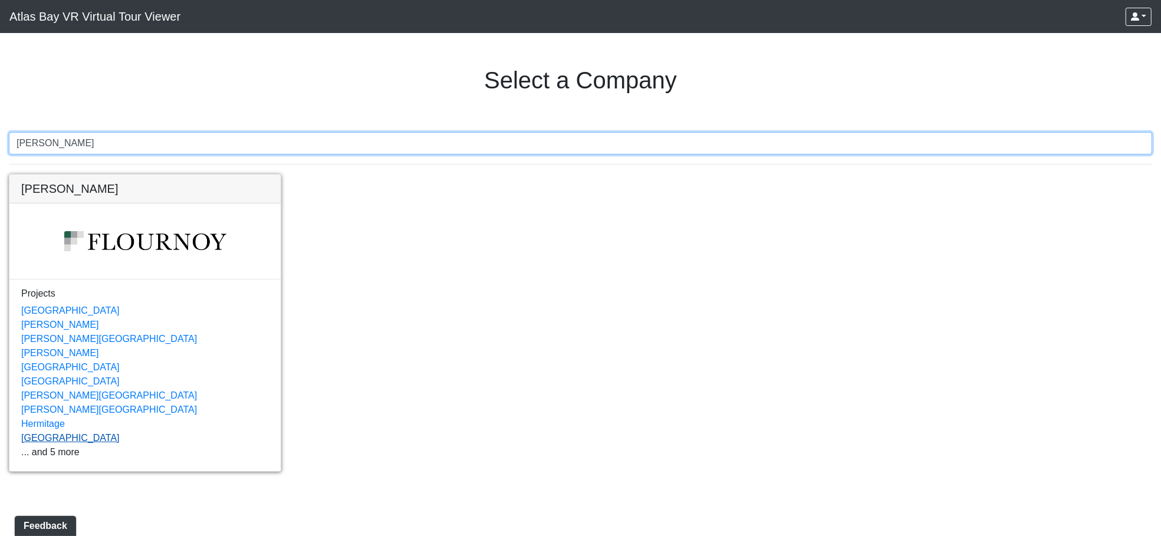
type input "[PERSON_NAME]"
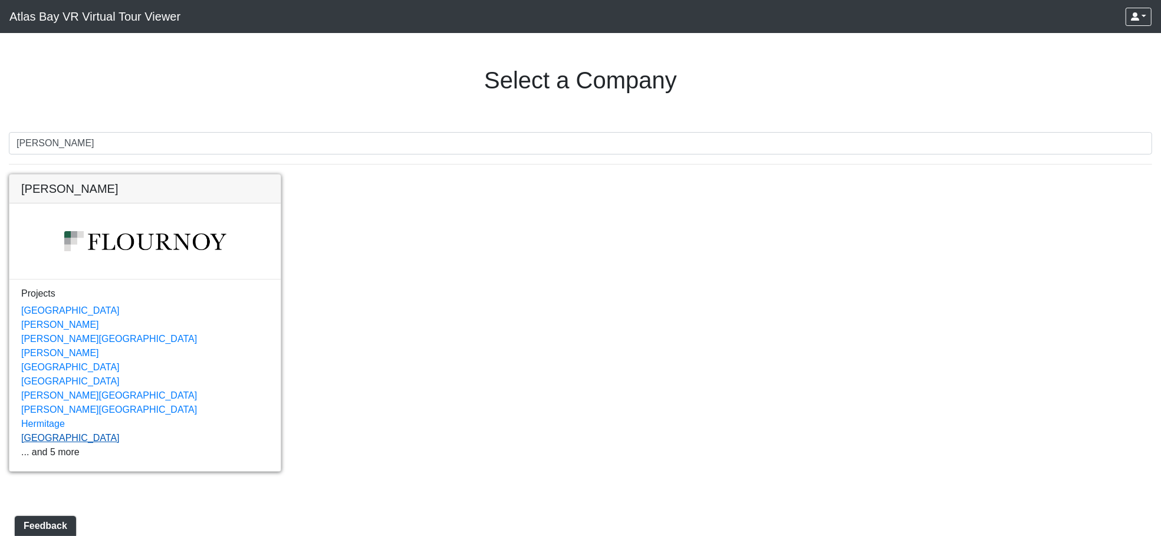
click at [51, 436] on link "[GEOGRAPHIC_DATA]" at bounding box center [70, 438] width 98 height 10
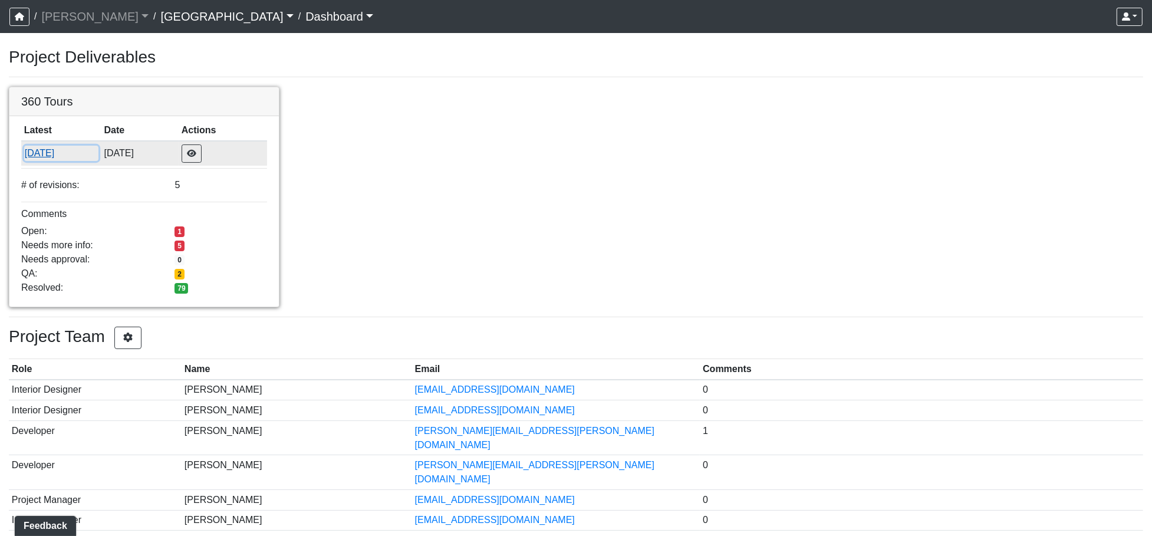
click at [36, 154] on button "[DATE]" at bounding box center [61, 153] width 74 height 15
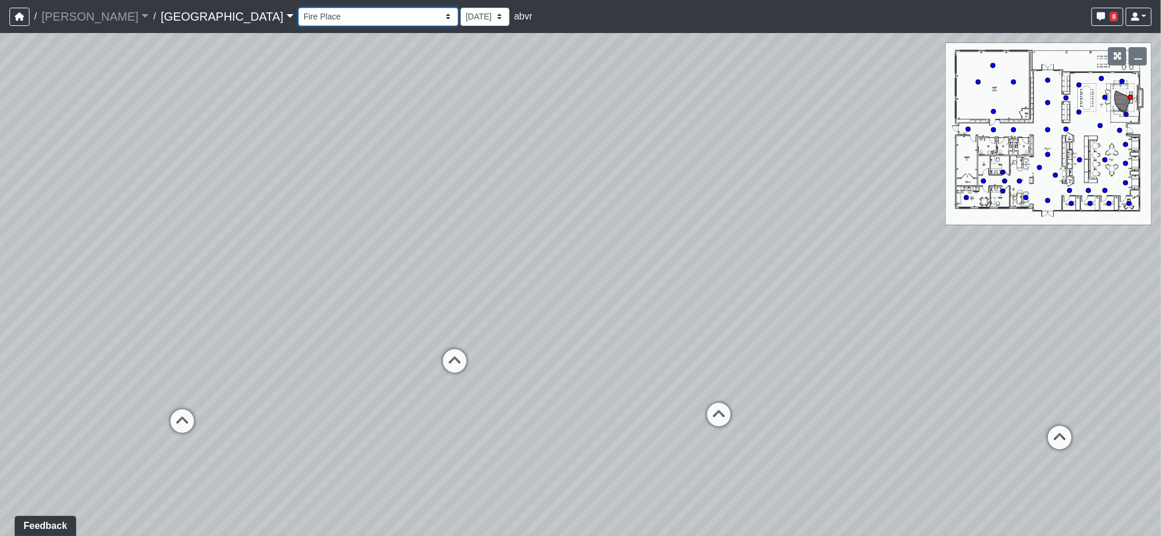
drag, startPoint x: 293, startPoint y: 15, endPoint x: 285, endPoint y: 15, distance: 7.7
click at [298, 15] on select "Fire Place Fire Place Corner 1 Fire Place Corner 2 Hallway Lounge Mail Box 1 Ma…" at bounding box center [378, 17] width 160 height 18
click at [298, 8] on select "Fire Place Fire Place Corner 1 Fire Place Corner 2 Hallway Lounge Mail Box 1 Ma…" at bounding box center [378, 17] width 160 height 18
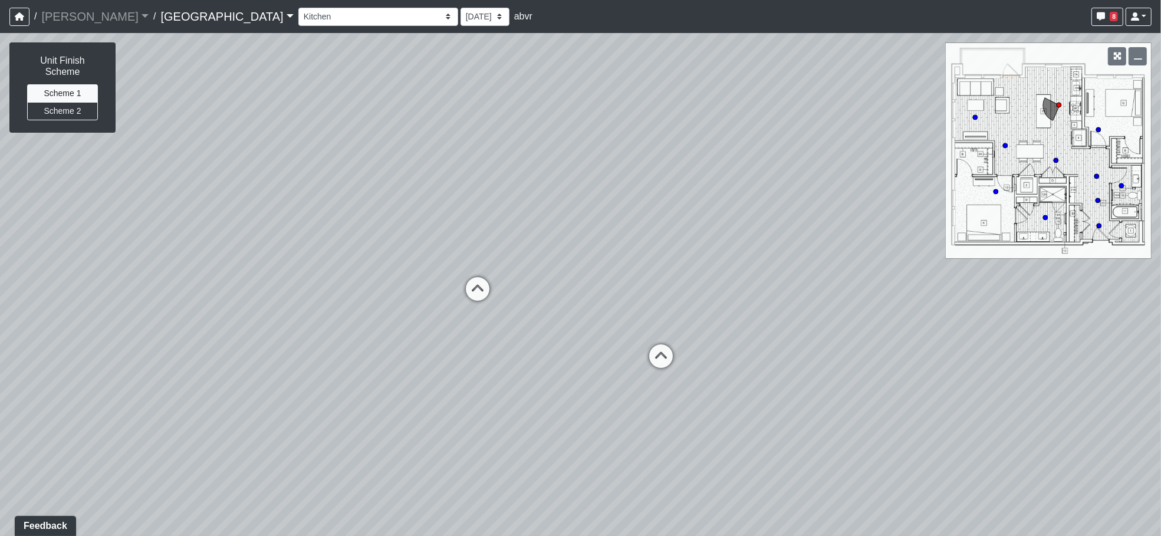
drag, startPoint x: 326, startPoint y: 358, endPoint x: 250, endPoint y: 331, distance: 80.9
click at [251, 329] on div "Loading... North Entry Loading... Hallway Loading... Storefront Loading... Fire…" at bounding box center [580, 284] width 1161 height 503
click at [654, 355] on icon at bounding box center [655, 364] width 35 height 35
select select "hRvPqiZ5aUy4vGT3CFGei4"
drag, startPoint x: 460, startPoint y: 306, endPoint x: 473, endPoint y: 296, distance: 16.0
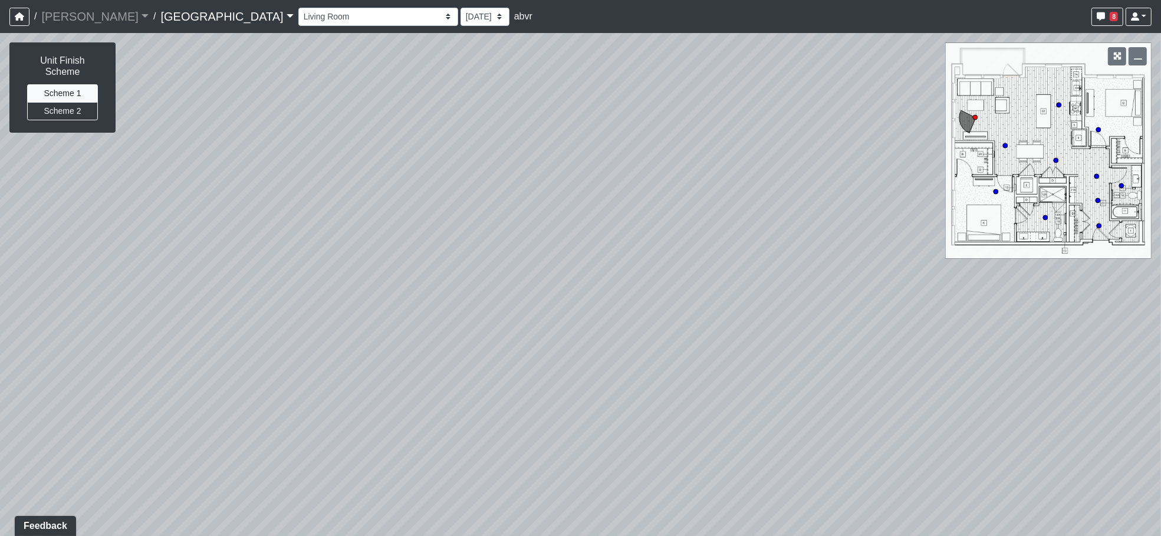
click at [476, 296] on div "Loading... North Entry Loading... Hallway Loading... Storefront Loading... Fire…" at bounding box center [580, 284] width 1161 height 503
drag, startPoint x: 440, startPoint y: 303, endPoint x: 1152, endPoint y: 276, distance: 712.0
click at [1160, 248] on html "/ Flournoy Flournoy Loading... / Huntersville Huntersville Loading... Huntersvi…" at bounding box center [580, 268] width 1161 height 536
drag, startPoint x: 336, startPoint y: 306, endPoint x: 970, endPoint y: 351, distance: 635.3
click at [970, 351] on div "Loading... North Entry Loading... Hallway Loading... Storefront Loading... Fire…" at bounding box center [580, 284] width 1161 height 503
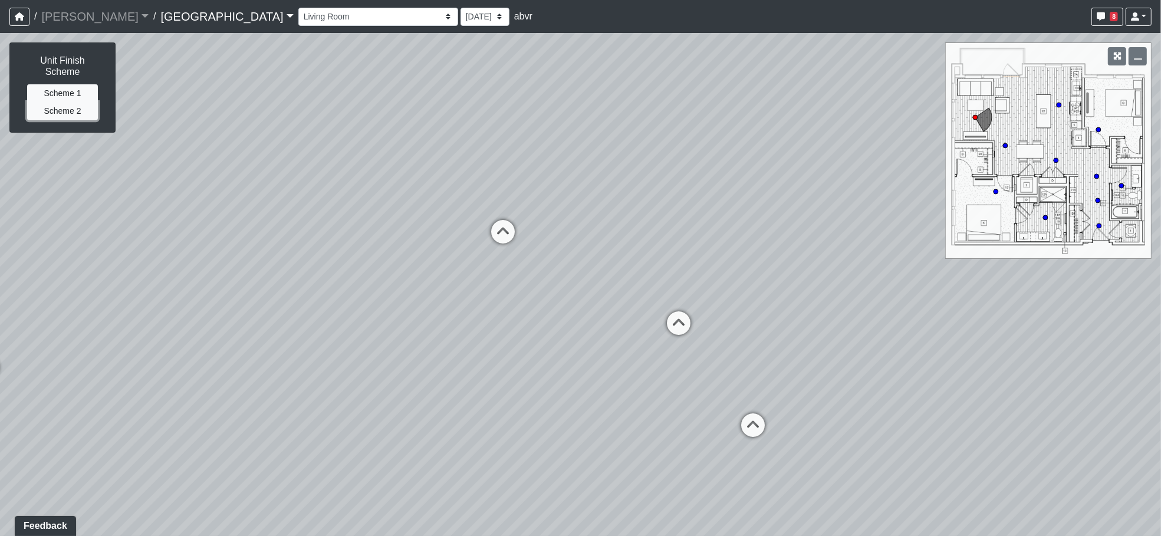
click at [55, 102] on button "Scheme 2" at bounding box center [62, 111] width 71 height 18
click at [59, 102] on button "Scheme 2" at bounding box center [62, 111] width 71 height 18
click at [61, 84] on button "Scheme 1" at bounding box center [62, 93] width 71 height 18
click at [77, 102] on button "Scheme 2" at bounding box center [62, 111] width 71 height 18
click at [698, 203] on div "Loading... North Entry Loading... Hallway Loading... Storefront Loading... Fire…" at bounding box center [580, 284] width 1161 height 503
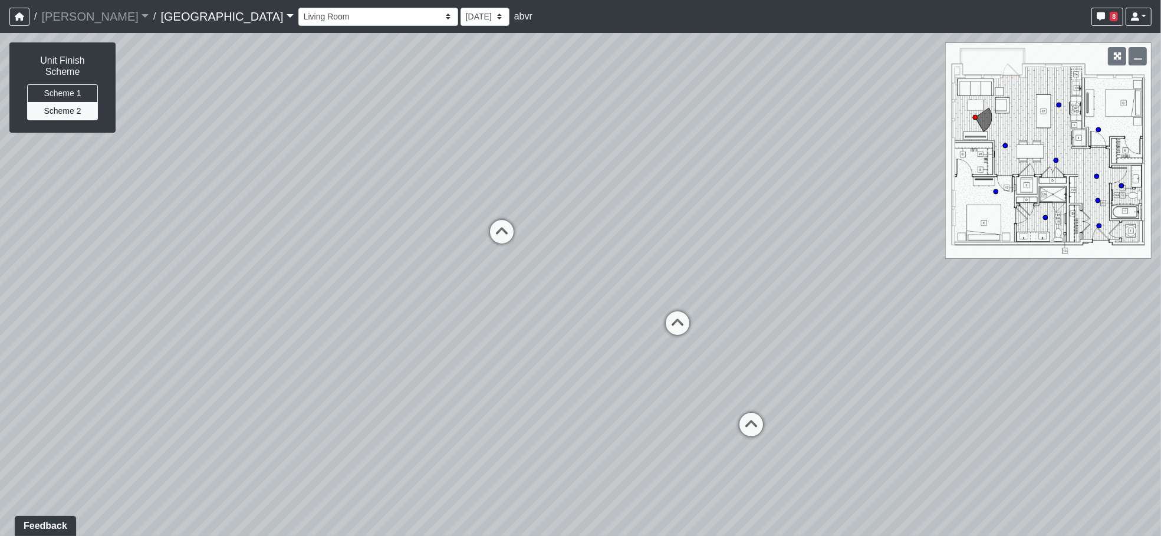
click at [343, 84] on div "Loading... North Entry Loading... Hallway Loading... Storefront Loading... Fire…" at bounding box center [580, 284] width 1161 height 503
click at [14, 8] on button "button" at bounding box center [19, 17] width 20 height 18
